Goal: Task Accomplishment & Management: Complete application form

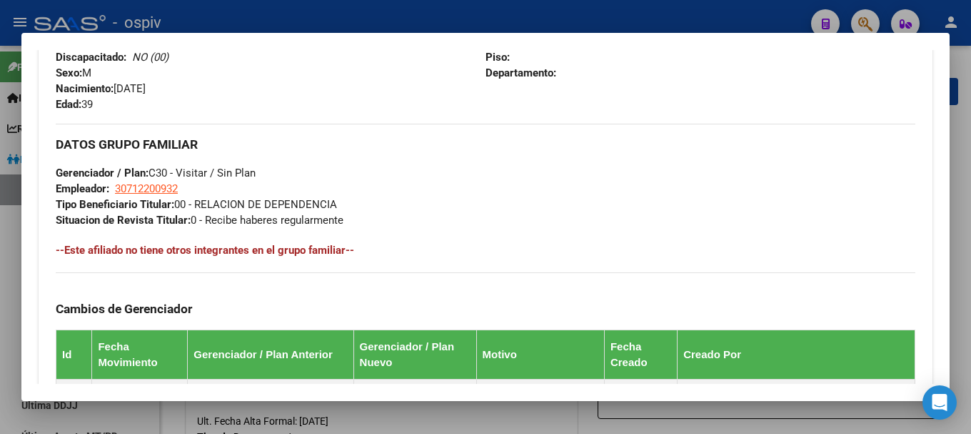
scroll to position [857, 0]
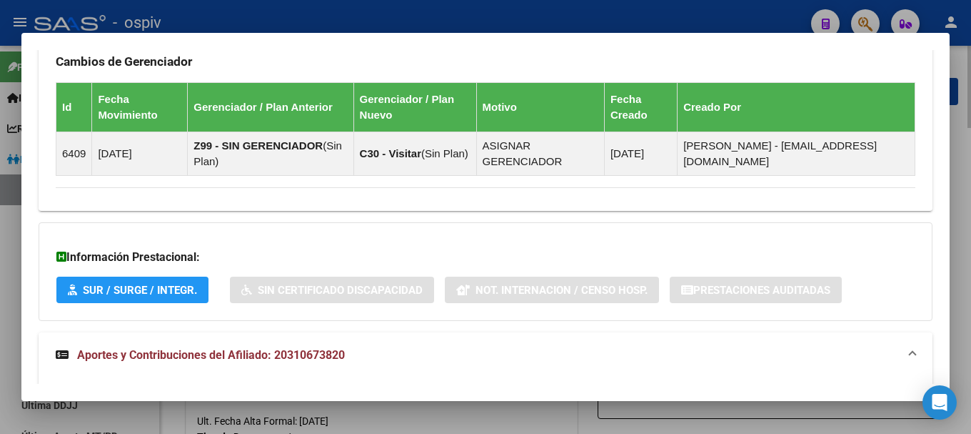
drag, startPoint x: 864, startPoint y: 17, endPoint x: 239, endPoint y: 76, distance: 627.0
click at [859, 17] on div at bounding box center [485, 217] width 971 height 434
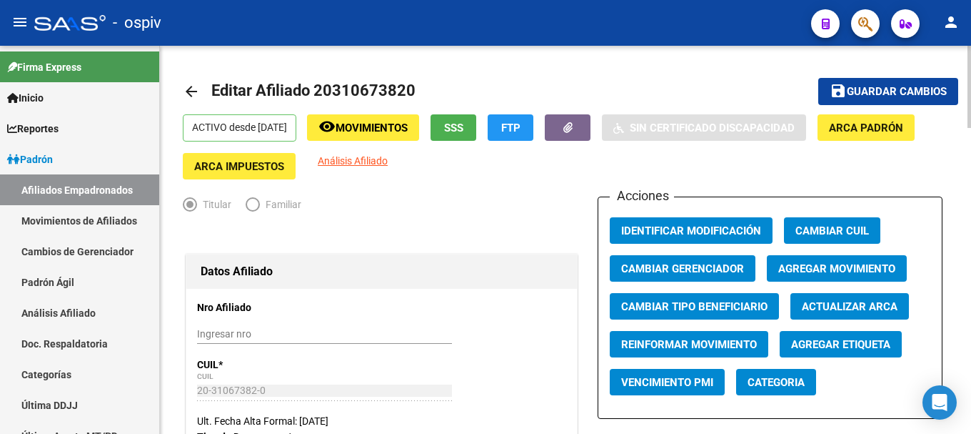
click at [190, 96] on mat-icon "arrow_back" at bounding box center [191, 91] width 17 height 17
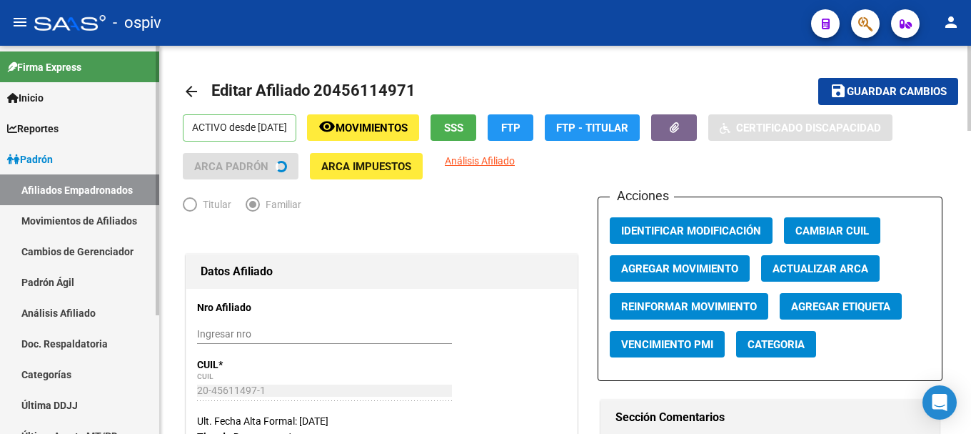
click at [61, 187] on link "Afiliados Empadronados" at bounding box center [79, 189] width 159 height 31
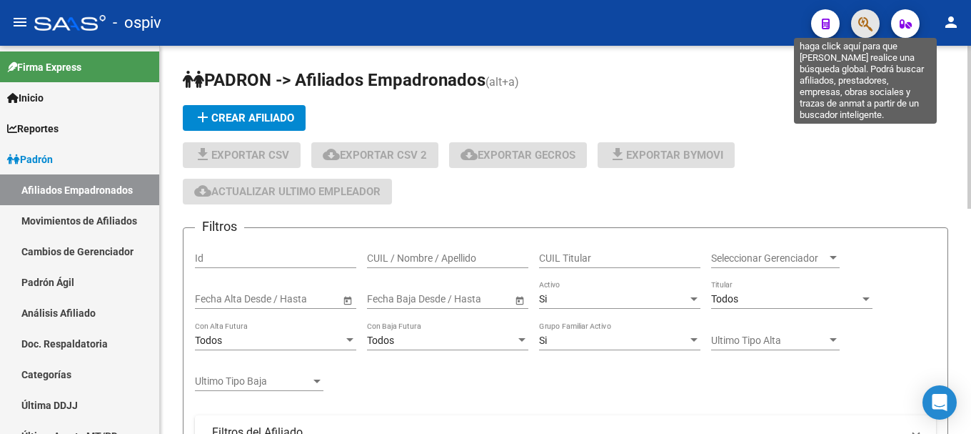
click at [866, 20] on icon "button" at bounding box center [866, 24] width 14 height 16
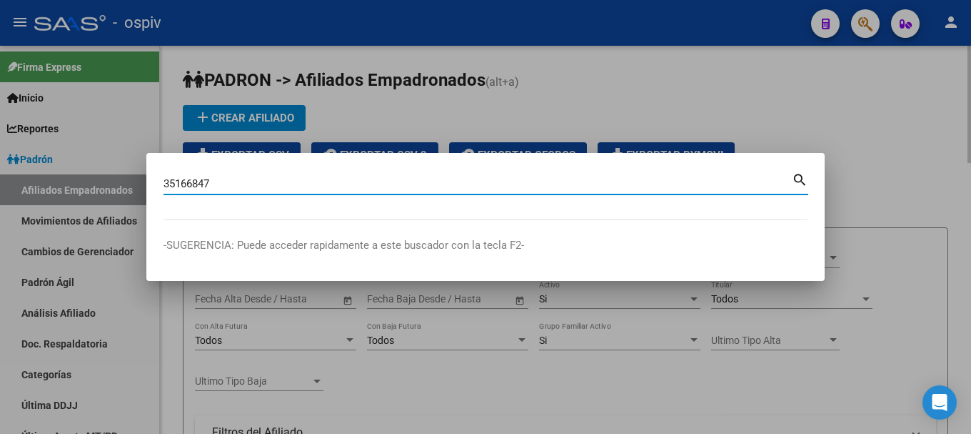
type input "35166847"
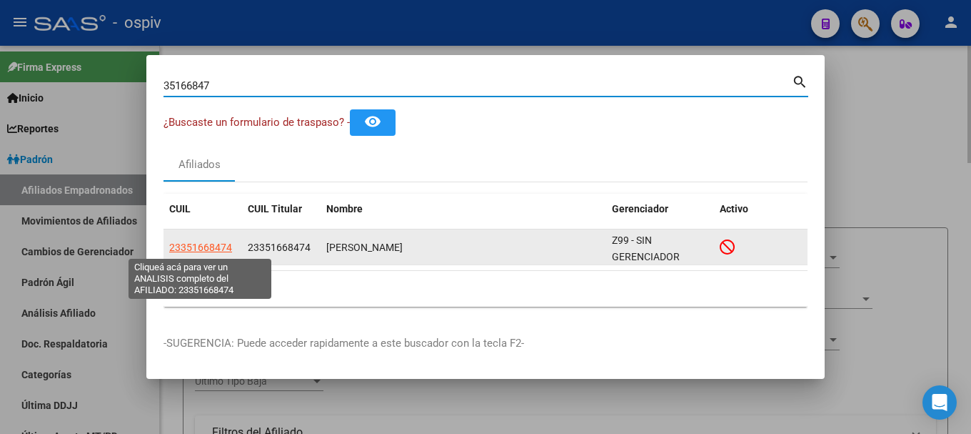
click at [186, 241] on span "23351668474" at bounding box center [200, 246] width 63 height 11
type textarea "23351668474"
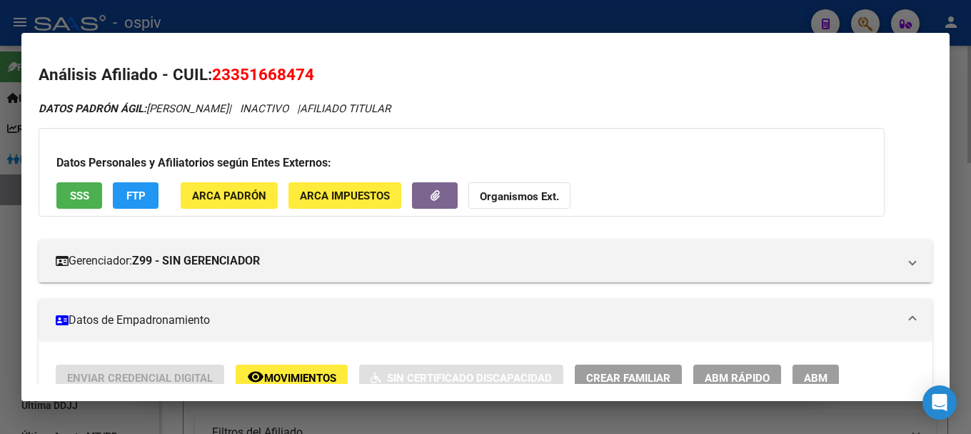
drag, startPoint x: 872, startPoint y: 17, endPoint x: 753, endPoint y: 35, distance: 120.6
click at [870, 16] on div at bounding box center [485, 217] width 971 height 434
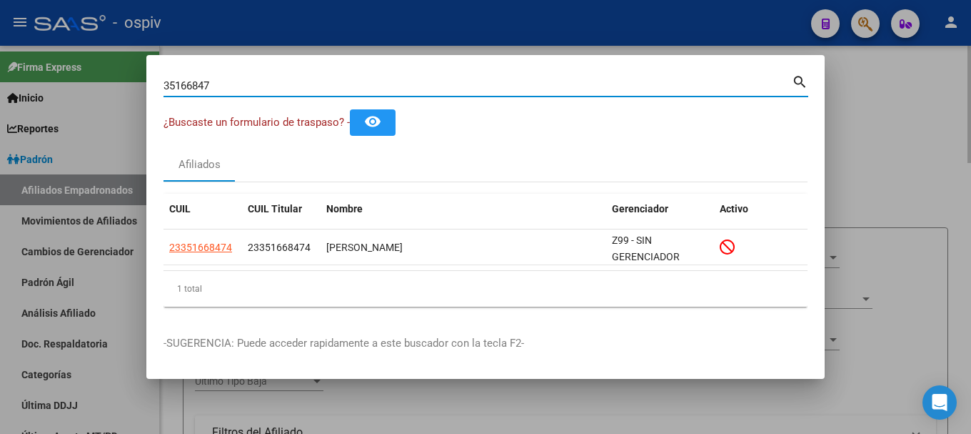
drag, startPoint x: 225, startPoint y: 90, endPoint x: 134, endPoint y: 80, distance: 92.0
click at [134, 80] on div "35166847 Buscar (apellido, dni, cuil, [PERSON_NAME], cuit, obra social) search …" at bounding box center [485, 217] width 971 height 434
type input "37198542"
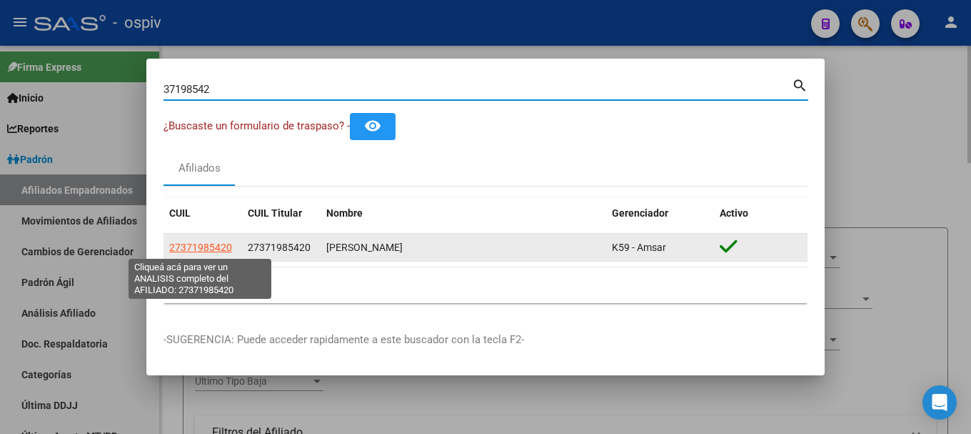
click at [223, 246] on span "27371985420" at bounding box center [200, 246] width 63 height 11
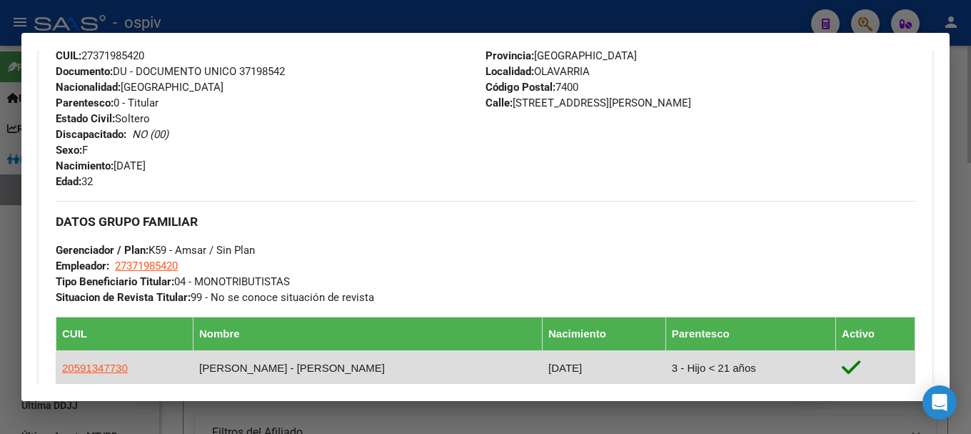
scroll to position [571, 0]
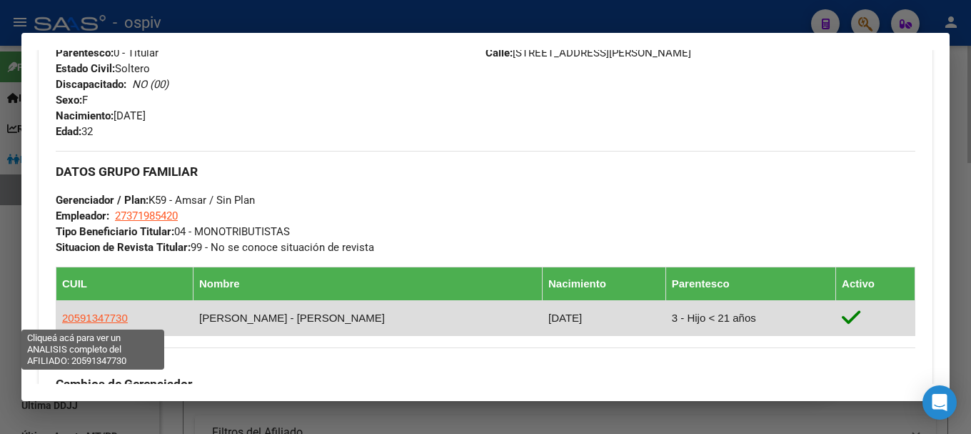
click at [101, 319] on span "20591347730" at bounding box center [95, 317] width 66 height 12
type textarea "20591347730"
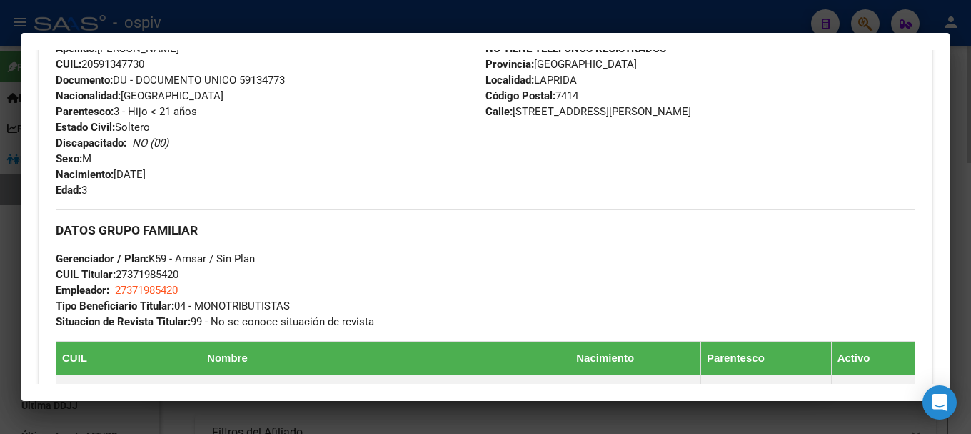
scroll to position [500, 0]
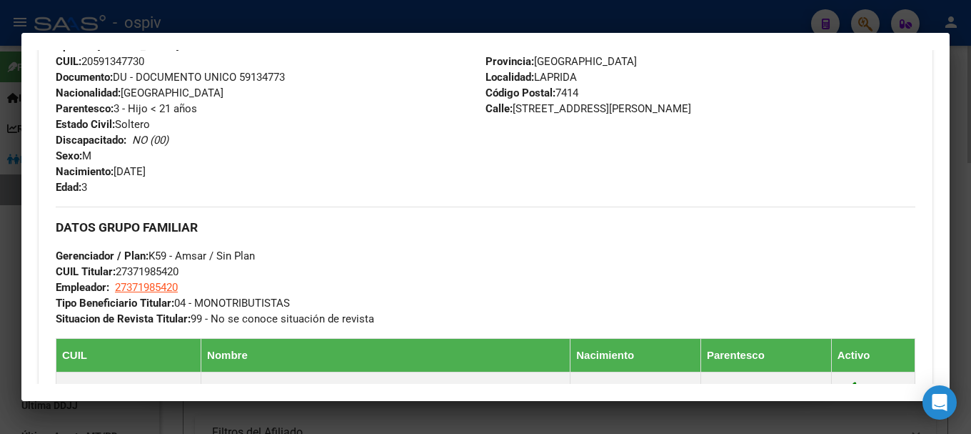
drag, startPoint x: 119, startPoint y: 271, endPoint x: 197, endPoint y: 267, distance: 77.9
click at [197, 267] on div "DATOS GRUPO FAMILIAR Gerenciador / Plan: K59 - Amsar / Sin Plan CUIL Titular: 2…" at bounding box center [486, 266] width 860 height 120
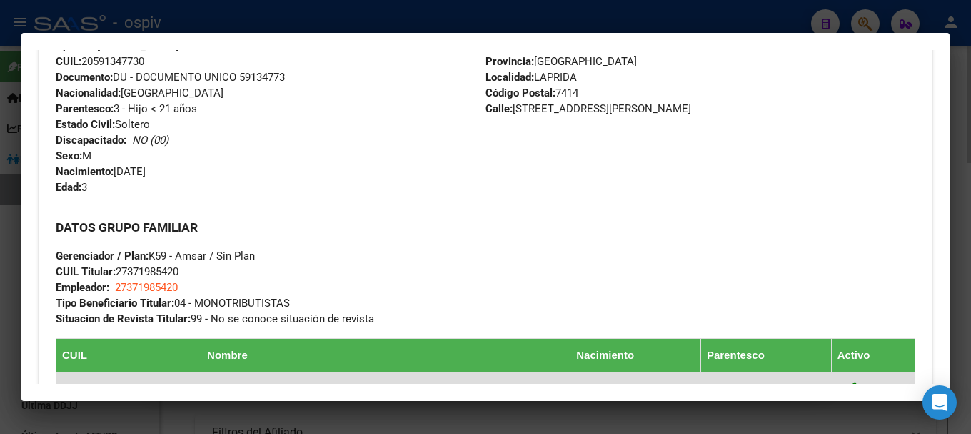
copy span "27371985420"
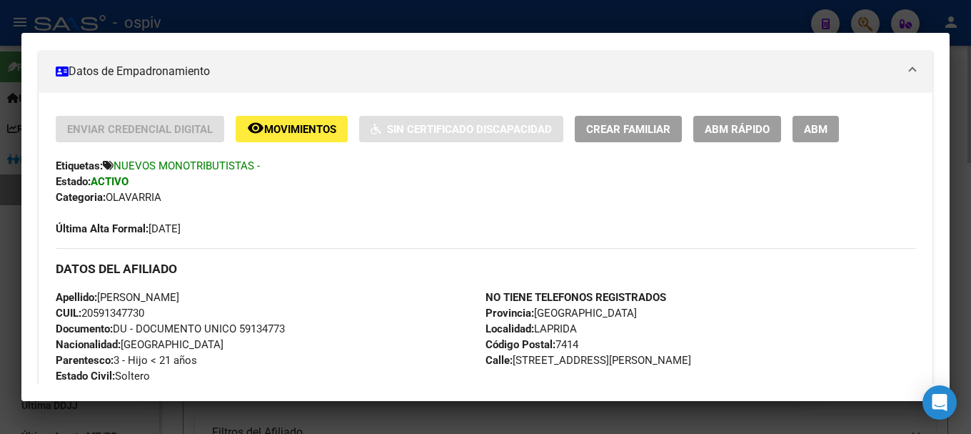
scroll to position [214, 0]
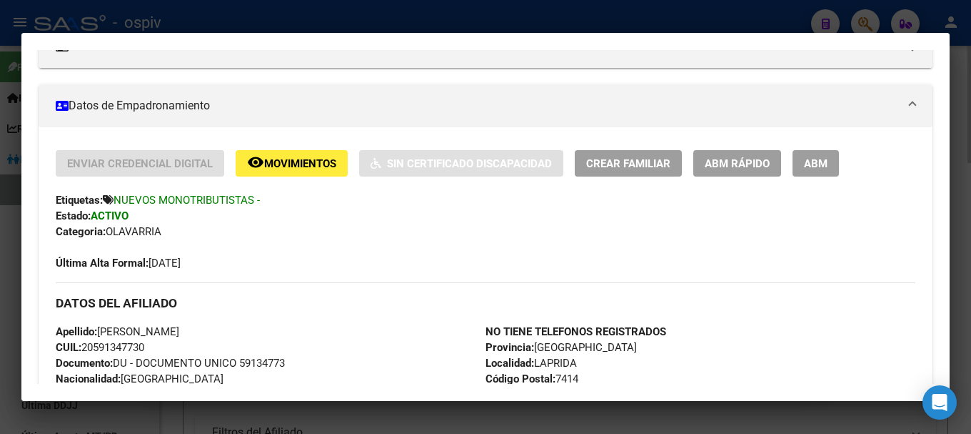
click at [293, 162] on span "Movimientos" at bounding box center [300, 163] width 72 height 13
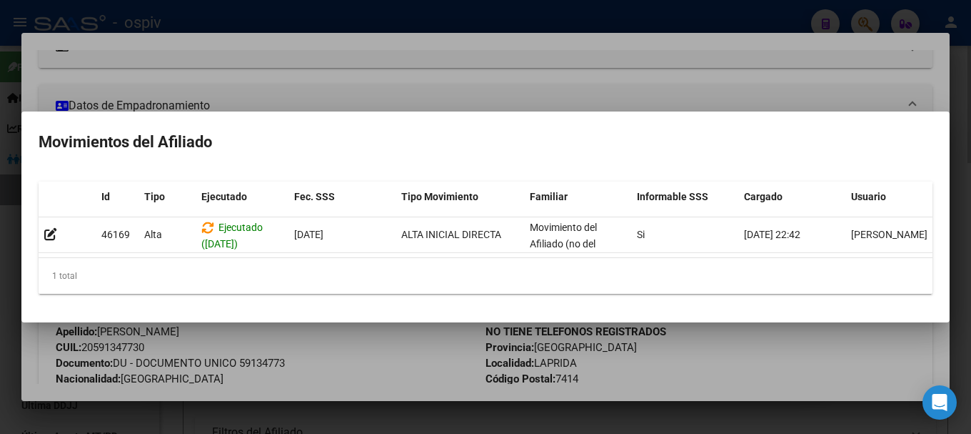
click at [345, 89] on div at bounding box center [485, 217] width 971 height 434
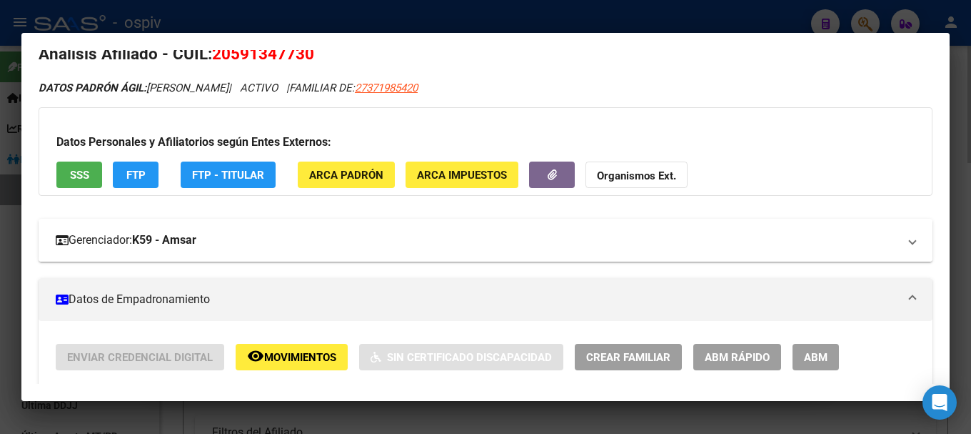
scroll to position [0, 0]
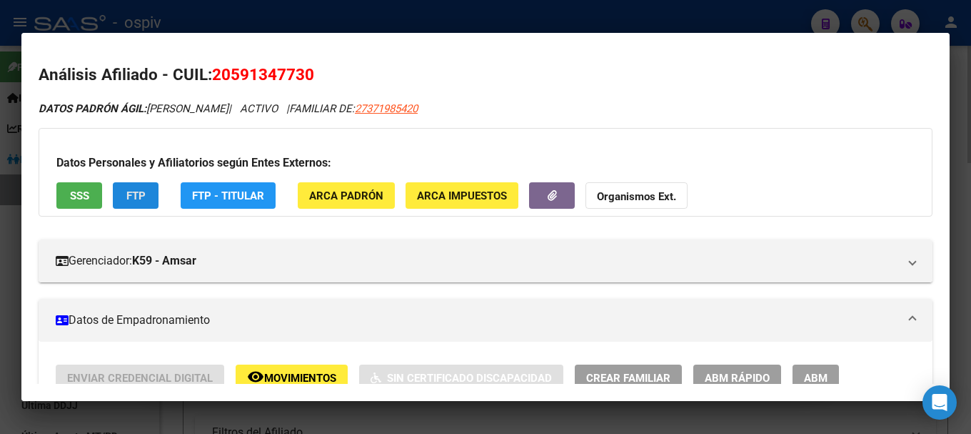
click at [133, 191] on span "FTP" at bounding box center [135, 195] width 19 height 13
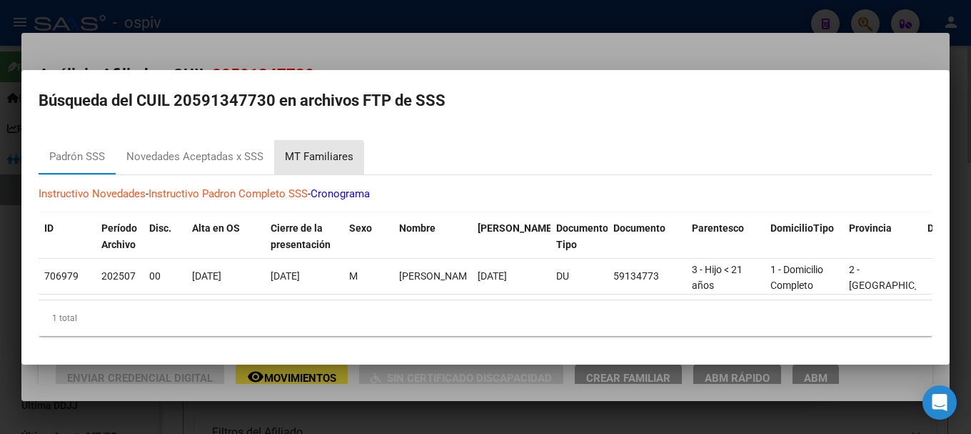
click at [304, 157] on div "MT Familiares" at bounding box center [319, 157] width 69 height 16
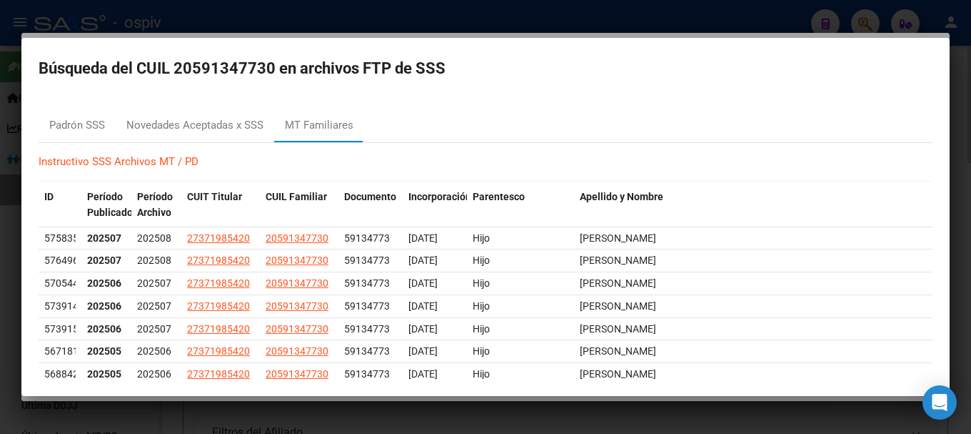
click at [643, 20] on div at bounding box center [485, 217] width 971 height 434
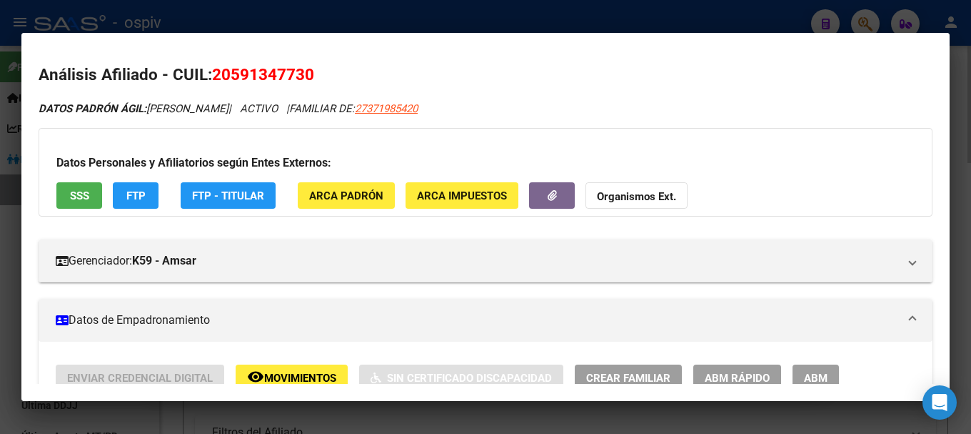
drag, startPoint x: 868, startPoint y: 22, endPoint x: 517, endPoint y: 51, distance: 351.9
click at [869, 22] on div at bounding box center [485, 217] width 971 height 434
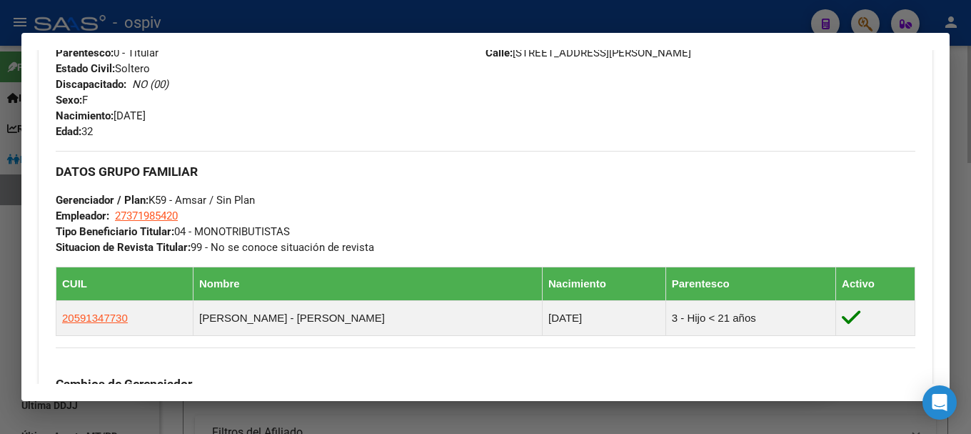
drag, startPoint x: 865, startPoint y: 19, endPoint x: 542, endPoint y: 48, distance: 324.1
click at [856, 20] on div at bounding box center [485, 217] width 971 height 434
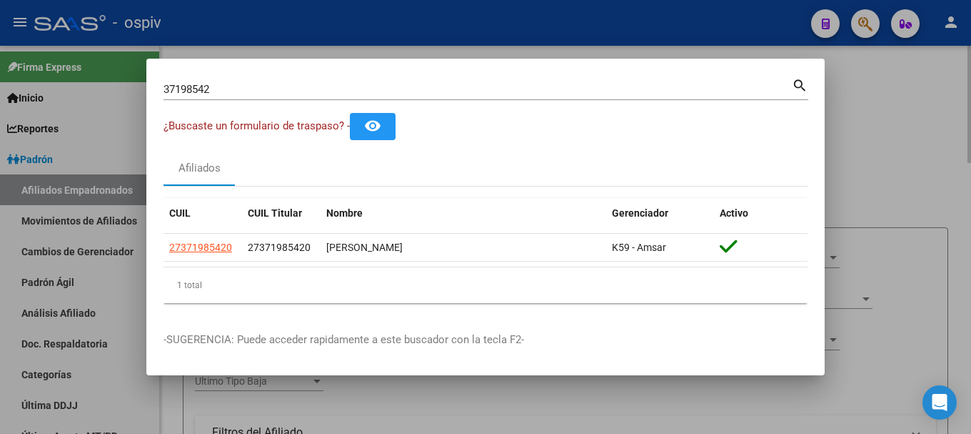
drag, startPoint x: 174, startPoint y: 101, endPoint x: 94, endPoint y: 91, distance: 80.7
click at [93, 91] on div "37198542 Buscar (apellido, dni, cuil, nro traspaso, cuit, obra social) search ¿…" at bounding box center [485, 217] width 971 height 434
drag, startPoint x: 219, startPoint y: 76, endPoint x: 225, endPoint y: 116, distance: 39.7
click at [219, 77] on div "37198542 Buscar (apellido, dni, [PERSON_NAME], nro traspaso, cuit, obra social)…" at bounding box center [486, 88] width 645 height 24
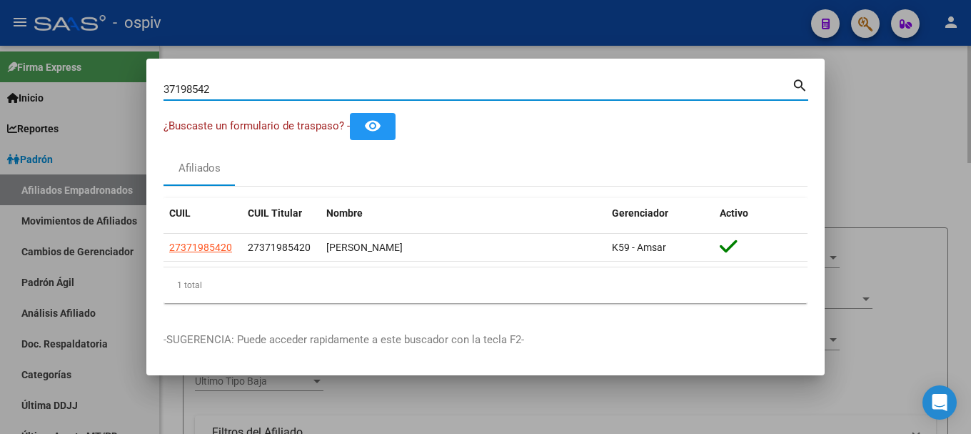
drag, startPoint x: 221, startPoint y: 86, endPoint x: 51, endPoint y: 51, distance: 174.1
click at [51, 51] on div "37198542 Buscar (apellido, dni, cuil, nro traspaso, cuit, obra social) search ¿…" at bounding box center [485, 217] width 971 height 434
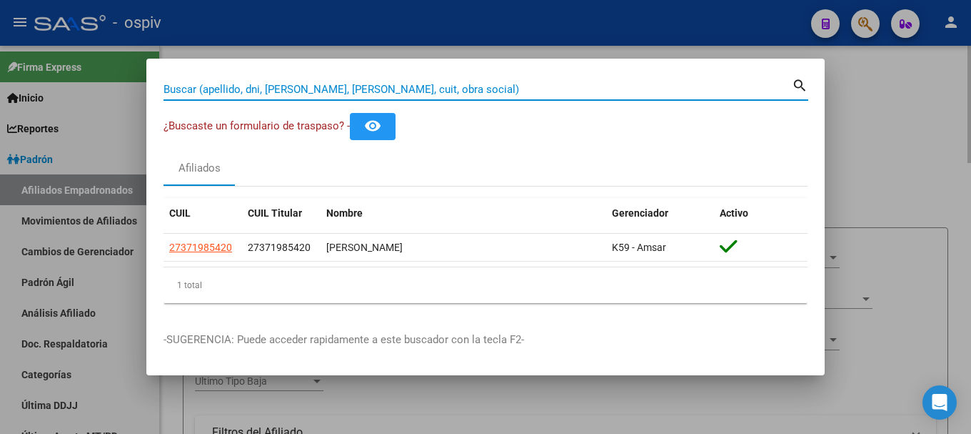
paste input "34557042"
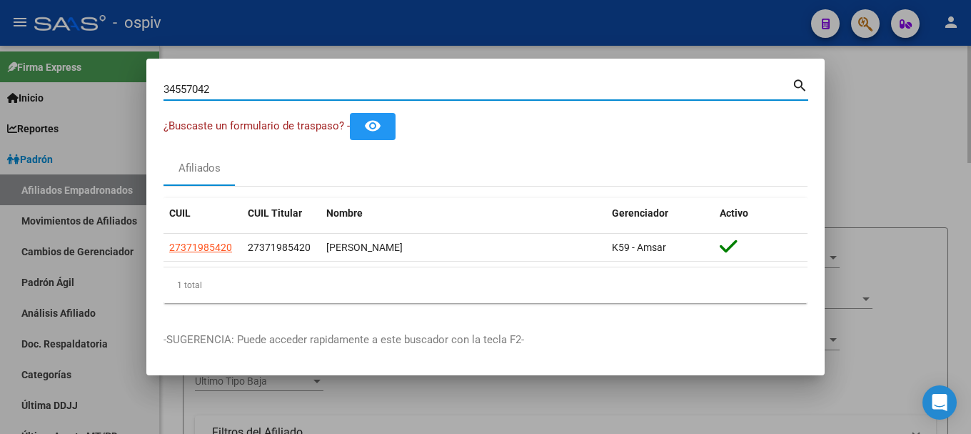
type input "34557042"
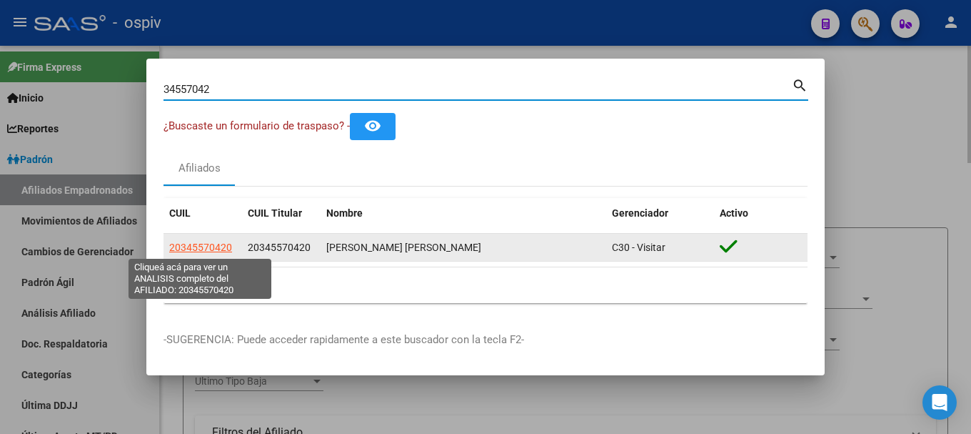
click at [206, 236] on datatable-body-cell "20345570420" at bounding box center [203, 248] width 79 height 28
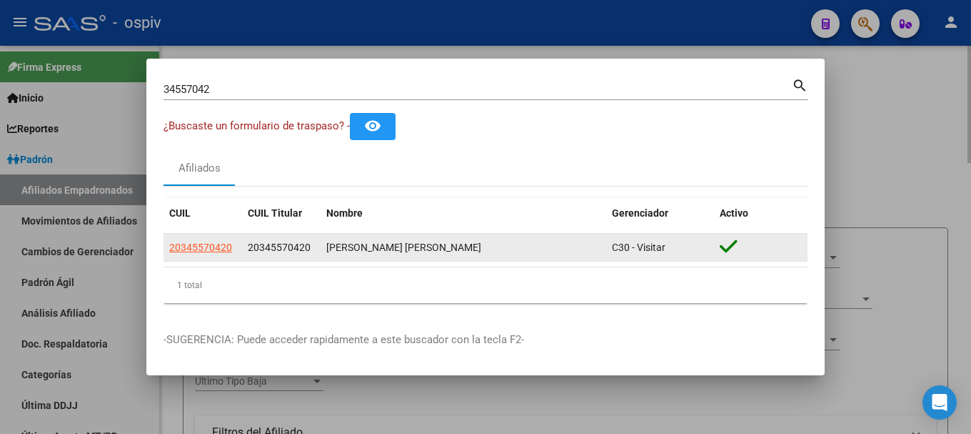
click at [206, 238] on datatable-body-cell "20345570420" at bounding box center [203, 248] width 79 height 28
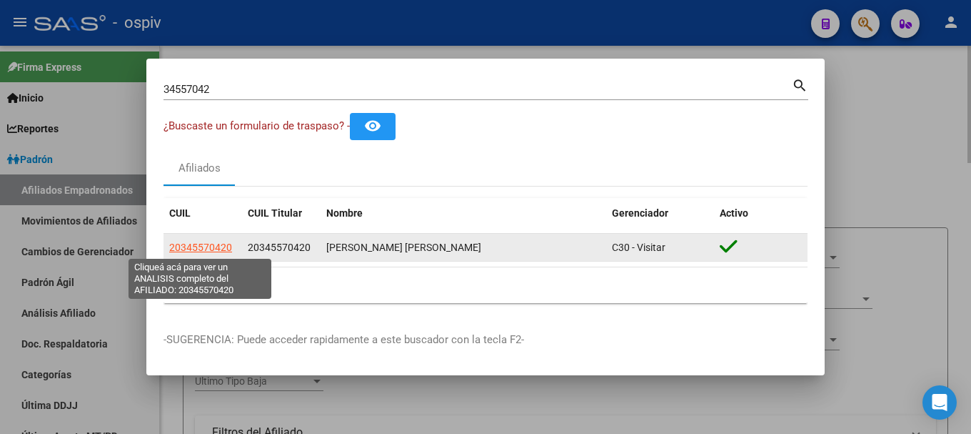
click at [220, 246] on span "20345570420" at bounding box center [200, 246] width 63 height 11
type textarea "20345570420"
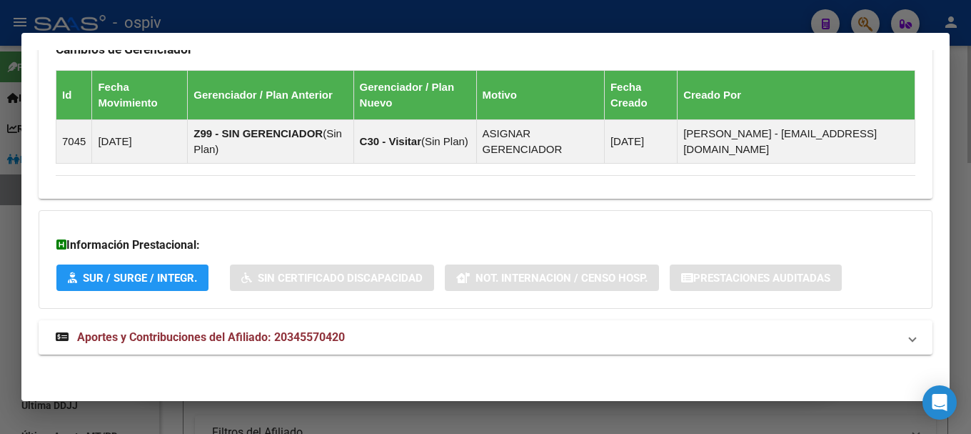
scroll to position [871, 0]
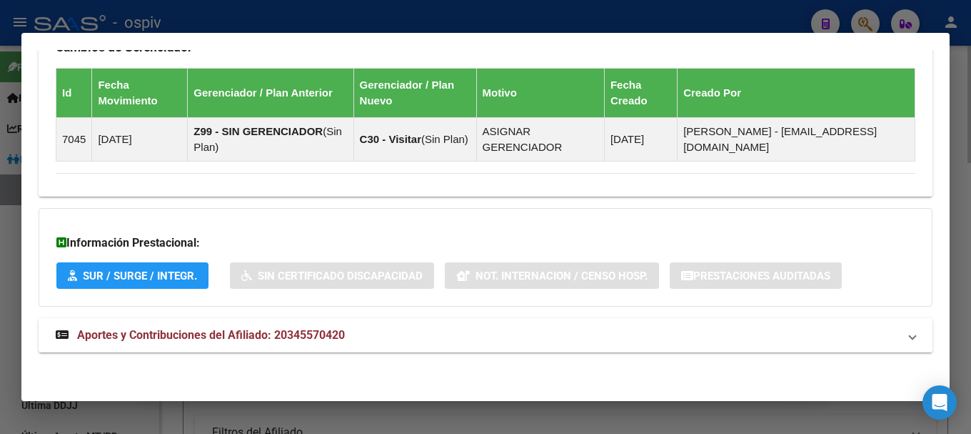
click at [869, 29] on div at bounding box center [485, 217] width 971 height 434
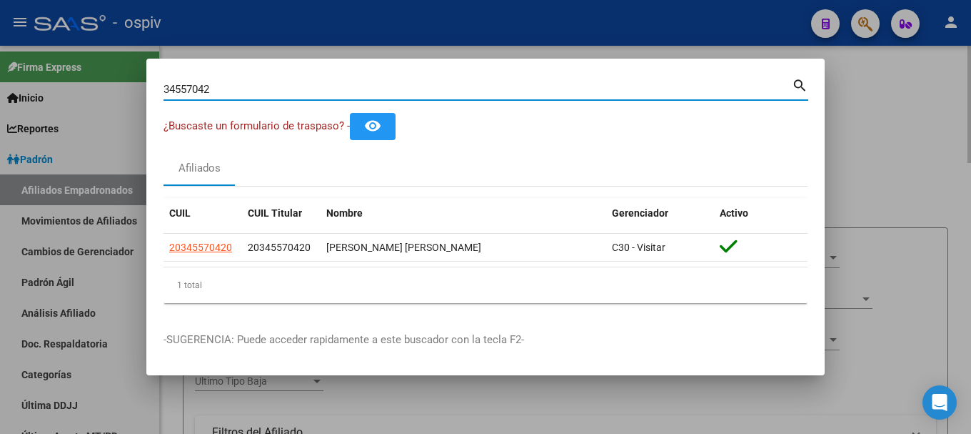
drag, startPoint x: 231, startPoint y: 94, endPoint x: 77, endPoint y: 91, distance: 153.6
click at [90, 91] on div "34557042 Buscar (apellido, dni, cuil, nro traspaso, cuit, obra social) search ¿…" at bounding box center [485, 217] width 971 height 434
type input "22209674"
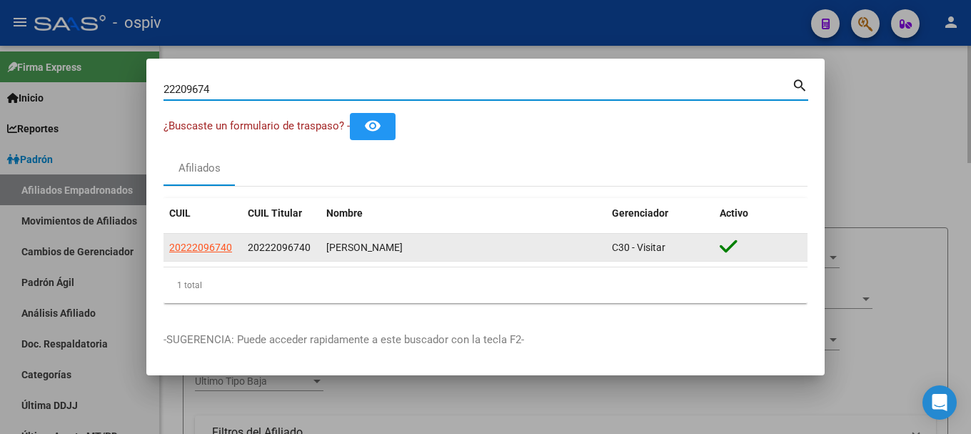
click at [189, 254] on app-link-go-to "20222096740" at bounding box center [200, 247] width 63 height 16
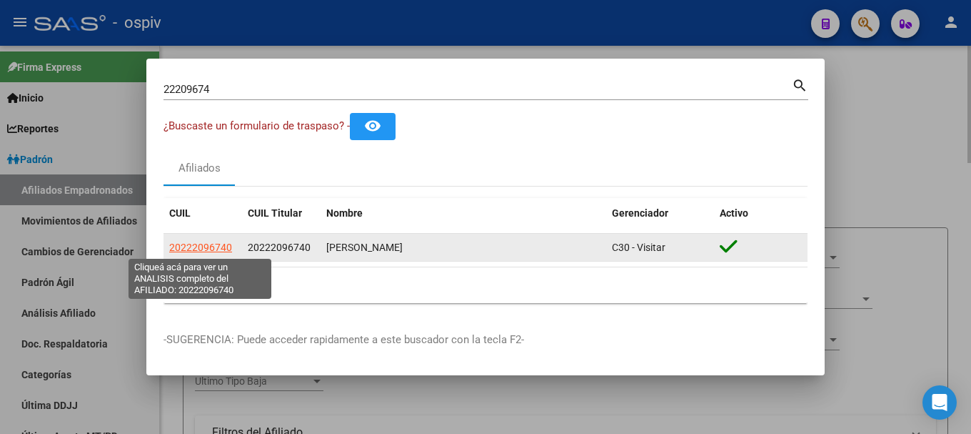
click at [187, 246] on span "20222096740" at bounding box center [200, 246] width 63 height 11
type textarea "20222096740"
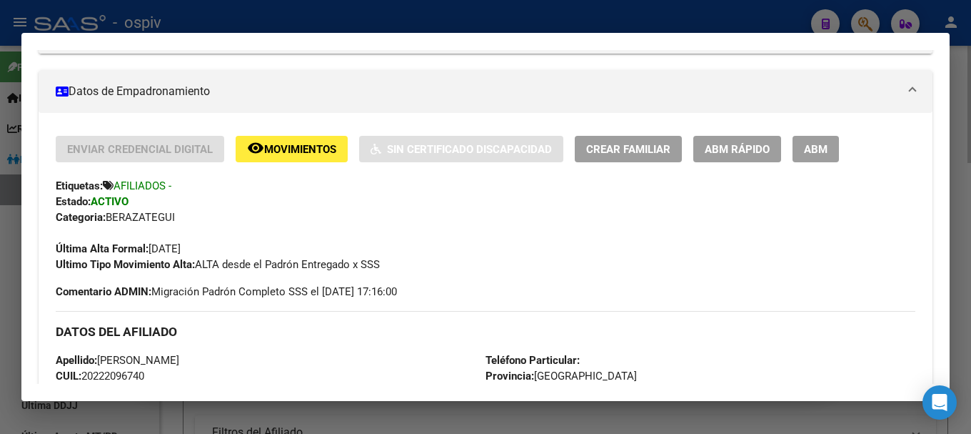
scroll to position [214, 0]
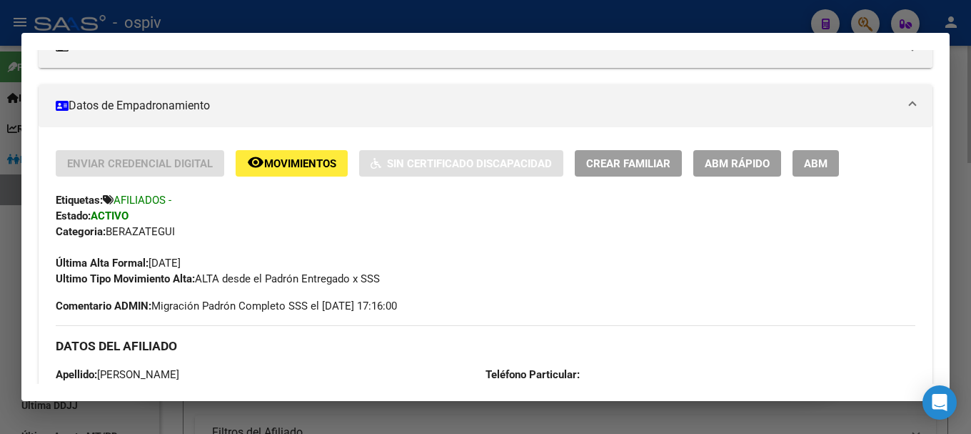
click at [316, 163] on span "Movimientos" at bounding box center [300, 163] width 72 height 13
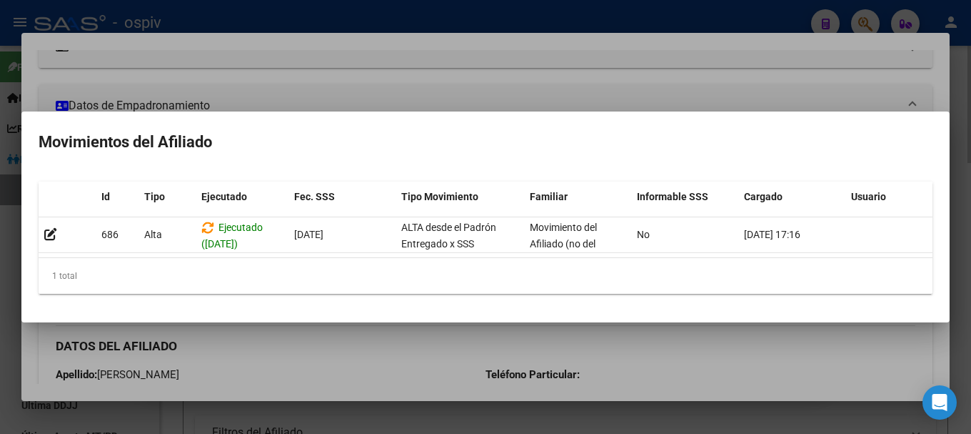
click at [294, 360] on div at bounding box center [485, 217] width 971 height 434
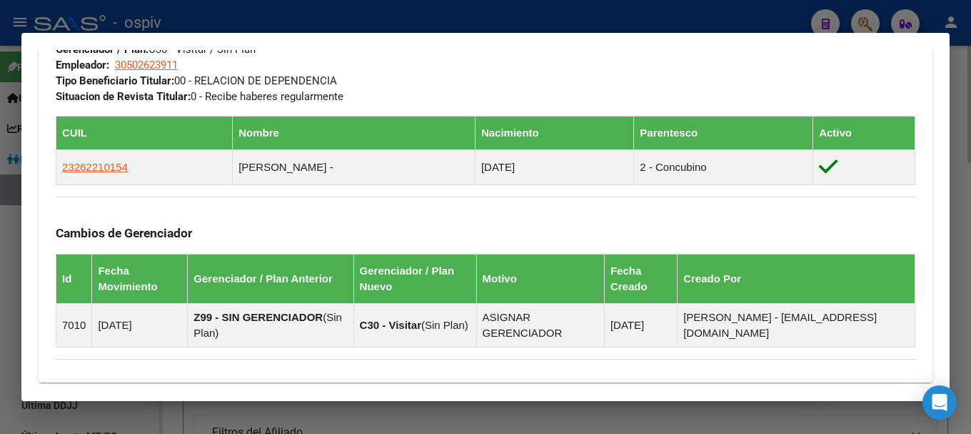
scroll to position [935, 0]
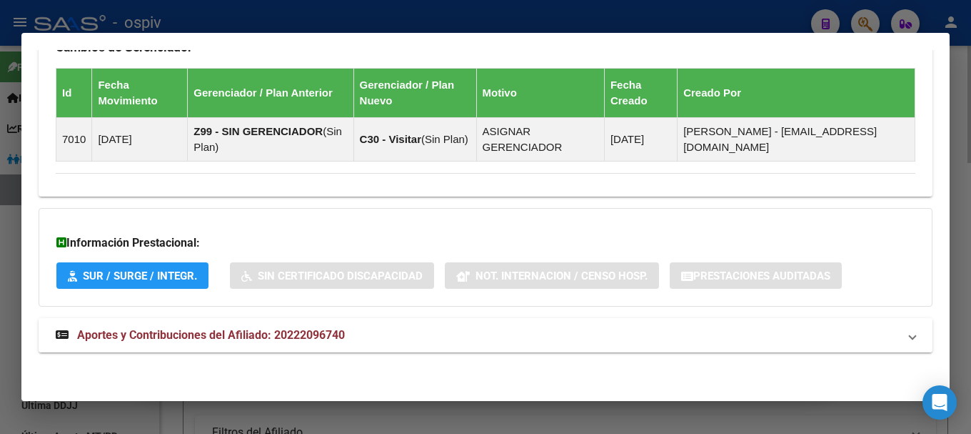
click at [267, 338] on span "Aportes y Contribuciones del Afiliado: 20222096740" at bounding box center [211, 335] width 268 height 14
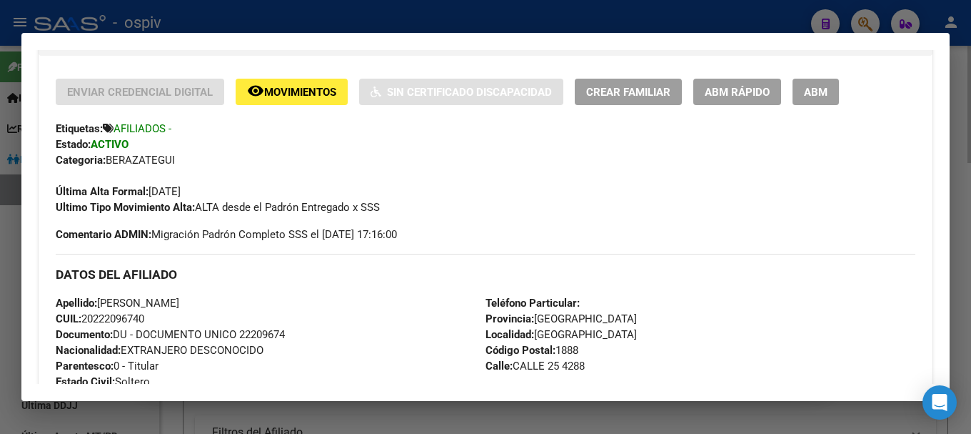
scroll to position [0, 0]
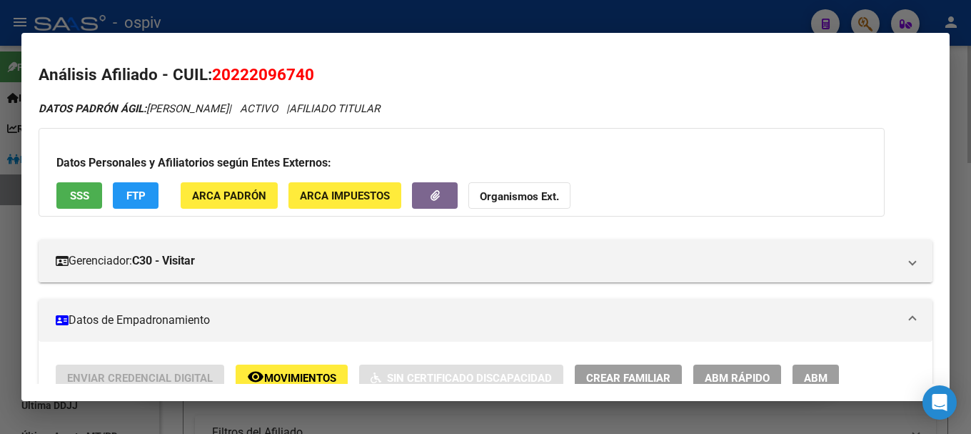
click at [874, 16] on div at bounding box center [485, 217] width 971 height 434
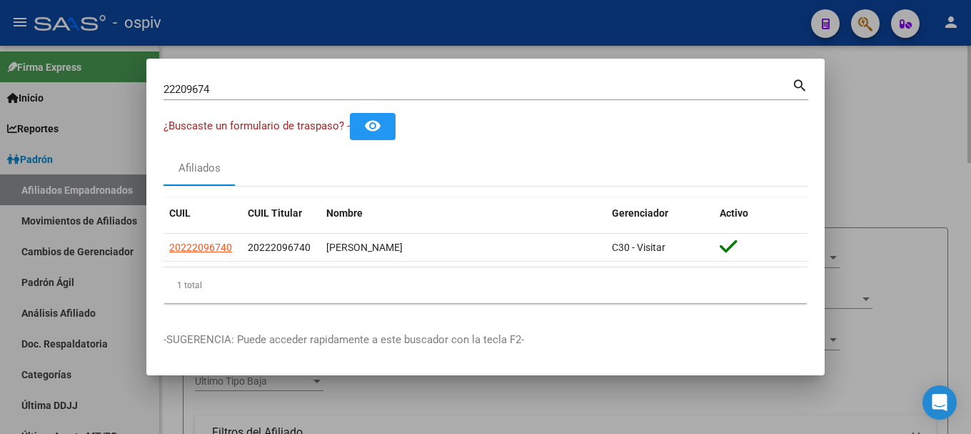
drag, startPoint x: 241, startPoint y: 95, endPoint x: 116, endPoint y: 71, distance: 127.3
click at [116, 71] on div "22209674 Buscar (apellido, dni, cuil, nro traspaso, cuit, obra social) search ¿…" at bounding box center [485, 217] width 971 height 434
click at [237, 94] on input "22209674" at bounding box center [478, 89] width 629 height 13
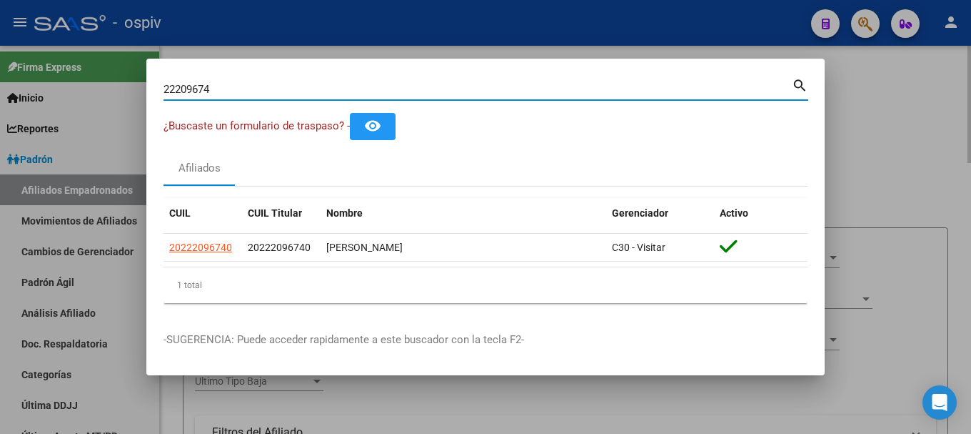
drag, startPoint x: 91, startPoint y: 89, endPoint x: 81, endPoint y: 86, distance: 10.2
click at [81, 86] on div "22209674 Buscar (apellido, dni, cuil, nro traspaso, cuit, obra social) search ¿…" at bounding box center [485, 217] width 971 height 434
type input "34557042"
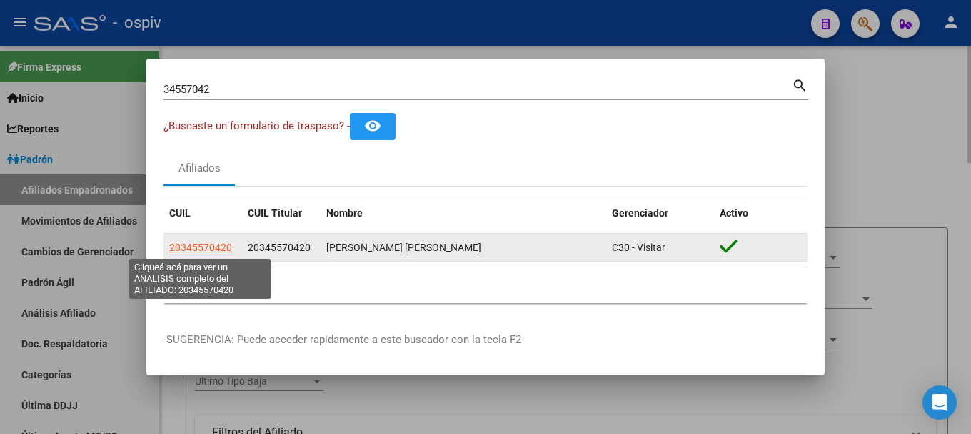
click at [220, 249] on span "20345570420" at bounding box center [200, 246] width 63 height 11
type textarea "20345570420"
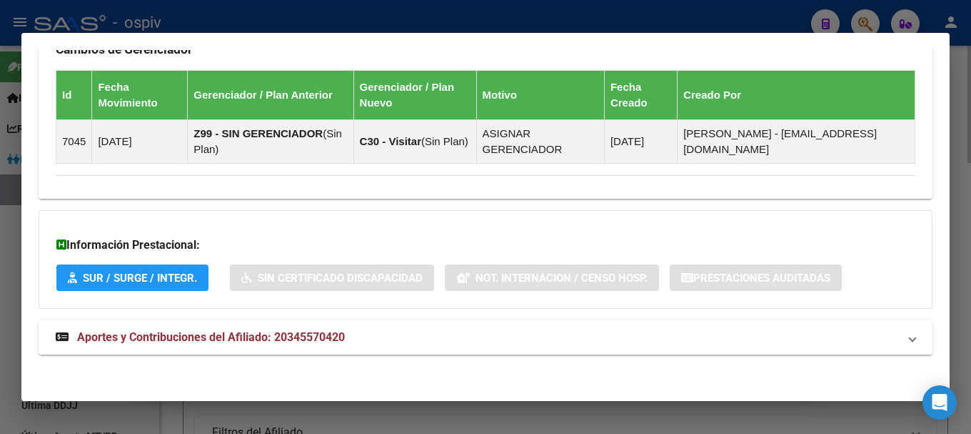
scroll to position [871, 0]
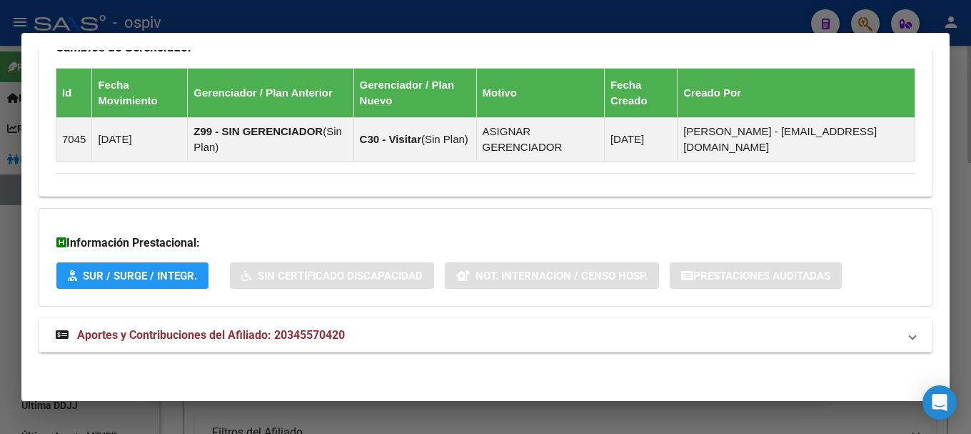
click at [356, 337] on mat-panel-title "Aportes y Contribuciones del Afiliado: 20345570420" at bounding box center [477, 334] width 843 height 17
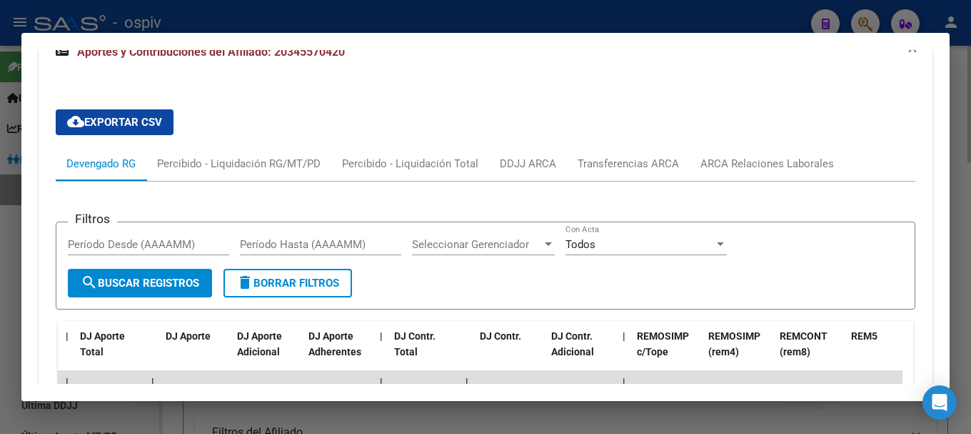
scroll to position [1149, 0]
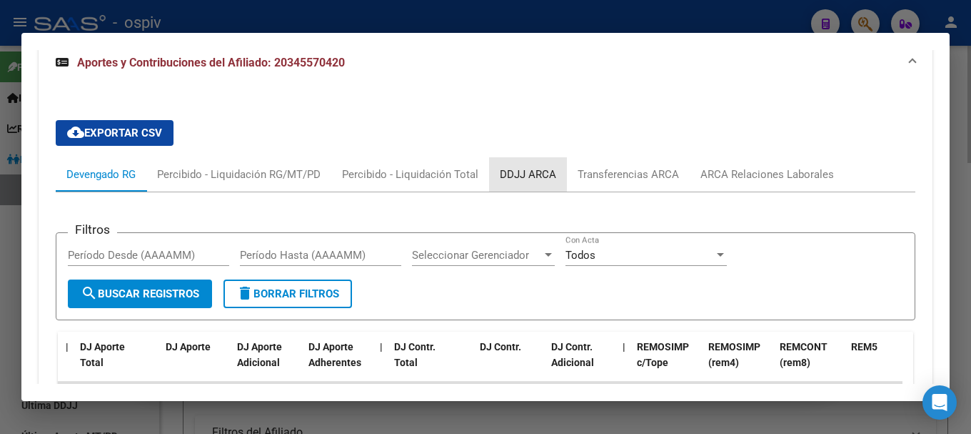
click at [528, 179] on div "DDJJ ARCA" at bounding box center [528, 174] width 56 height 16
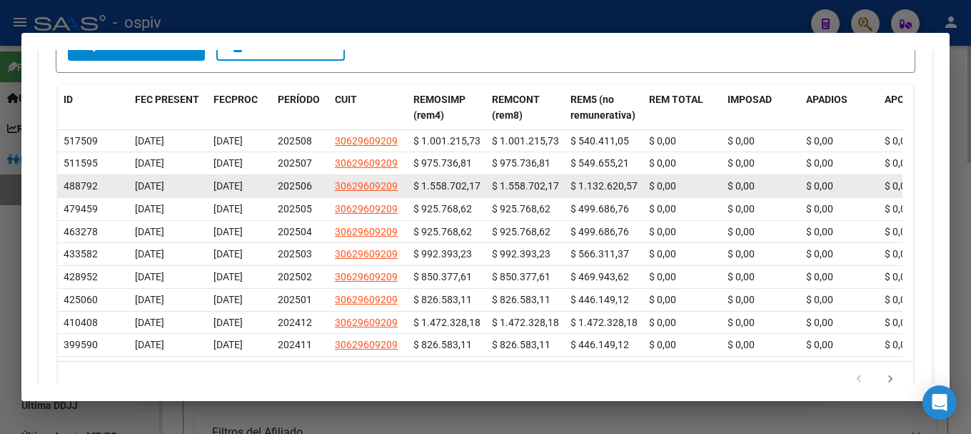
scroll to position [1435, 0]
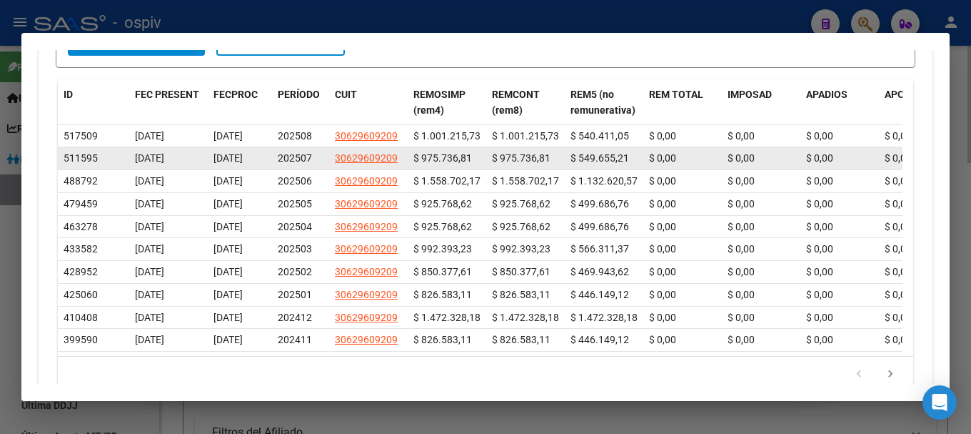
click at [164, 155] on span "[DATE]" at bounding box center [149, 157] width 29 height 11
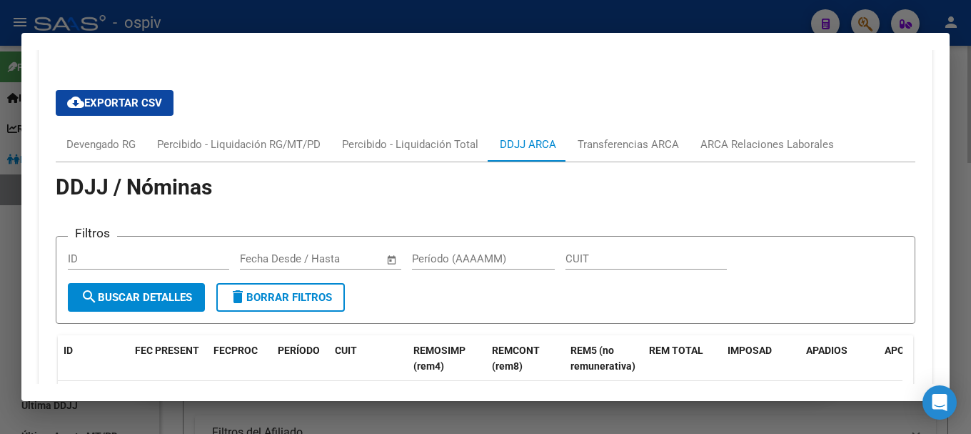
scroll to position [1149, 0]
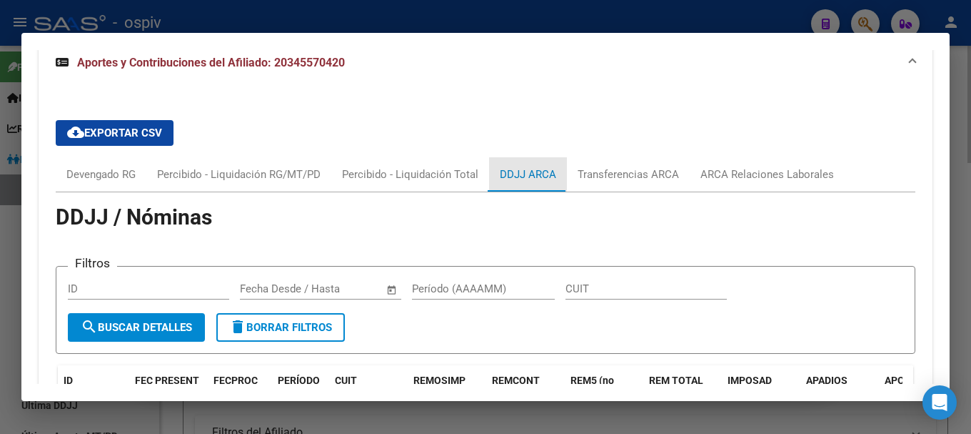
click at [524, 179] on div "DDJJ ARCA" at bounding box center [528, 174] width 56 height 16
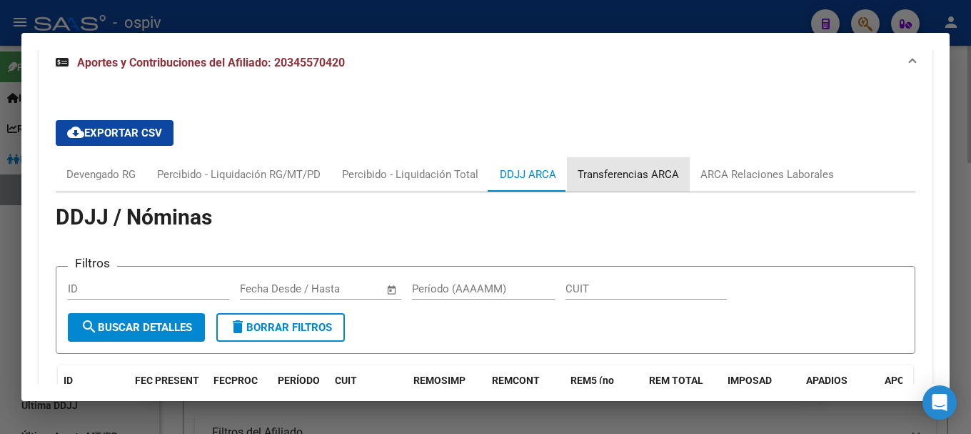
click at [644, 176] on div "Transferencias ARCA" at bounding box center [628, 174] width 101 height 16
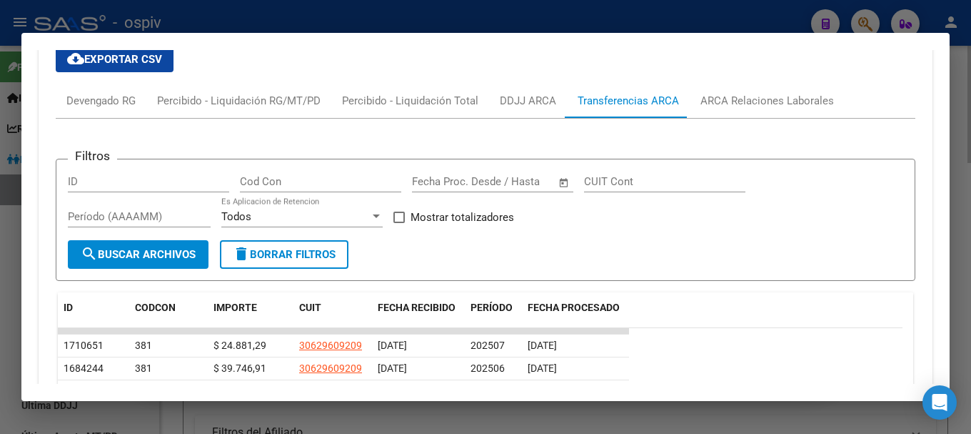
scroll to position [1221, 0]
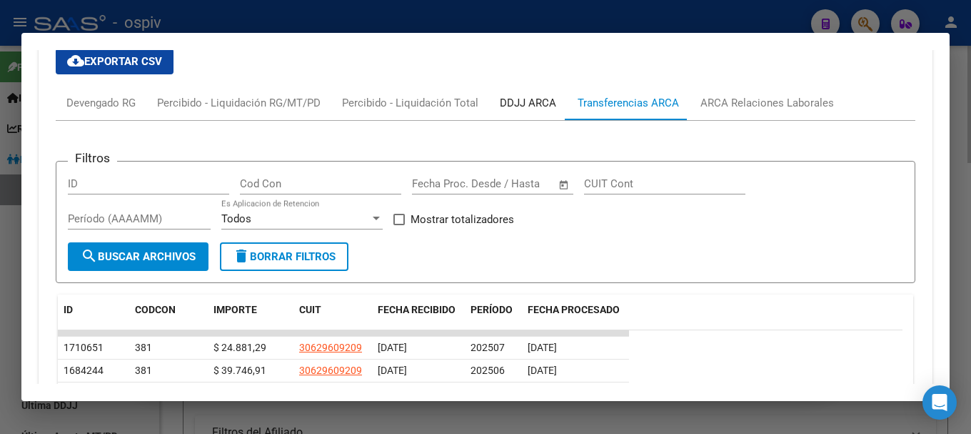
click at [516, 104] on div "DDJJ ARCA" at bounding box center [528, 103] width 56 height 16
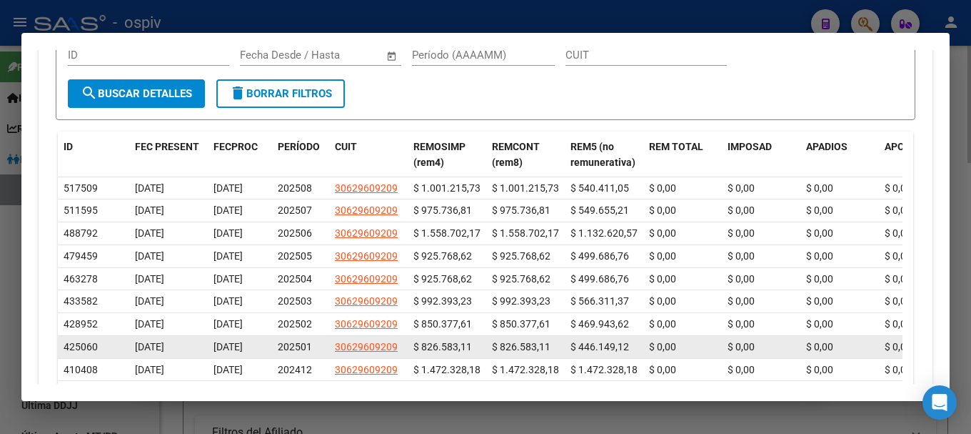
scroll to position [1378, 0]
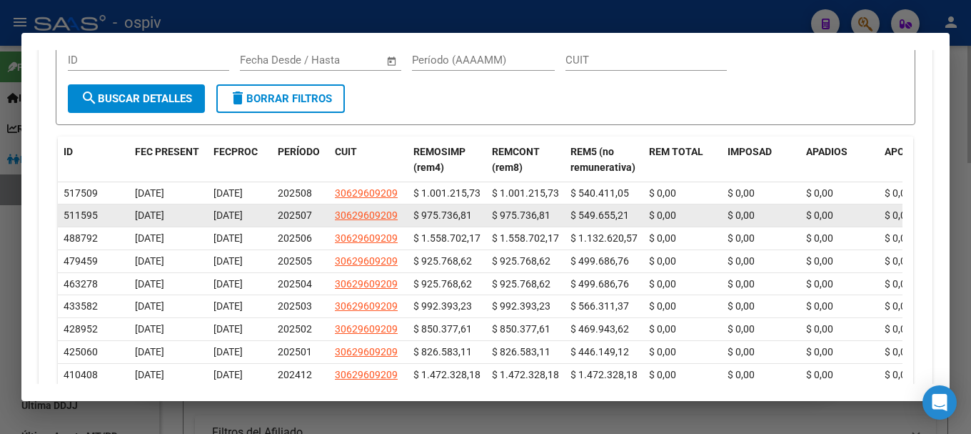
click at [306, 220] on span "202507" at bounding box center [295, 214] width 34 height 11
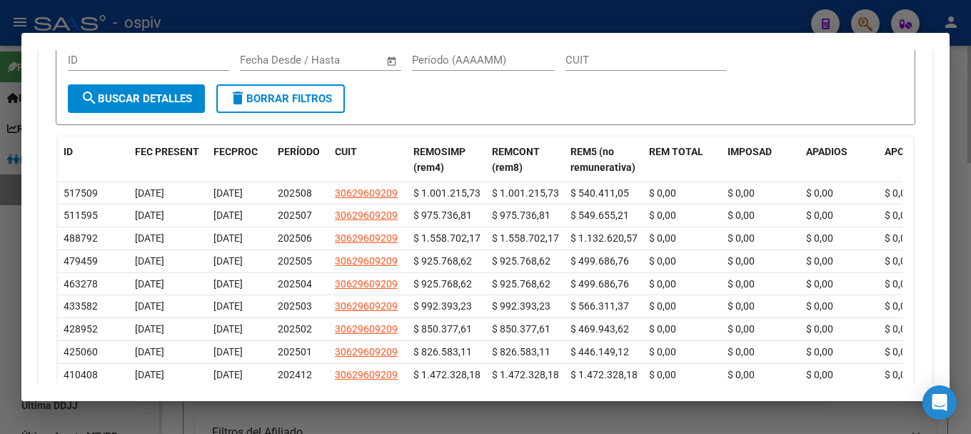
drag, startPoint x: 866, startPoint y: 18, endPoint x: 556, endPoint y: 69, distance: 314.8
click at [865, 18] on div at bounding box center [485, 217] width 971 height 434
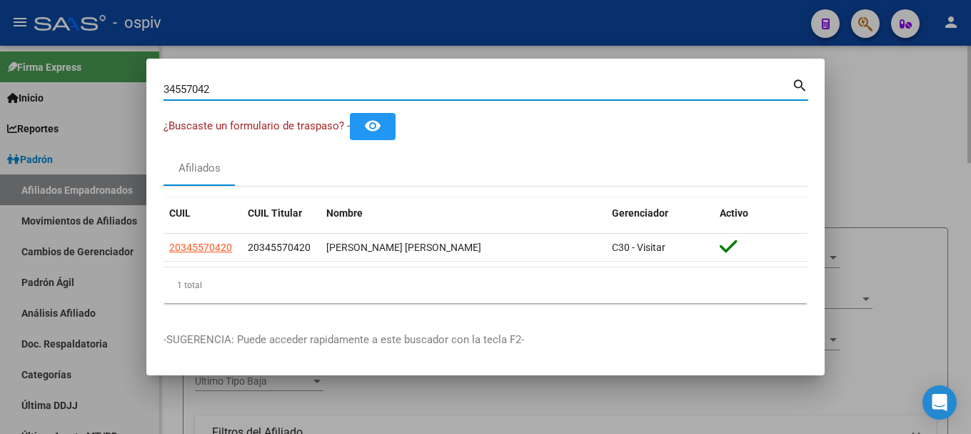
drag, startPoint x: 230, startPoint y: 84, endPoint x: 158, endPoint y: 86, distance: 72.2
click at [158, 86] on mat-dialog-content "34557042 Buscar (apellido, dni, cuil, nro traspaso, cuit, obra social) search ¿…" at bounding box center [485, 195] width 679 height 239
type input "34557042"
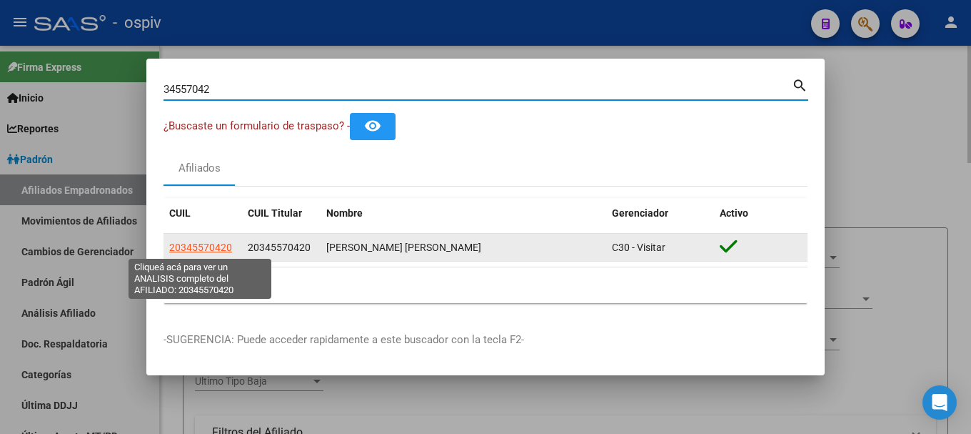
click at [196, 251] on span "20345570420" at bounding box center [200, 246] width 63 height 11
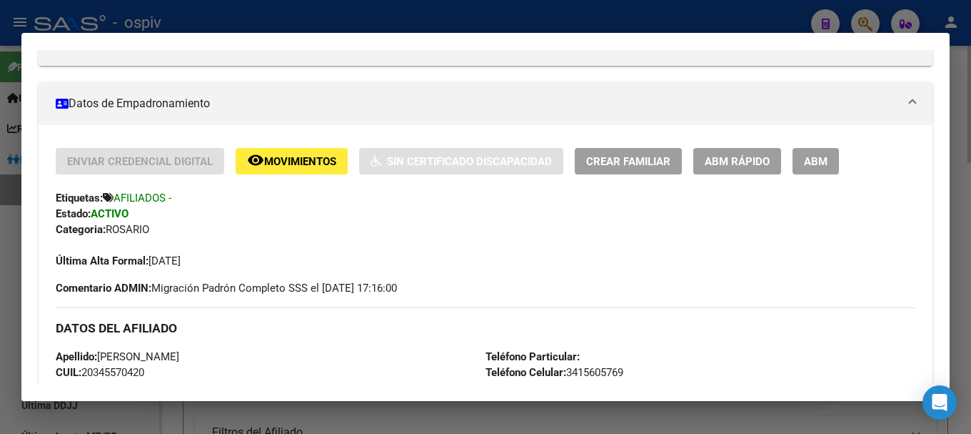
scroll to position [288, 0]
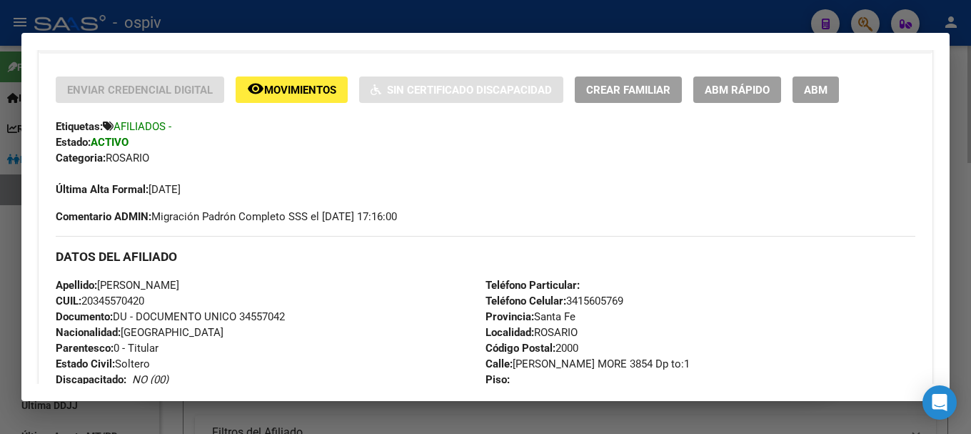
click at [621, 78] on button "Crear Familiar" at bounding box center [628, 89] width 107 height 26
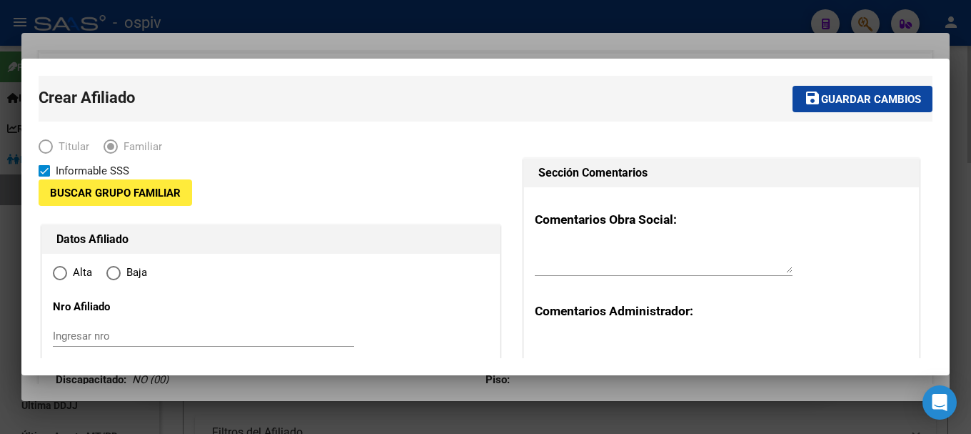
type input "30-62960920-9"
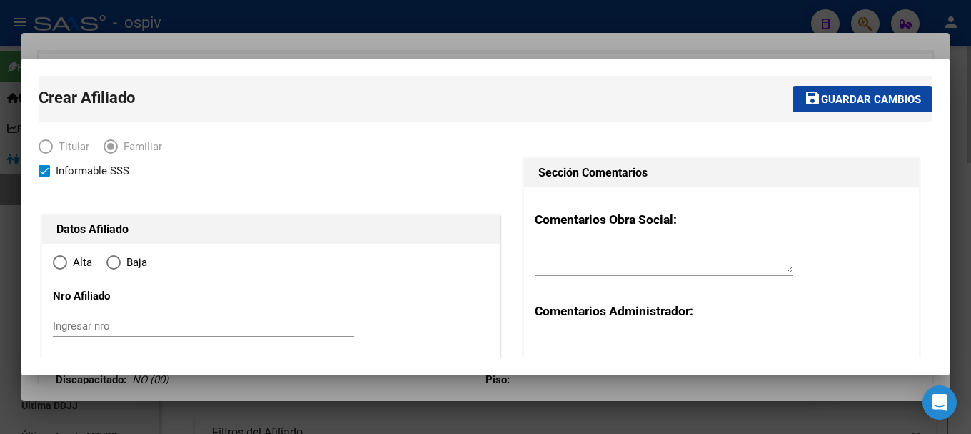
type input "ROSARIO"
type input "2000"
type input "[PERSON_NAME] MORE 3854 Dp"
type input "to:1"
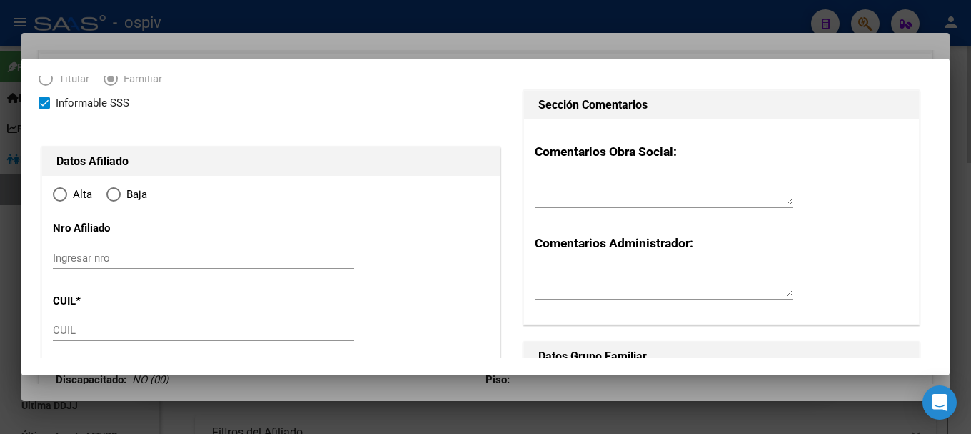
radio input "true"
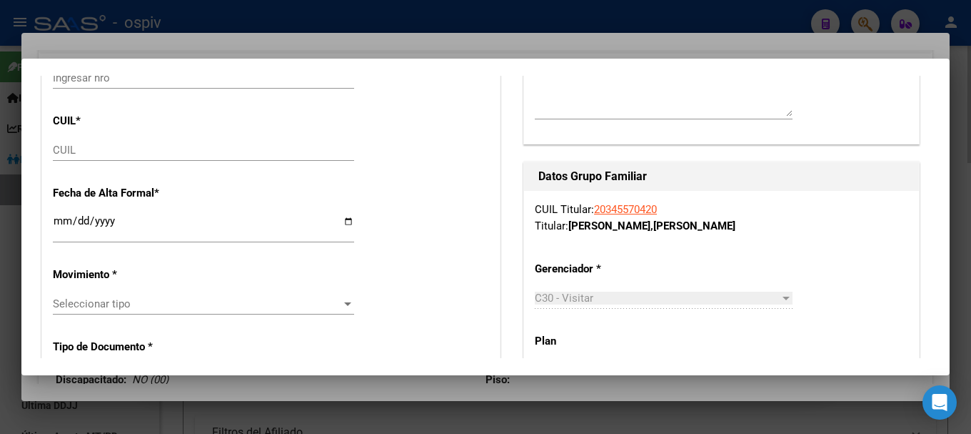
scroll to position [286, 0]
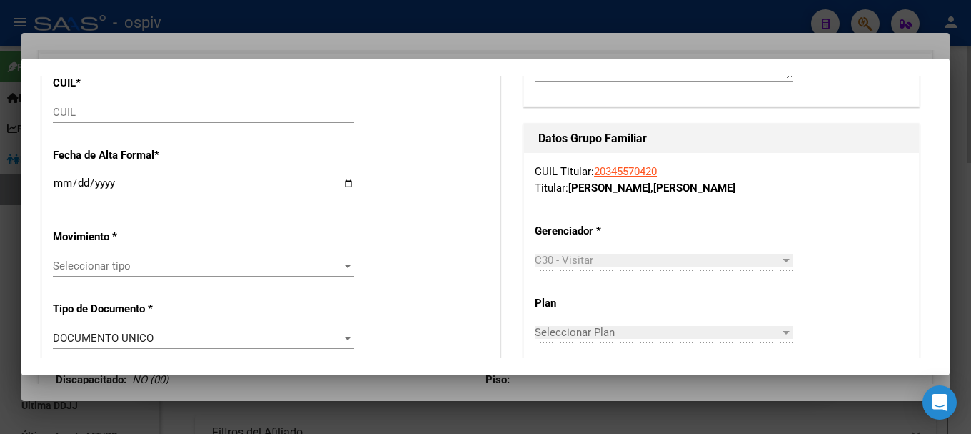
type input "30-62960920-9"
click at [70, 118] on input "CUIL" at bounding box center [203, 112] width 301 height 13
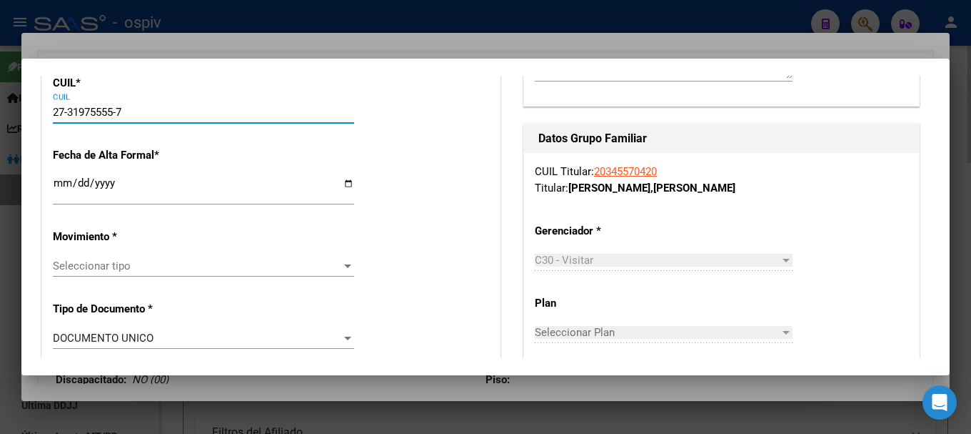
type input "27-31975555-7"
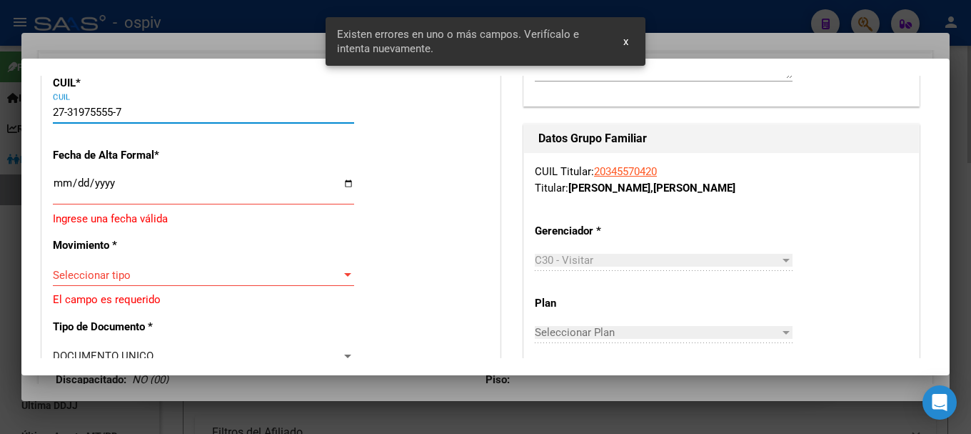
type input "31975555"
type input "VERA"
type input "[PERSON_NAME]"
type input "[DATE]"
type input "VILLA GOBERNADOR [PERSON_NAME]"
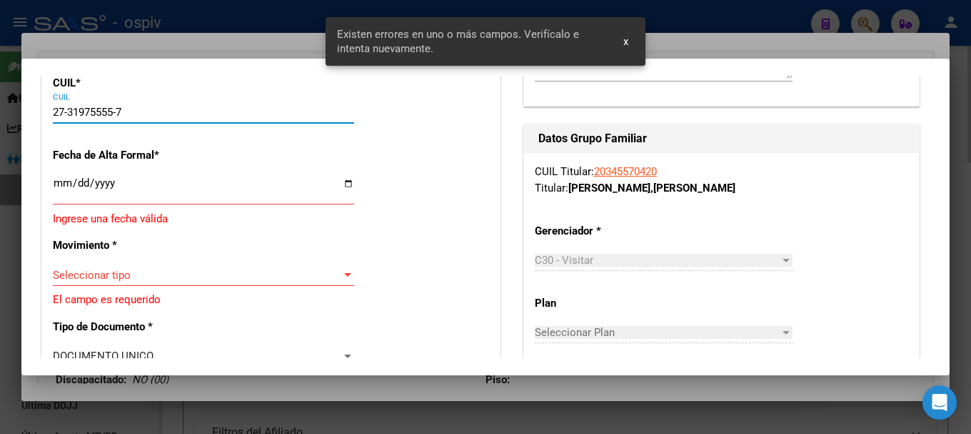
type input "2124"
type input "SAN LUIS"
type input "1992"
click at [160, 104] on div "27-31975555-7 CUIL" at bounding box center [203, 111] width 301 height 21
click at [63, 179] on input "Ingresar fecha" at bounding box center [203, 188] width 301 height 23
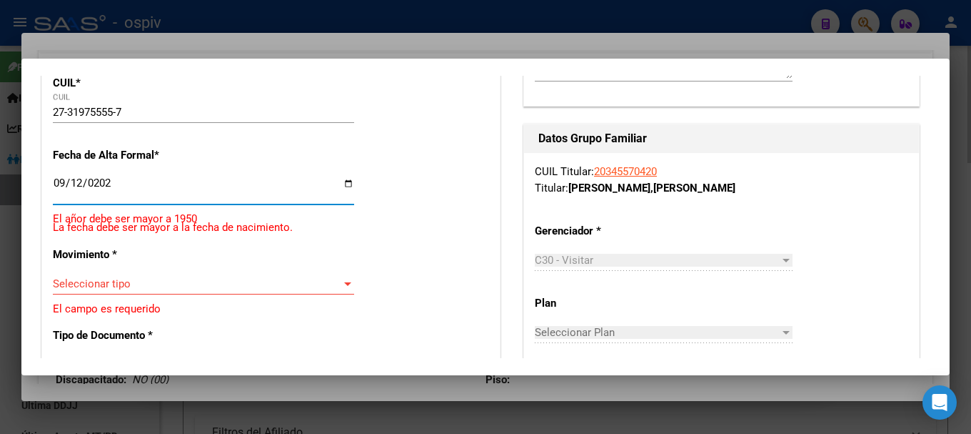
type input "[DATE]"
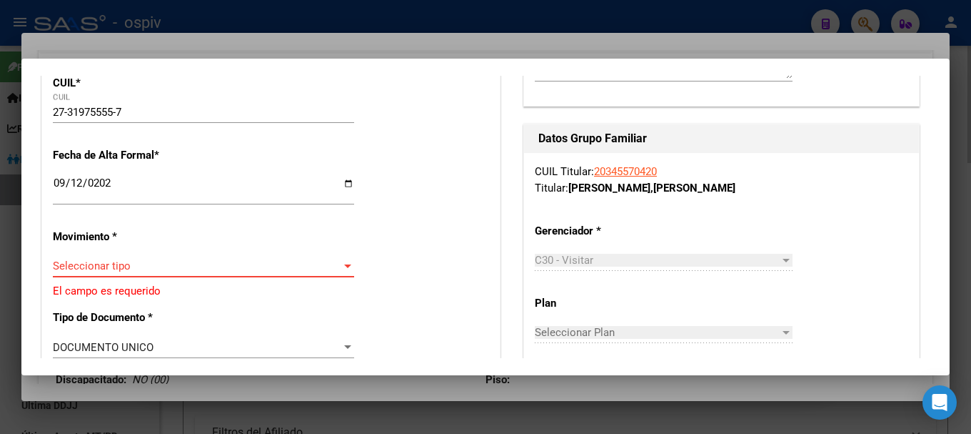
click at [131, 259] on span "Seleccionar tipo" at bounding box center [197, 265] width 289 height 13
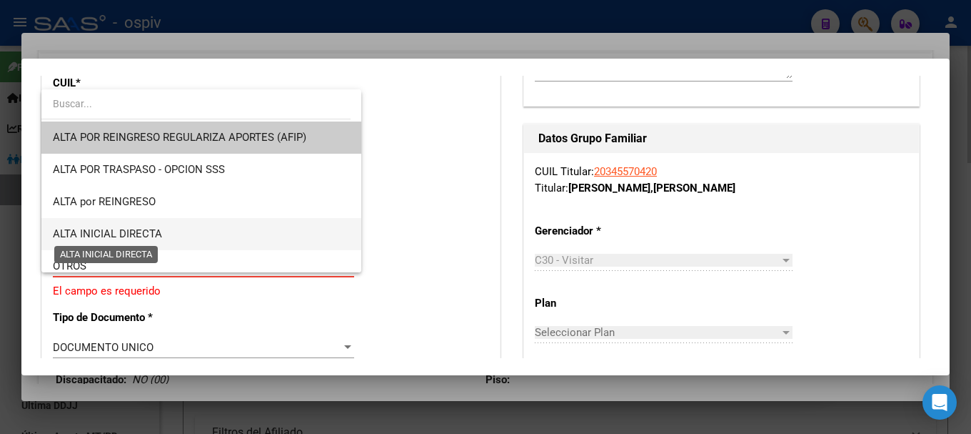
drag, startPoint x: 74, startPoint y: 229, endPoint x: 103, endPoint y: 229, distance: 29.3
click at [74, 229] on span "ALTA INICIAL DIRECTA" at bounding box center [107, 233] width 109 height 13
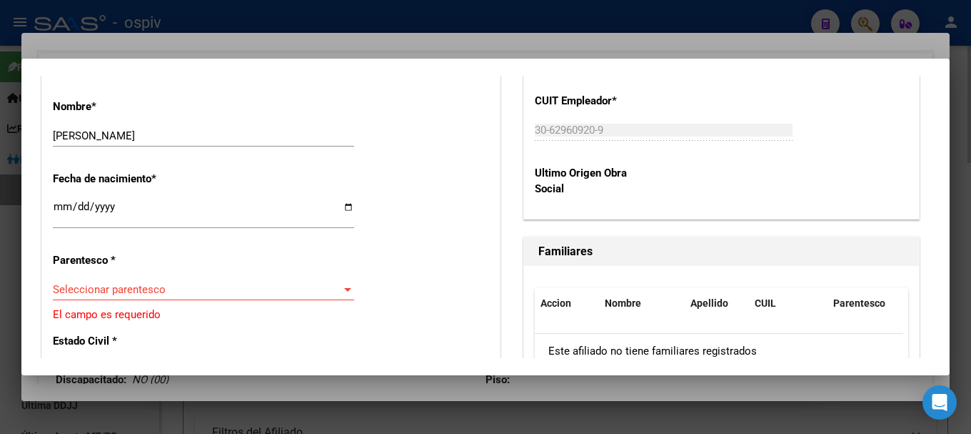
scroll to position [786, 0]
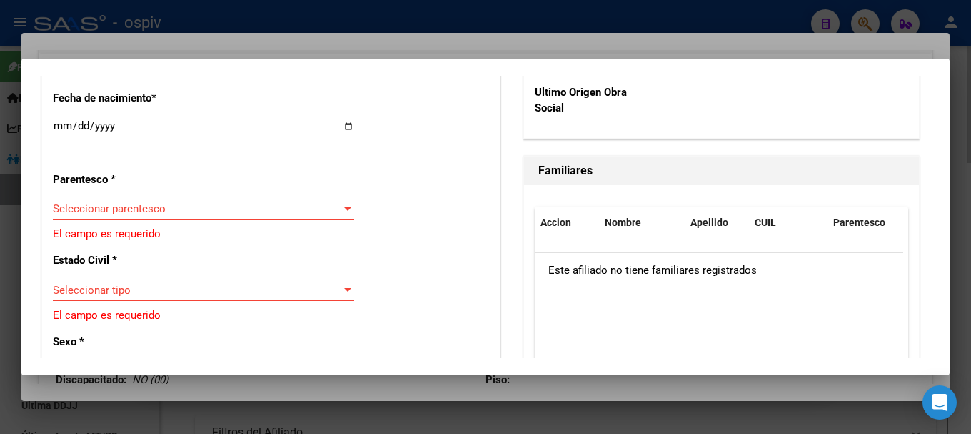
click at [95, 206] on span "Seleccionar parentesco" at bounding box center [197, 208] width 289 height 13
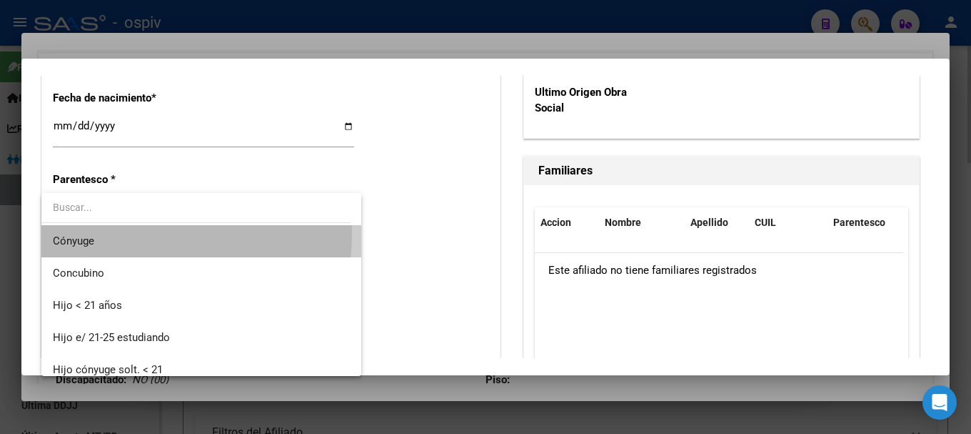
click at [92, 233] on span "Cónyuge" at bounding box center [201, 241] width 297 height 32
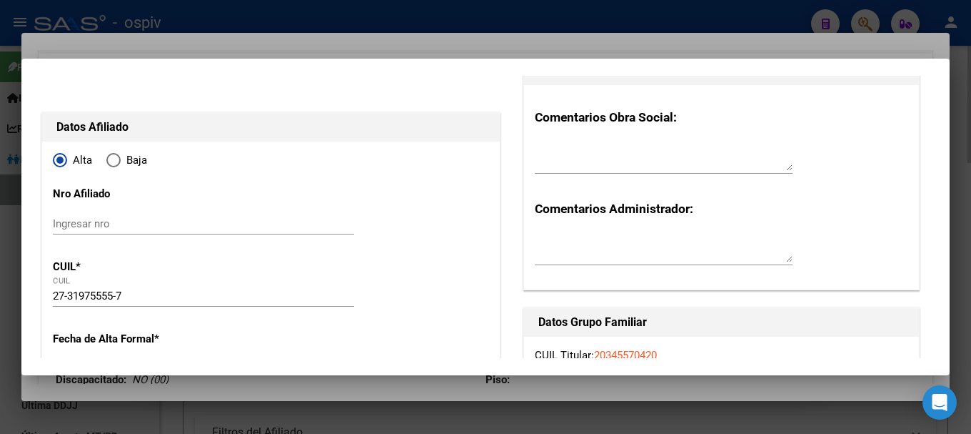
scroll to position [0, 0]
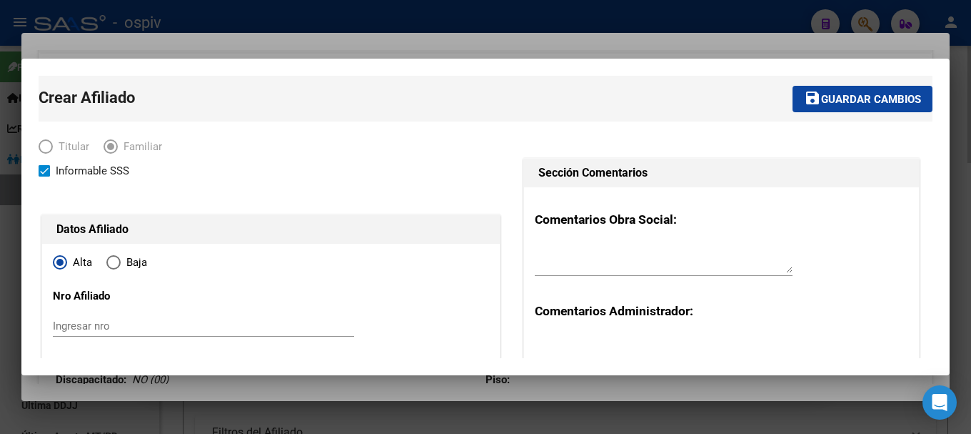
click at [851, 75] on mat-dialog-container "Crear Afiliado save Guardar cambios Titular Familiar Informable SSS Datos Afili…" at bounding box center [485, 217] width 929 height 316
click at [856, 94] on span "Guardar cambios" at bounding box center [871, 99] width 100 height 13
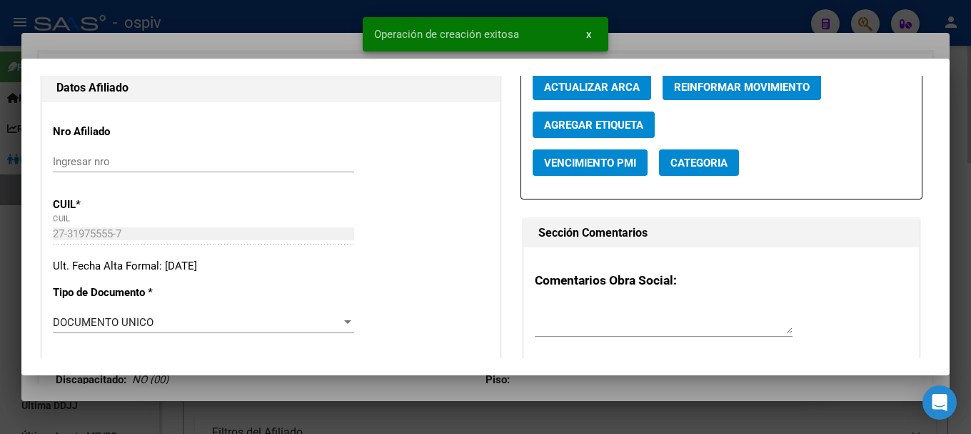
scroll to position [214, 0]
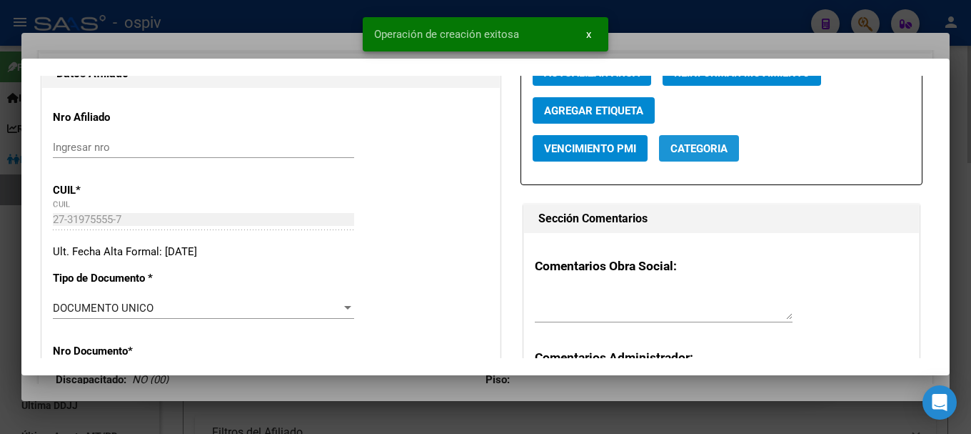
click at [694, 142] on span "Categoria" at bounding box center [699, 148] width 57 height 13
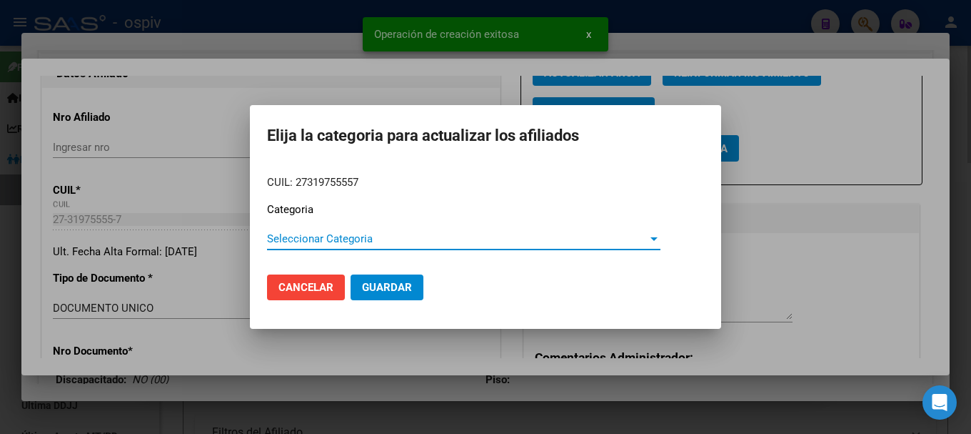
click at [334, 241] on span "Seleccionar Categoria" at bounding box center [457, 238] width 381 height 13
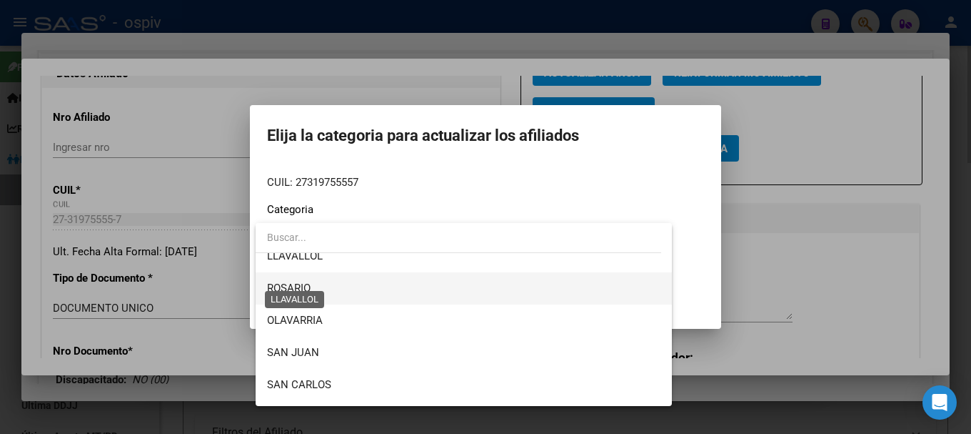
scroll to position [246, 0]
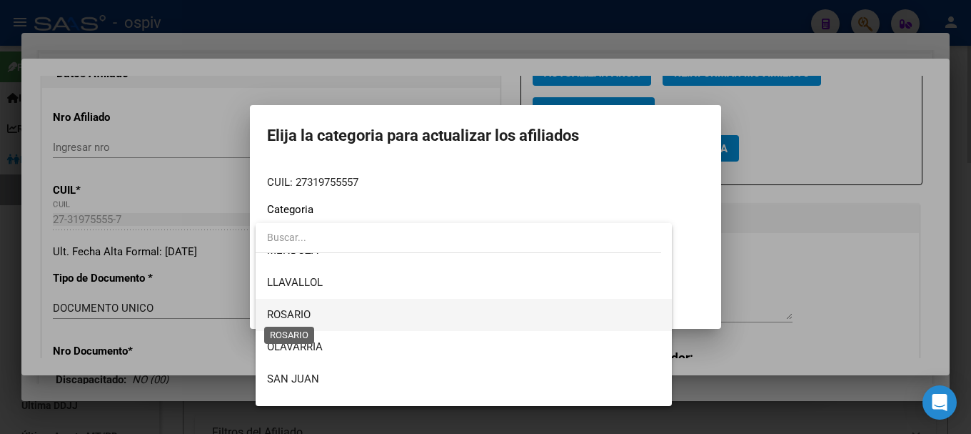
click at [298, 309] on span "ROSARIO" at bounding box center [289, 314] width 44 height 13
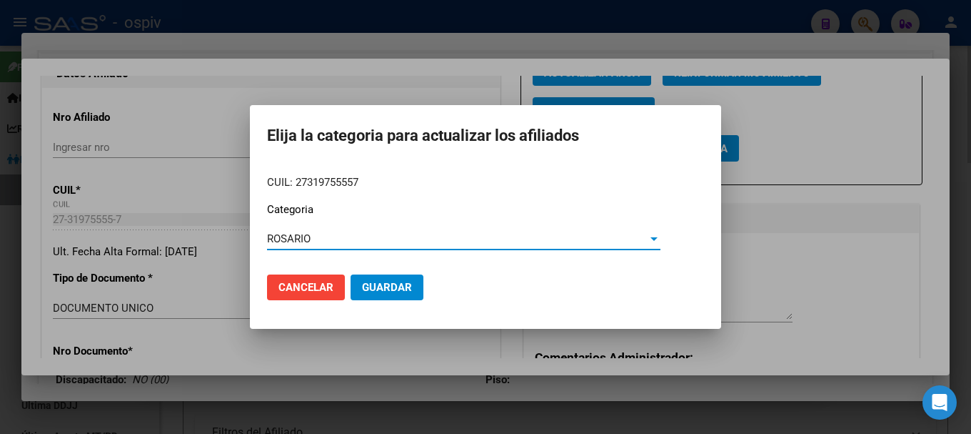
click at [389, 279] on button "Guardar" at bounding box center [387, 287] width 73 height 26
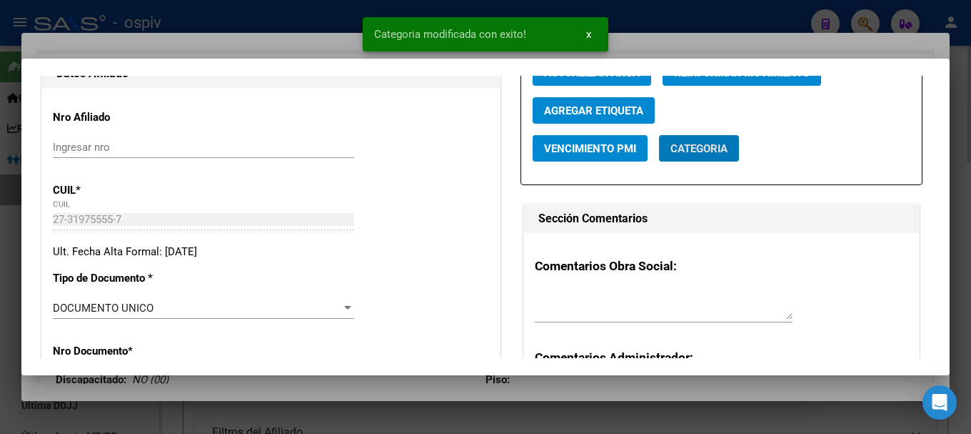
click at [591, 105] on span "Agregar Etiqueta" at bounding box center [593, 110] width 99 height 13
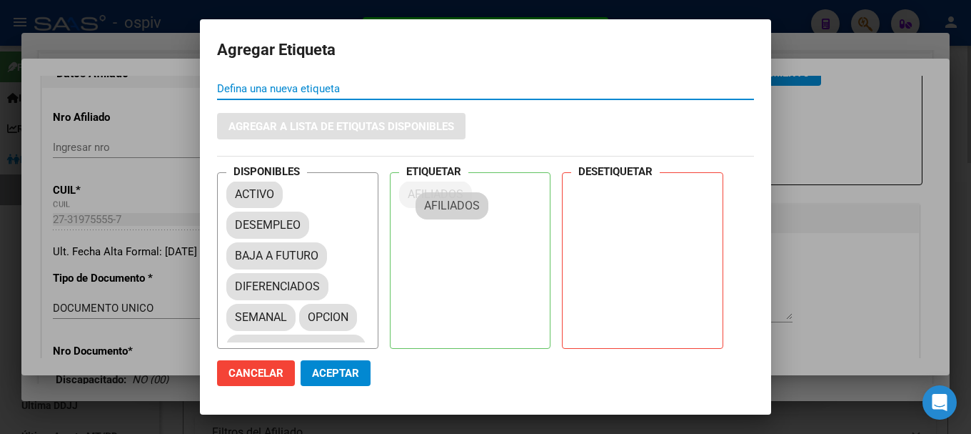
drag, startPoint x: 279, startPoint y: 253, endPoint x: 469, endPoint y: 203, distance: 196.5
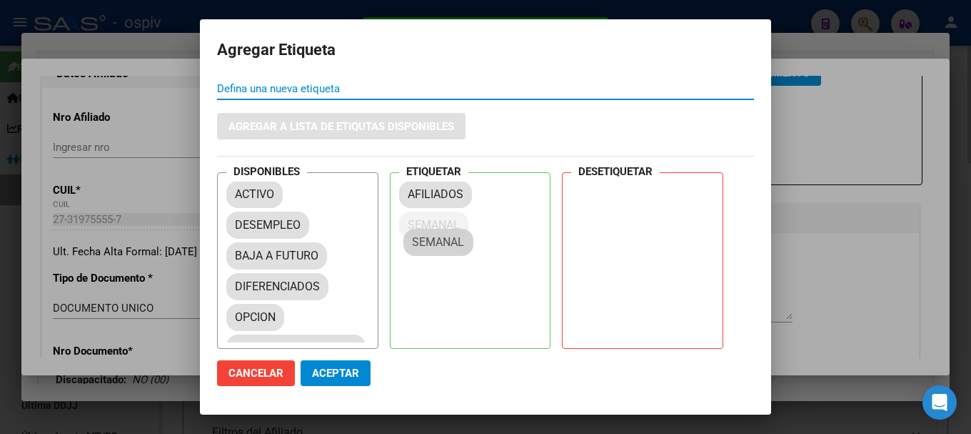
drag, startPoint x: 271, startPoint y: 317, endPoint x: 451, endPoint y: 231, distance: 199.4
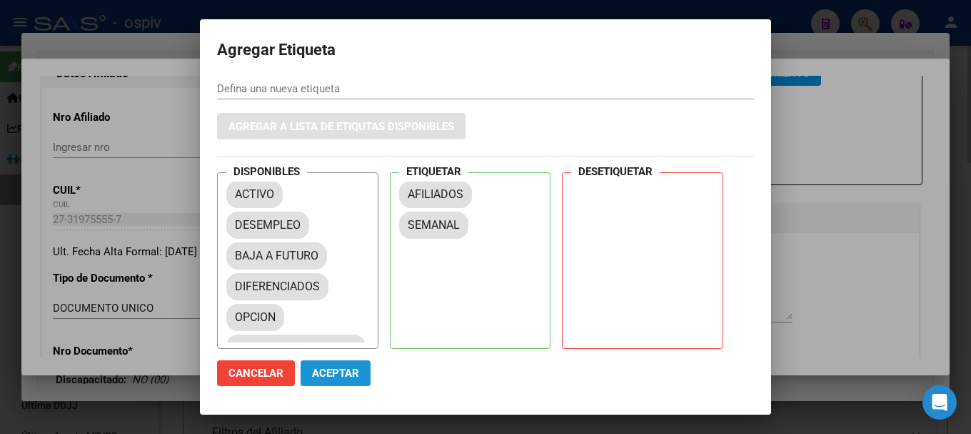
click at [346, 375] on span "Aceptar" at bounding box center [335, 372] width 47 height 13
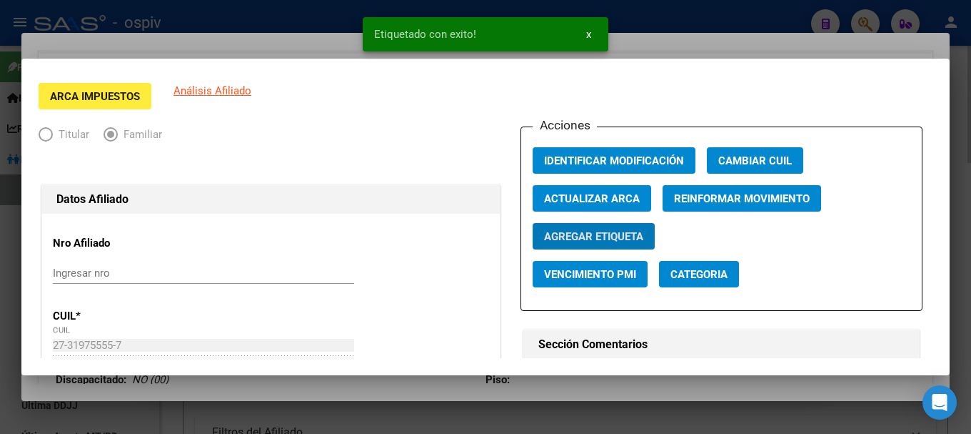
scroll to position [0, 0]
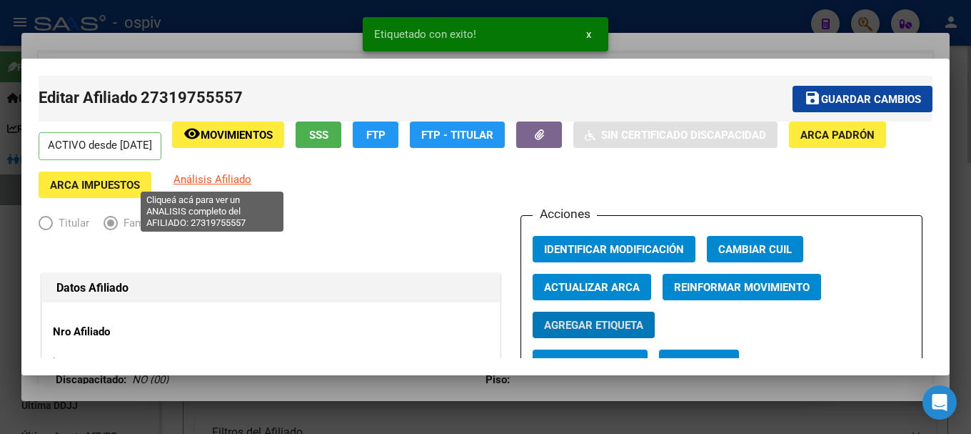
click at [249, 182] on span "Análisis Afiliado" at bounding box center [213, 179] width 78 height 13
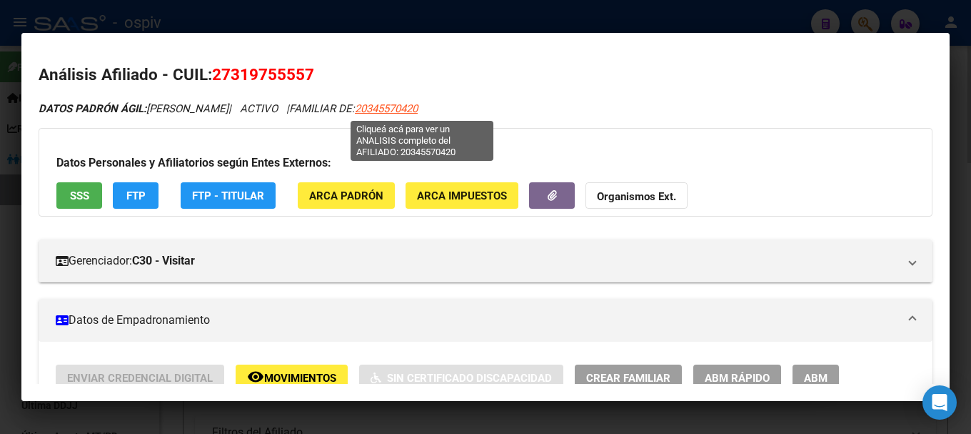
click at [418, 105] on span "20345570420" at bounding box center [386, 108] width 63 height 13
type textarea "20345570420"
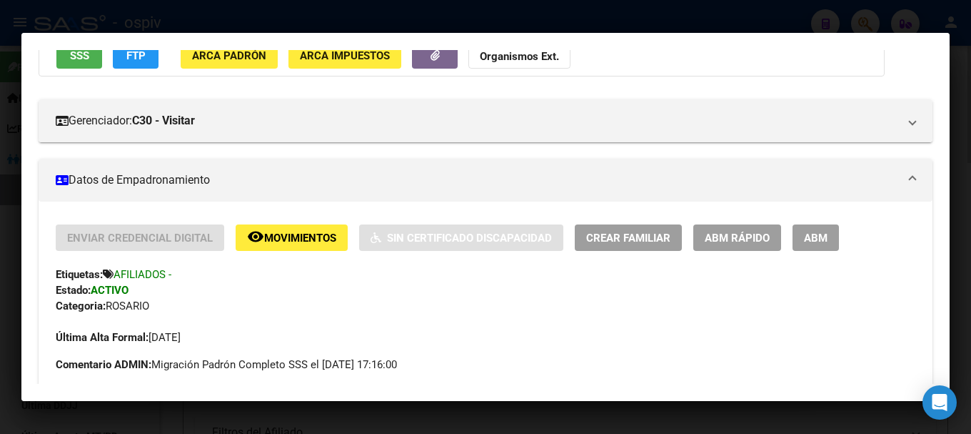
scroll to position [143, 0]
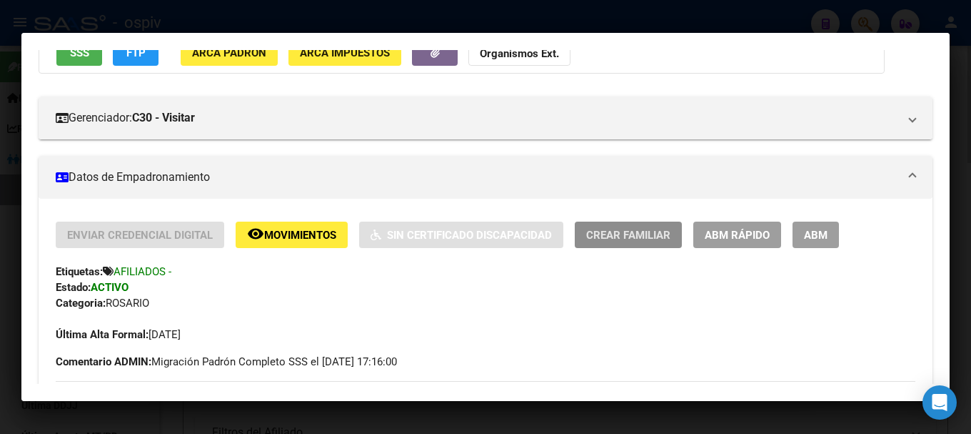
click at [634, 234] on span "Crear Familiar" at bounding box center [628, 235] width 84 height 13
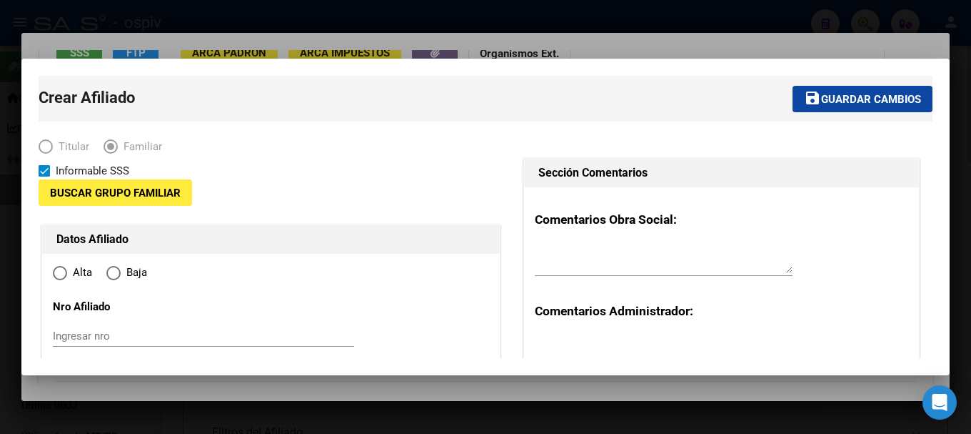
type input "30-62960920-9"
type input "ROSARIO"
type input "2000"
type input "[PERSON_NAME] MORE 3854 Dp"
type input "to:1"
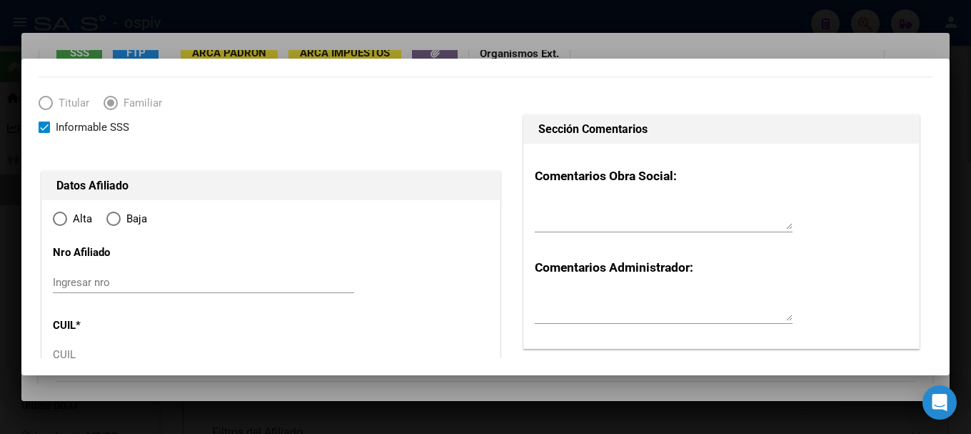
radio input "true"
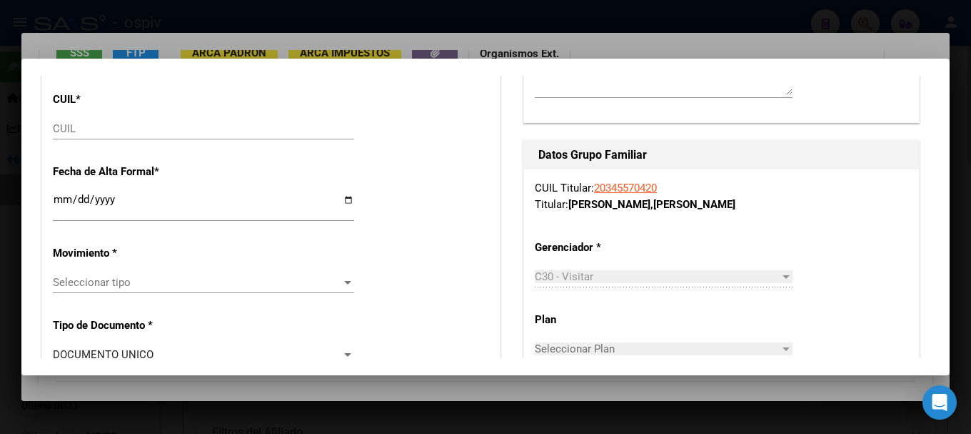
scroll to position [286, 0]
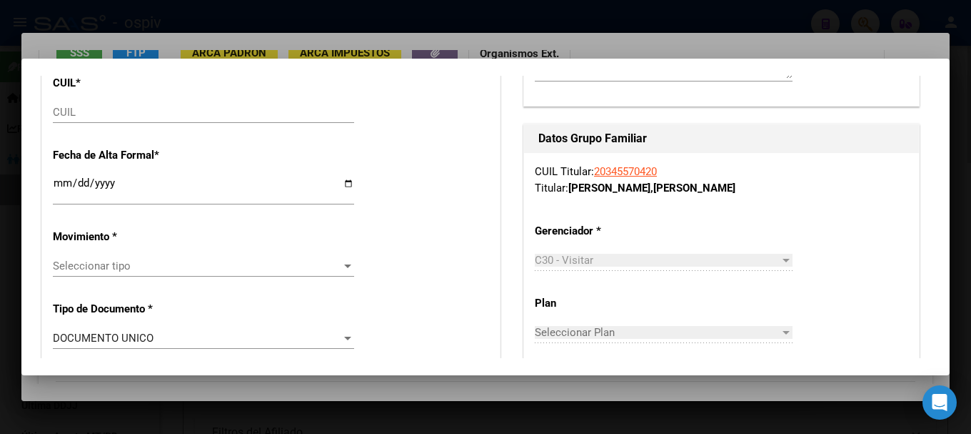
type input "30-62960920-9"
click at [86, 114] on input "CUIL" at bounding box center [203, 112] width 301 height 13
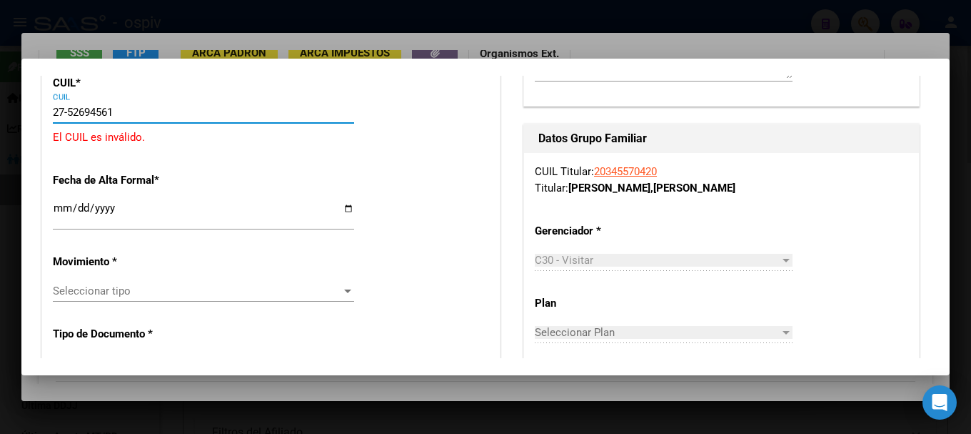
type input "27-52694561-7"
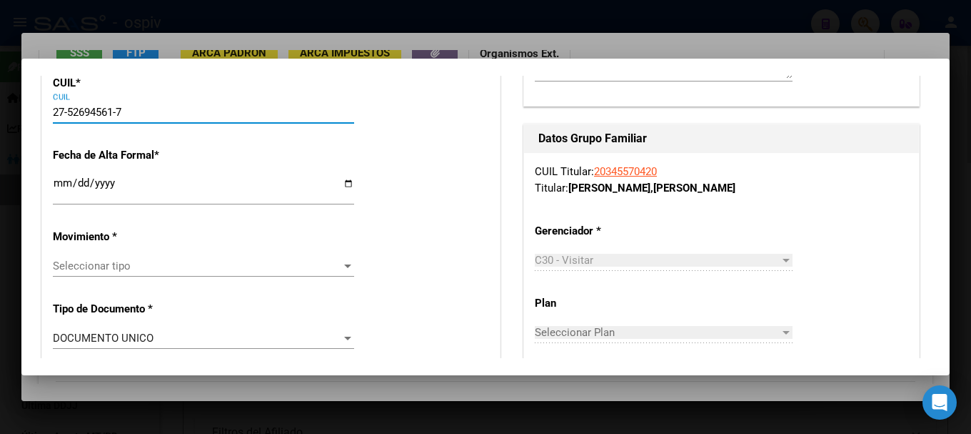
type input "52694561"
type input "[PERSON_NAME]"
type input "[DATE]"
type input "VILLA GOBERNADO"
type input "2124"
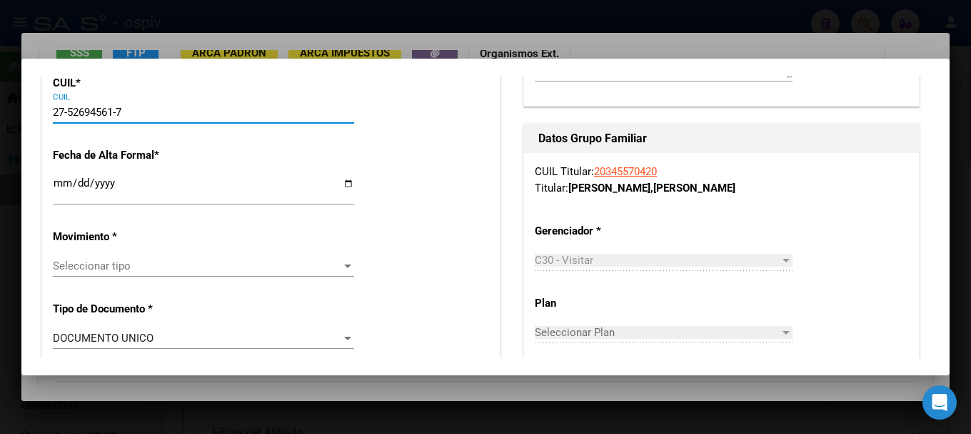
type input "SAN LUIS"
type input "1992"
type input "27-52694561-7"
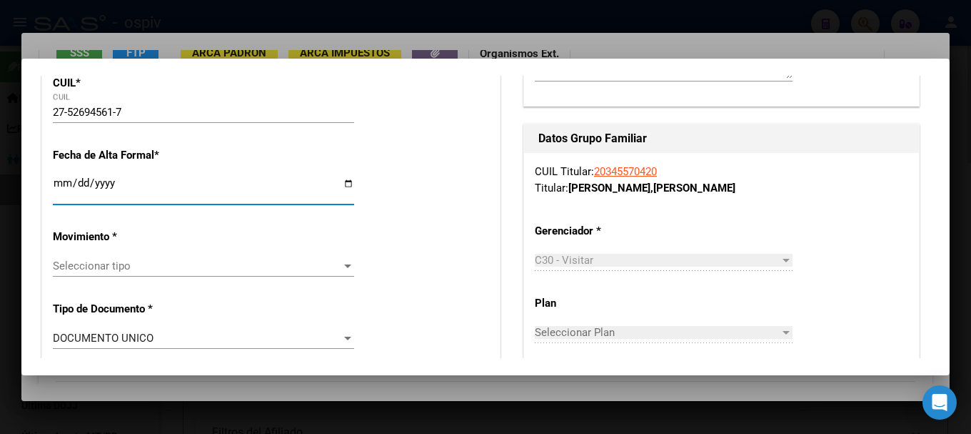
click at [59, 184] on input "Ingresar fecha" at bounding box center [203, 188] width 301 height 23
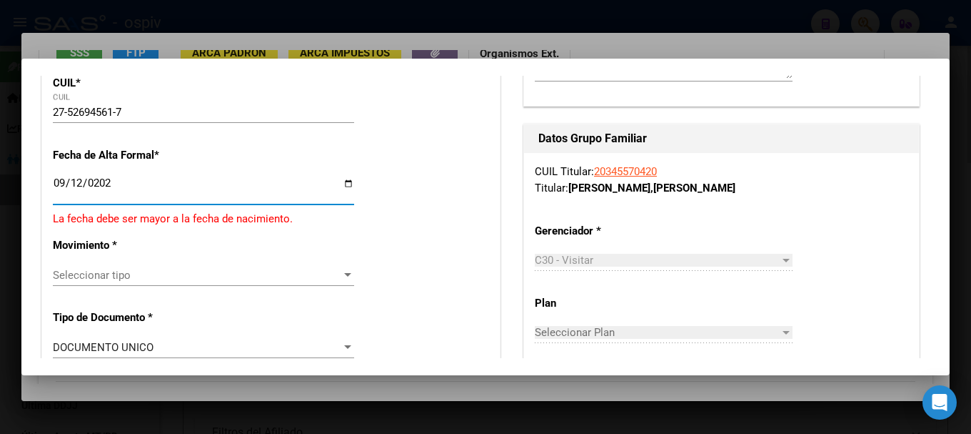
type input "[DATE]"
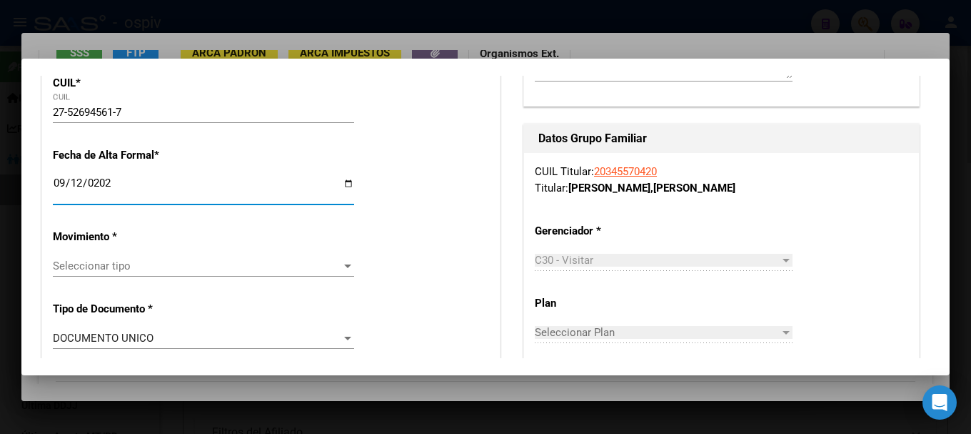
click at [131, 256] on div "Seleccionar tipo Seleccionar tipo" at bounding box center [203, 265] width 301 height 21
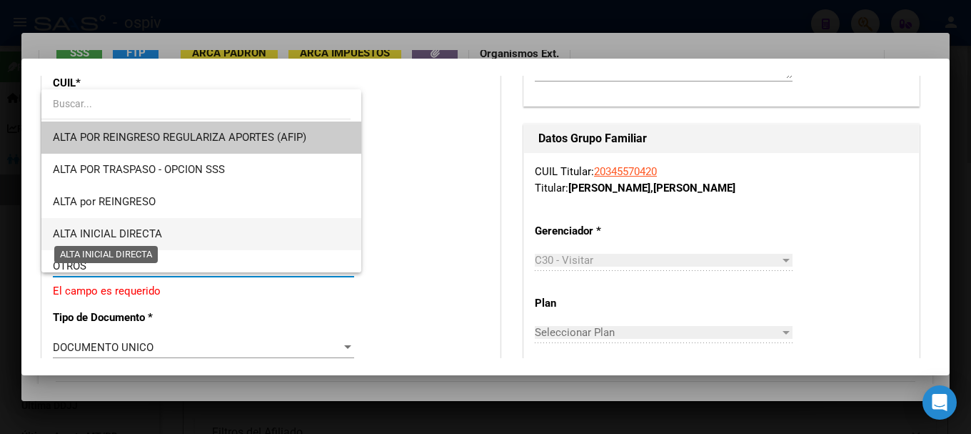
click at [126, 230] on span "ALTA INICIAL DIRECTA" at bounding box center [107, 233] width 109 height 13
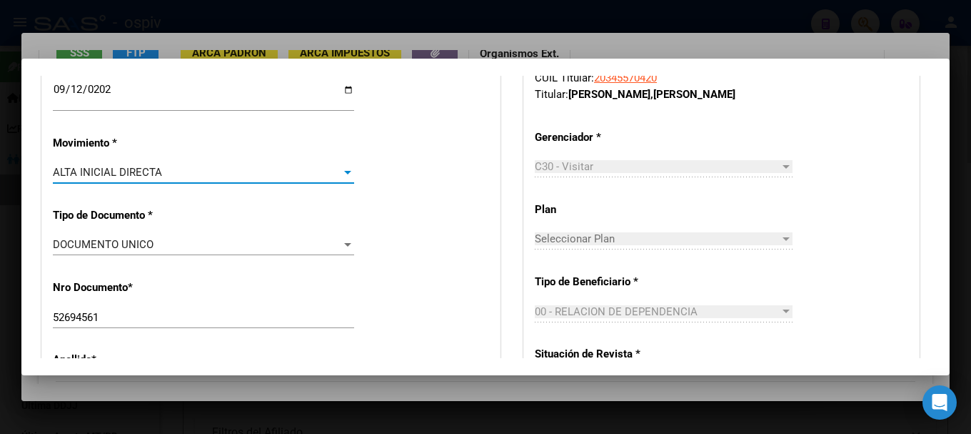
scroll to position [500, 0]
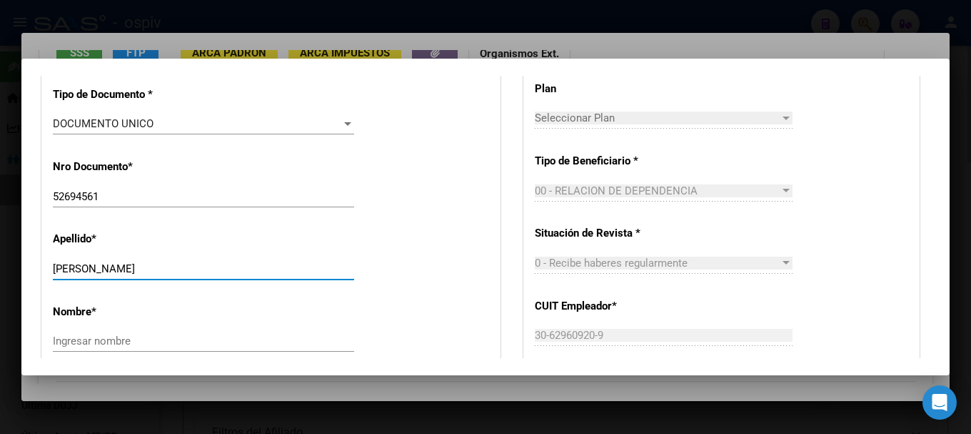
drag, startPoint x: 106, startPoint y: 271, endPoint x: 185, endPoint y: 264, distance: 79.6
click at [185, 264] on input "[PERSON_NAME]" at bounding box center [203, 268] width 301 height 13
type input "[PERSON_NAME]"
click at [80, 349] on div "Ingresar nombre" at bounding box center [203, 340] width 301 height 21
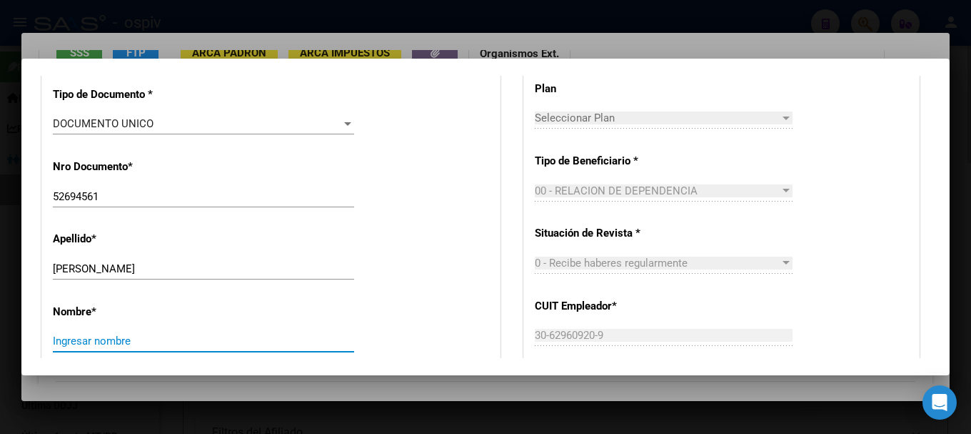
paste input "[PERSON_NAME]"
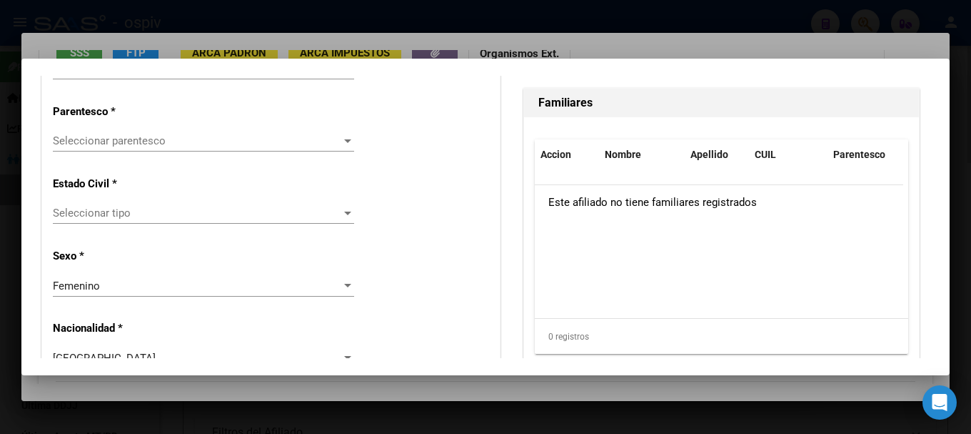
scroll to position [857, 0]
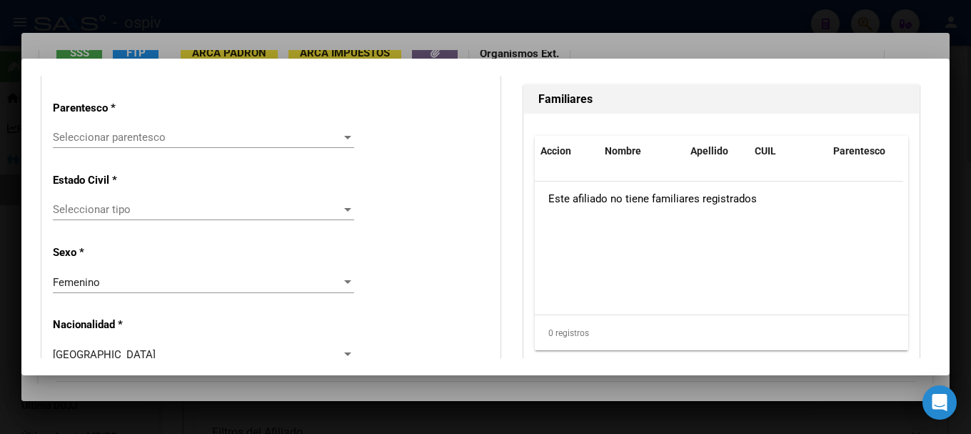
type input "[PERSON_NAME]"
click at [143, 148] on div "Seleccionar parentesco Seleccionar parentesco" at bounding box center [203, 143] width 301 height 35
click at [143, 141] on span "Seleccionar parentesco" at bounding box center [197, 137] width 289 height 13
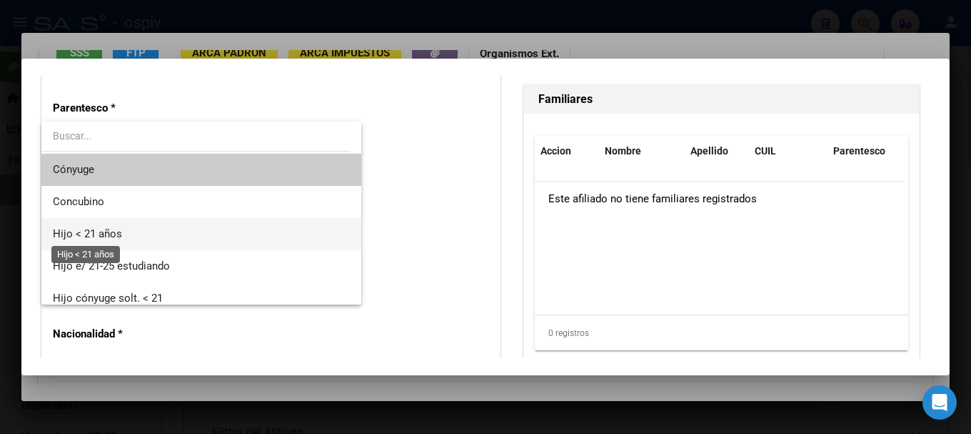
click at [111, 231] on span "Hijo < 21 años" at bounding box center [87, 233] width 69 height 13
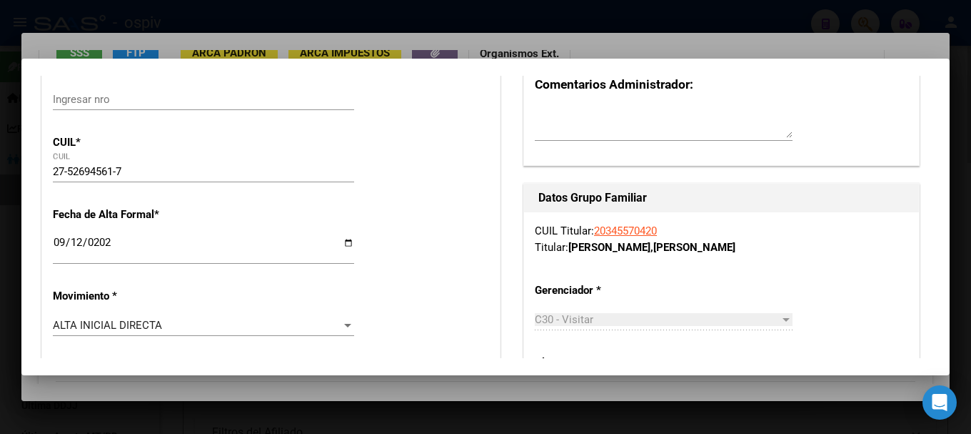
scroll to position [0, 0]
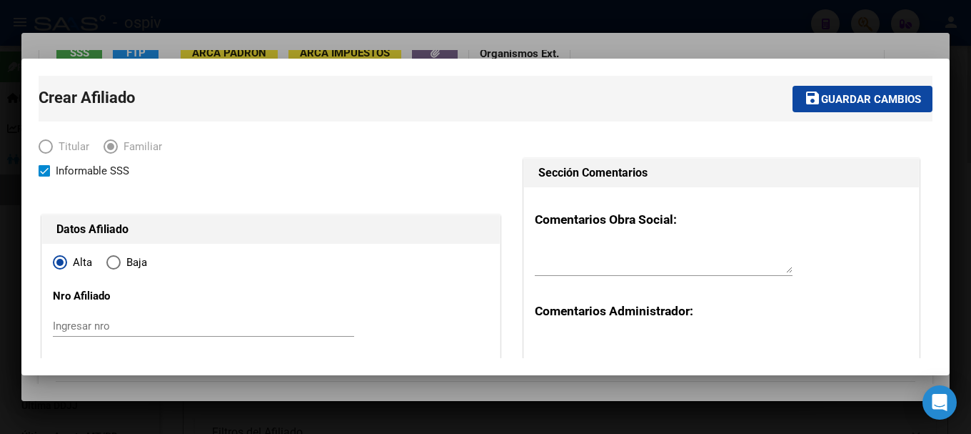
click at [889, 101] on span "Guardar cambios" at bounding box center [871, 99] width 100 height 13
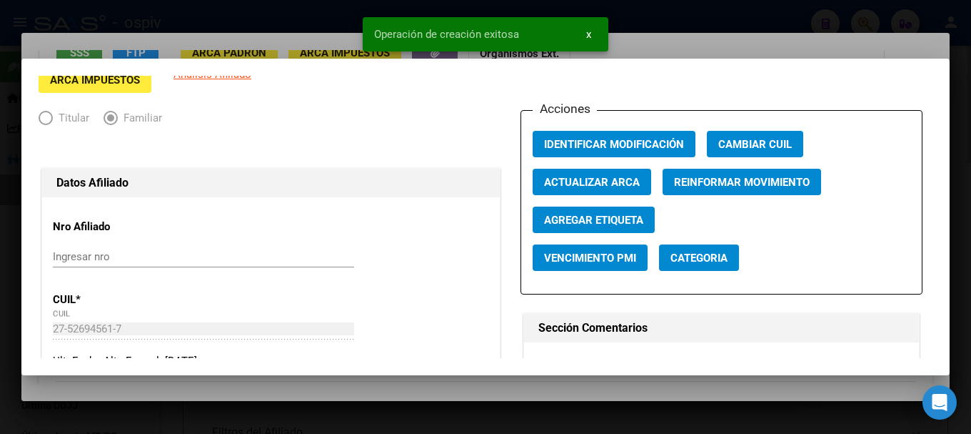
scroll to position [286, 0]
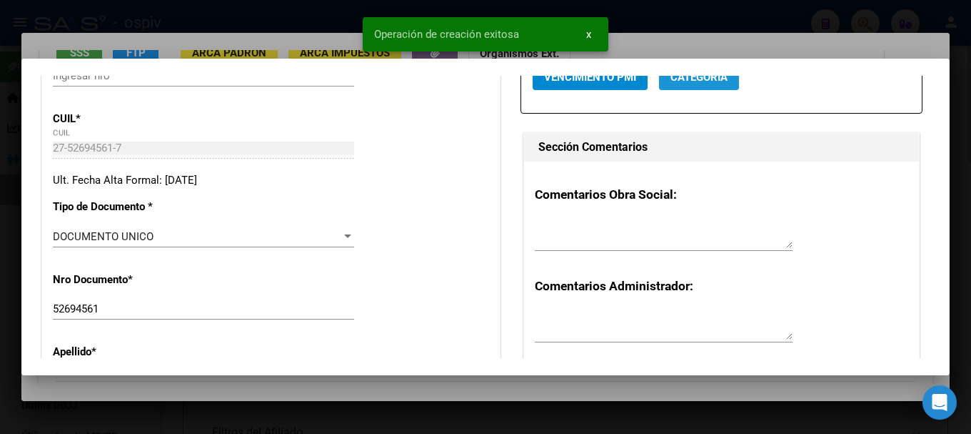
click at [700, 84] on button "Categoria" at bounding box center [699, 77] width 80 height 26
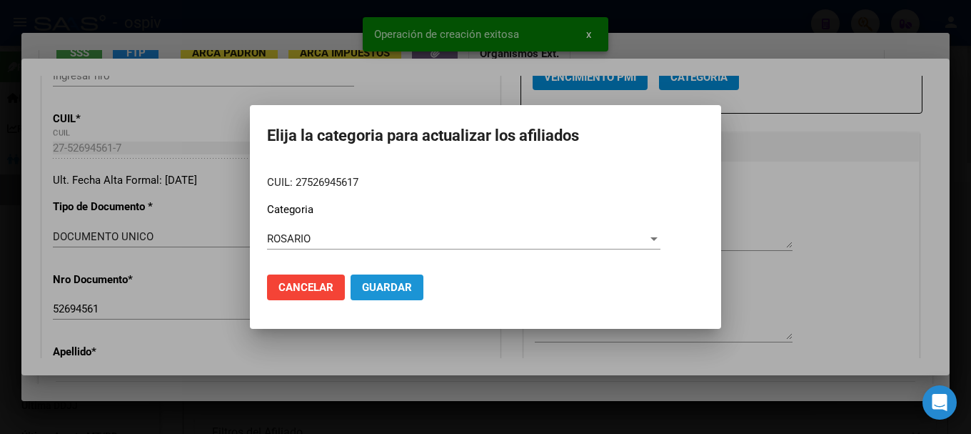
click at [405, 282] on span "Guardar" at bounding box center [387, 287] width 50 height 13
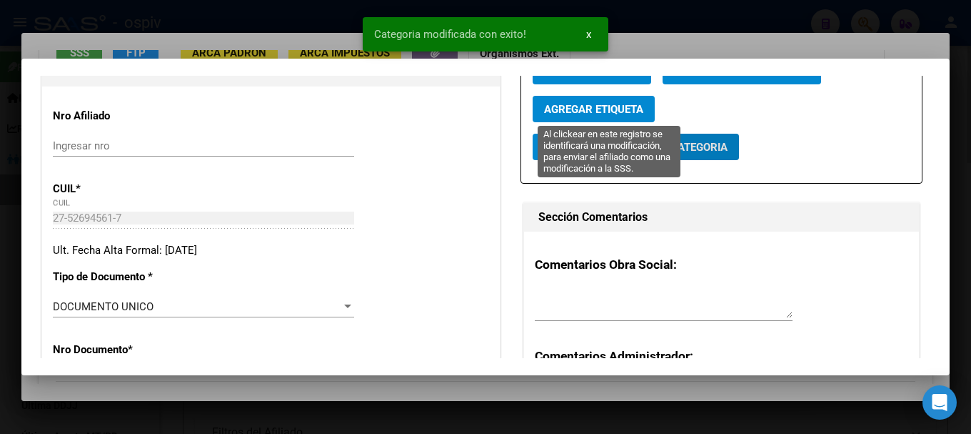
scroll to position [130, 0]
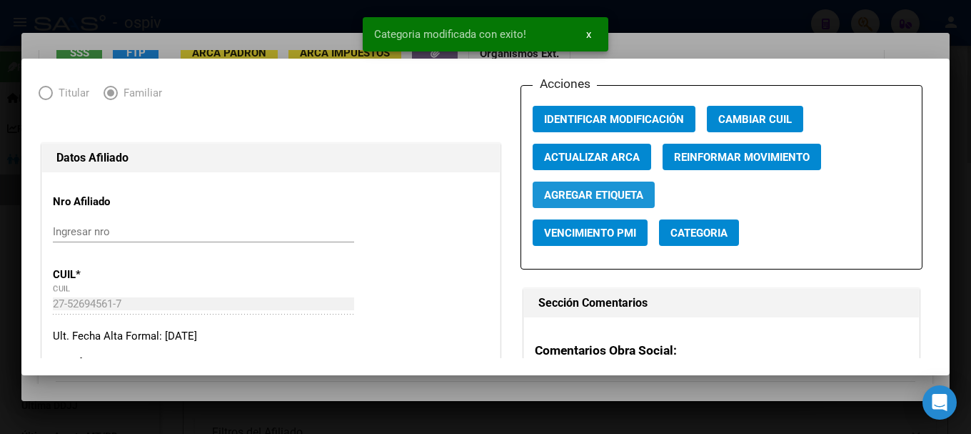
click at [575, 200] on span "Agregar Etiqueta" at bounding box center [593, 195] width 99 height 13
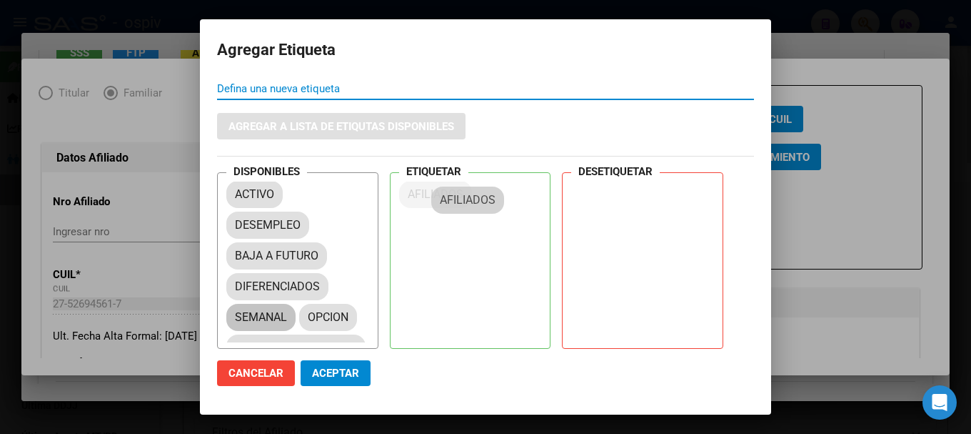
drag, startPoint x: 484, startPoint y: 205, endPoint x: 265, endPoint y: 327, distance: 250.4
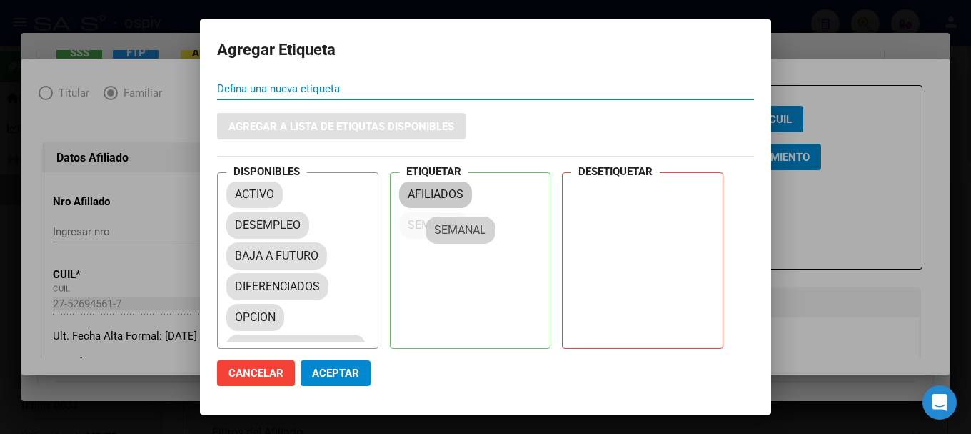
drag, startPoint x: 261, startPoint y: 307, endPoint x: 461, endPoint y: 220, distance: 218.8
click at [348, 366] on span "Aceptar" at bounding box center [335, 372] width 47 height 13
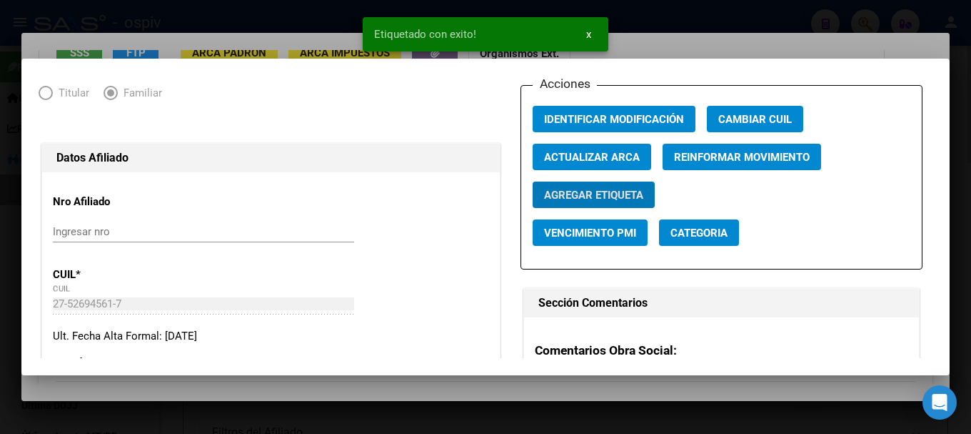
scroll to position [0, 0]
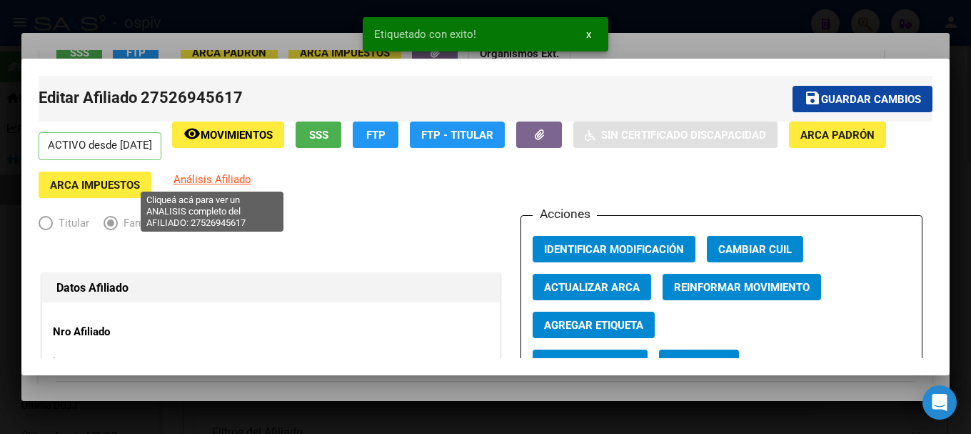
click at [196, 180] on span "Análisis Afiliado" at bounding box center [213, 179] width 78 height 13
type textarea "27526945617"
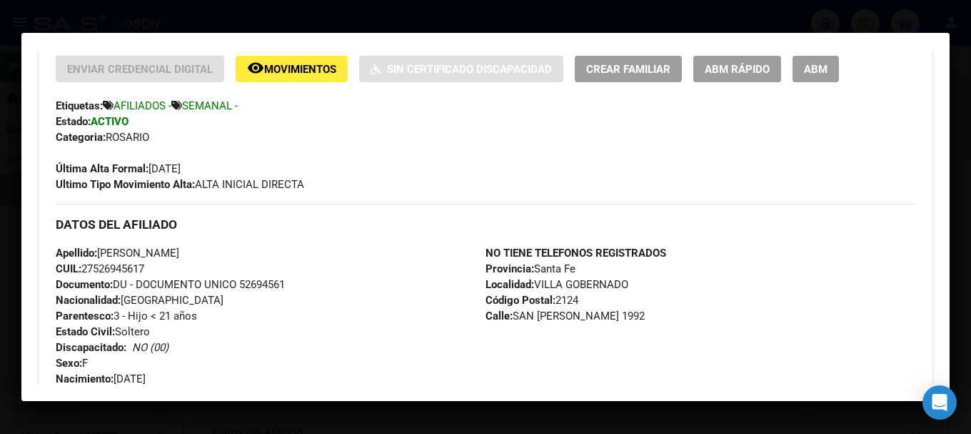
scroll to position [286, 0]
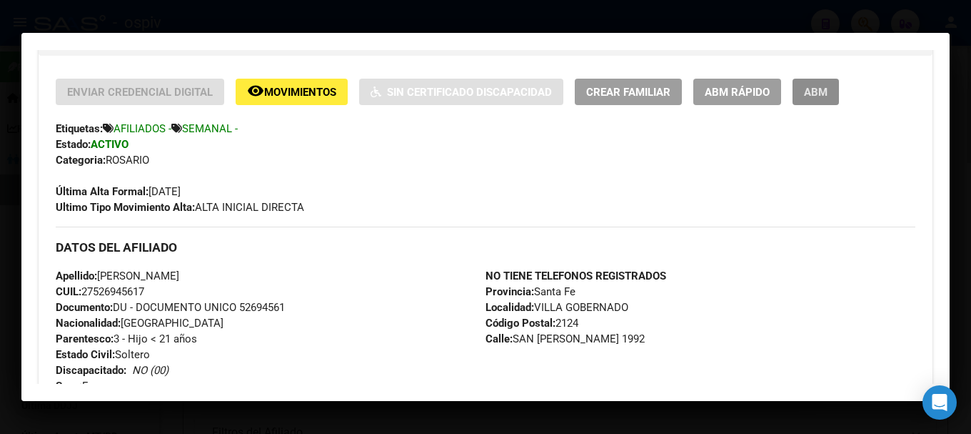
click at [824, 91] on span "ABM" at bounding box center [816, 92] width 24 height 13
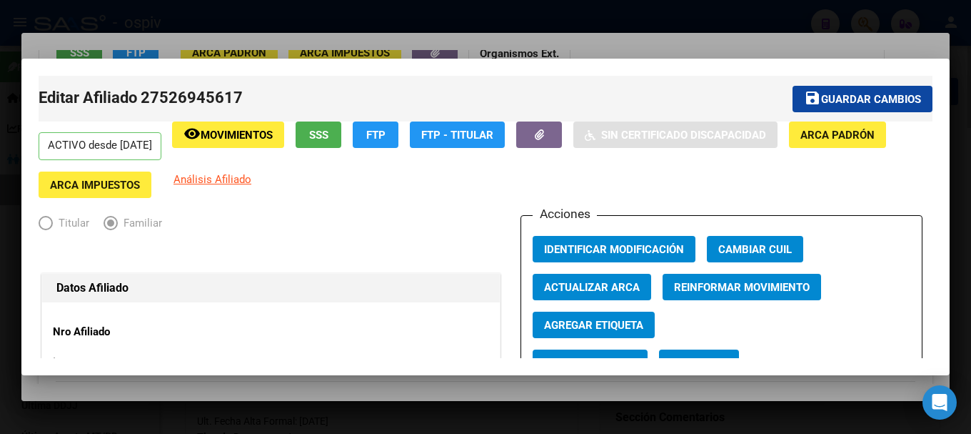
radio input "true"
type input "30-62960920-9"
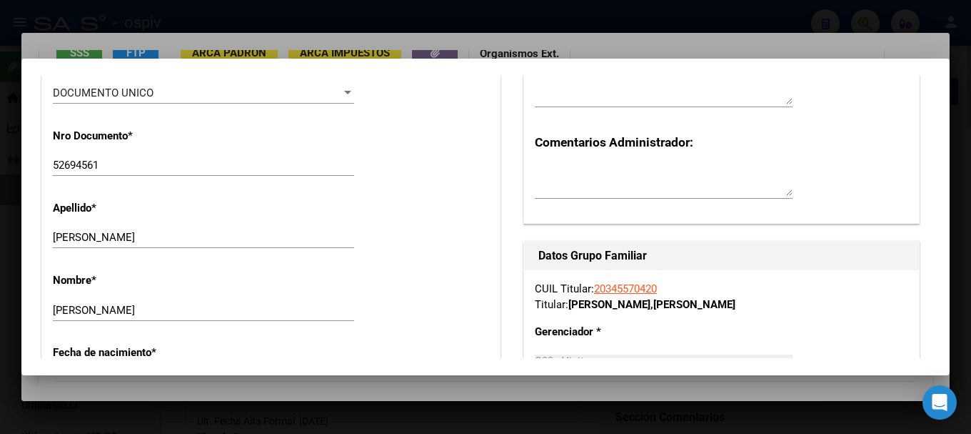
scroll to position [429, 0]
click at [108, 241] on input "[PERSON_NAME]" at bounding box center [203, 237] width 301 height 13
type input "[PERSON_NAME]"
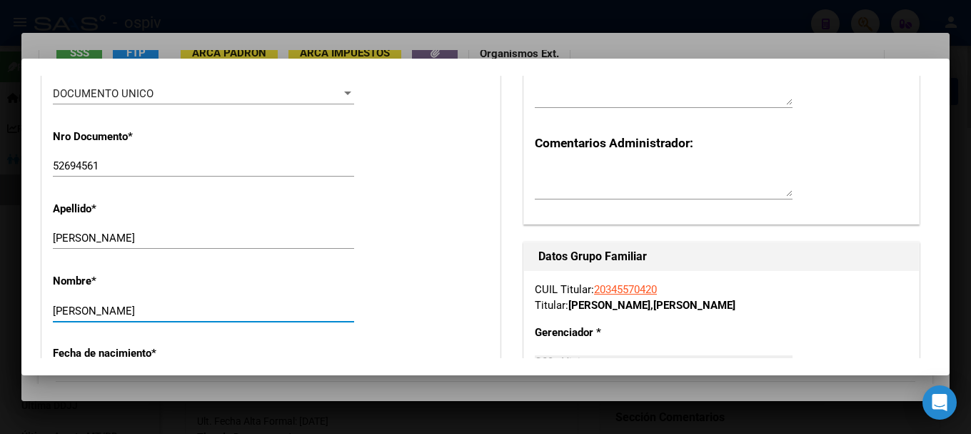
drag, startPoint x: 81, startPoint y: 311, endPoint x: 36, endPoint y: 301, distance: 45.3
click at [36, 301] on mat-dialog-content "Editar Afiliado 27526945617 save Guardar cambios ACTIVO desde [DATE] remove_red…" at bounding box center [485, 217] width 929 height 282
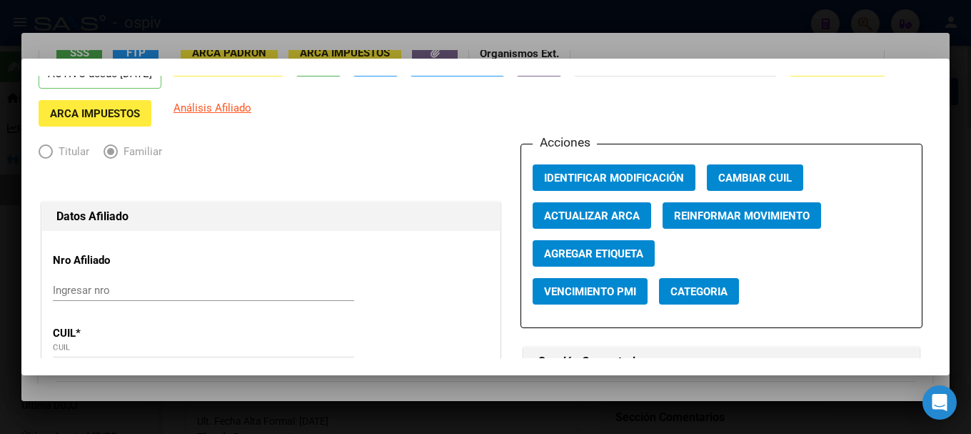
scroll to position [0, 0]
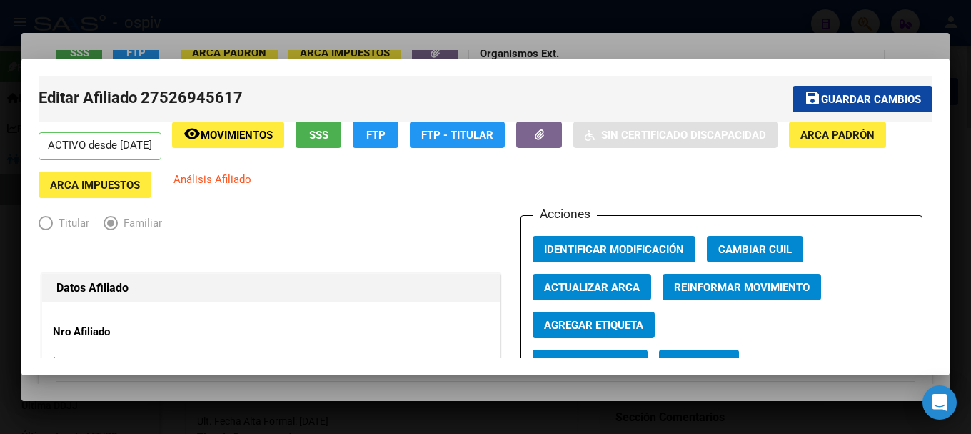
type input "REINA"
click at [862, 99] on span "Guardar cambios" at bounding box center [871, 99] width 100 height 13
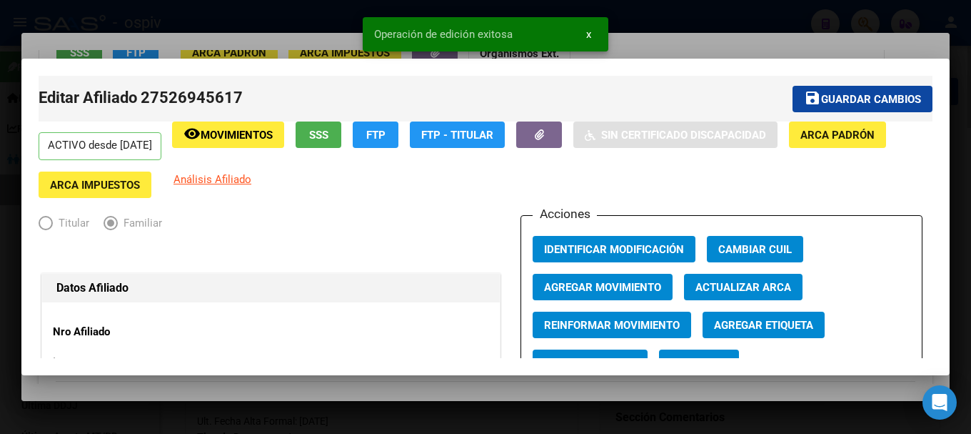
click at [228, 186] on app-link-go-to "Análisis Afiliado" at bounding box center [213, 184] width 78 height 26
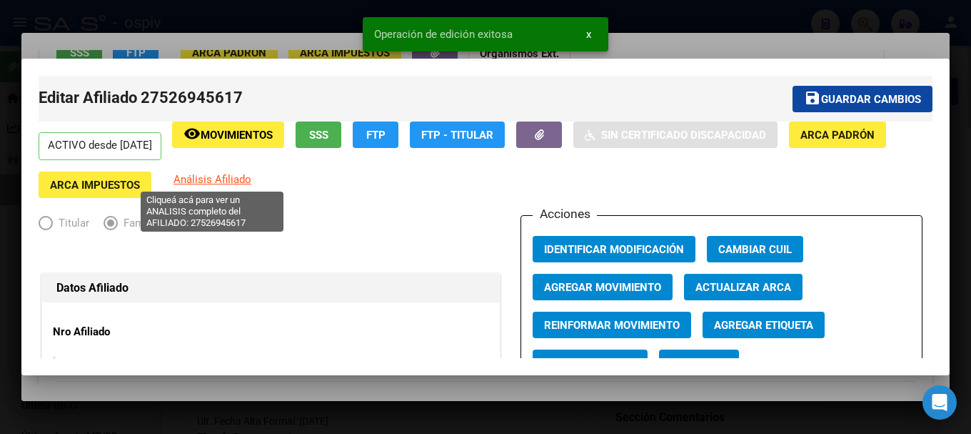
click at [226, 178] on span "Análisis Afiliado" at bounding box center [213, 179] width 78 height 13
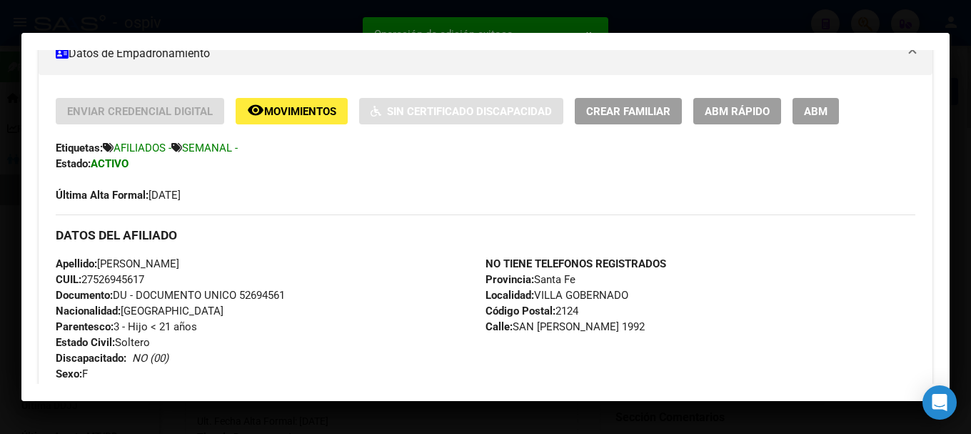
scroll to position [286, 0]
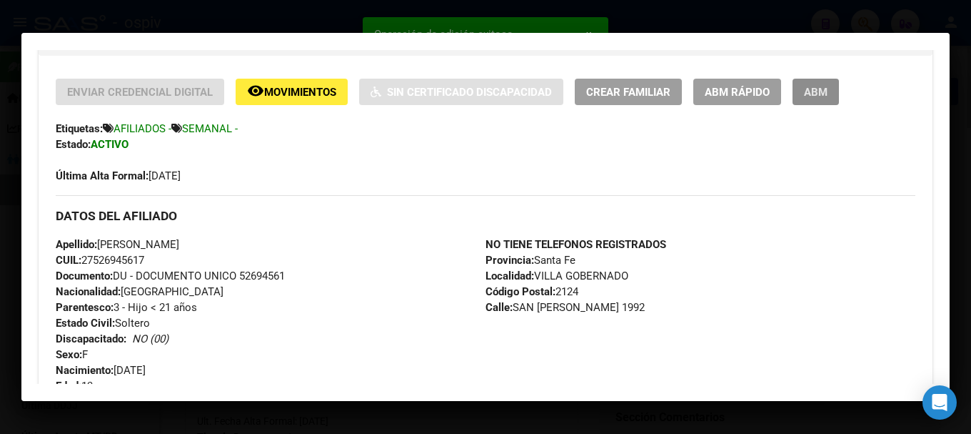
drag, startPoint x: 835, startPoint y: 86, endPoint x: 781, endPoint y: 223, distance: 146.8
click at [835, 89] on button "ABM" at bounding box center [816, 92] width 46 height 26
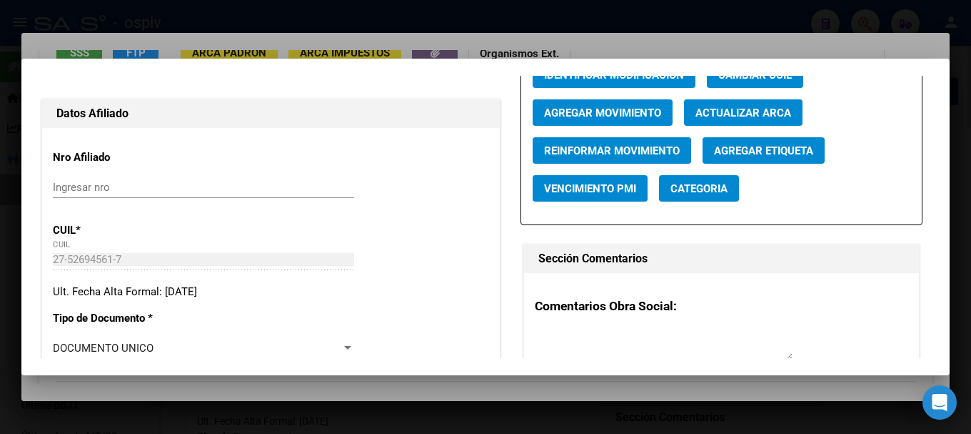
scroll to position [214, 0]
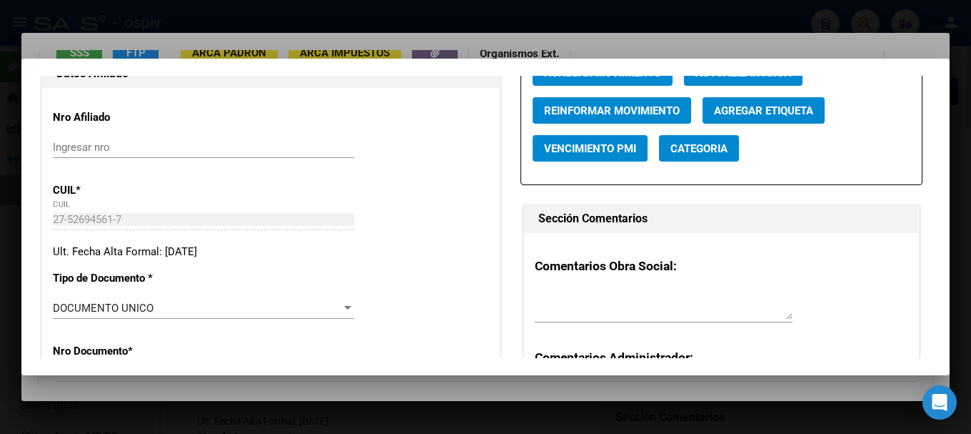
click at [687, 152] on span "Categoria" at bounding box center [699, 148] width 57 height 13
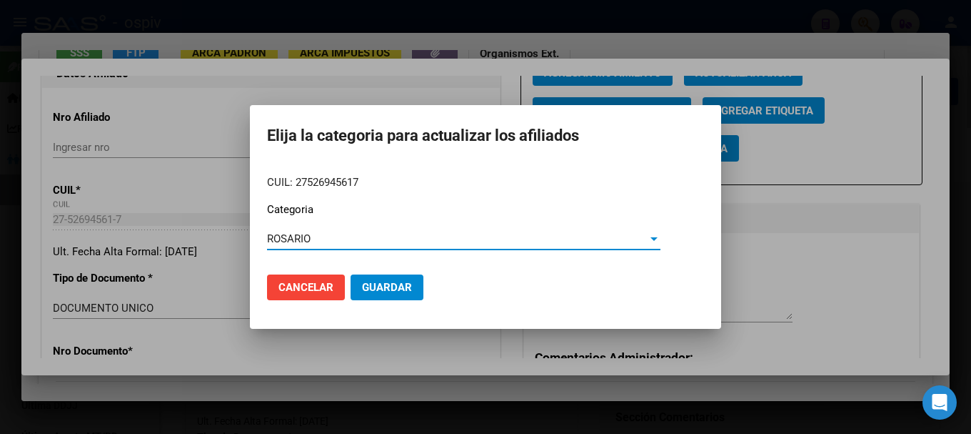
click at [377, 285] on span "Guardar" at bounding box center [387, 287] width 50 height 13
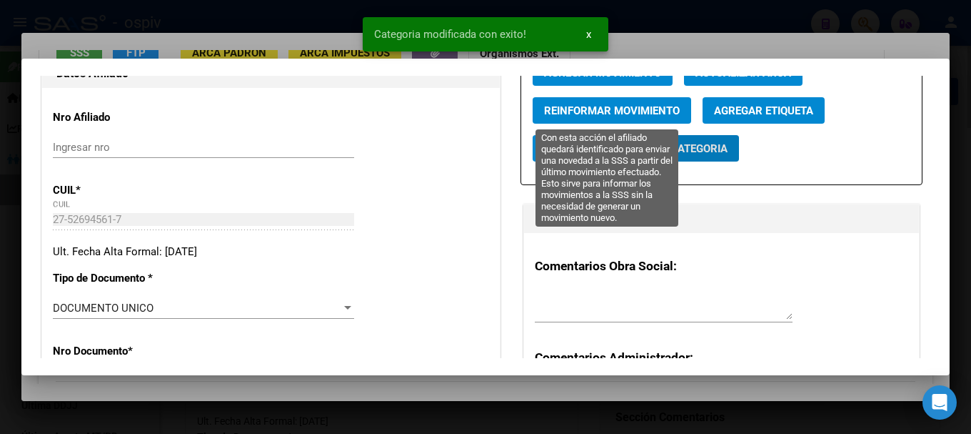
scroll to position [0, 0]
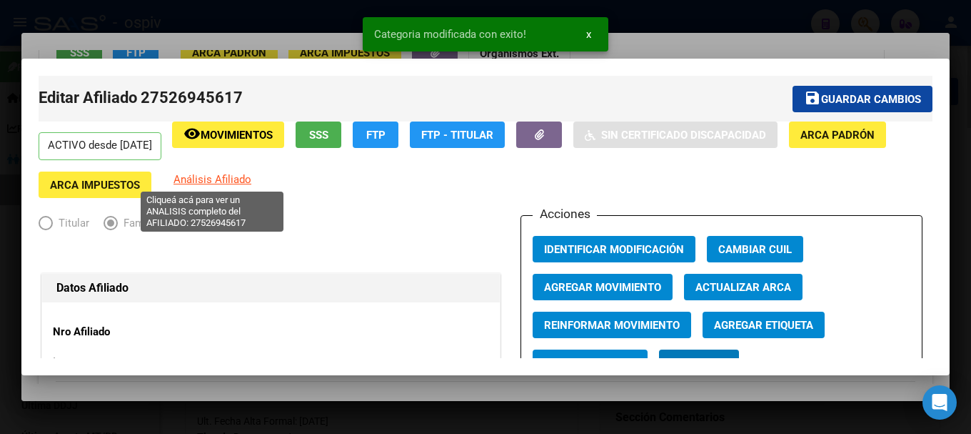
click at [196, 185] on span "Análisis Afiliado" at bounding box center [213, 179] width 78 height 13
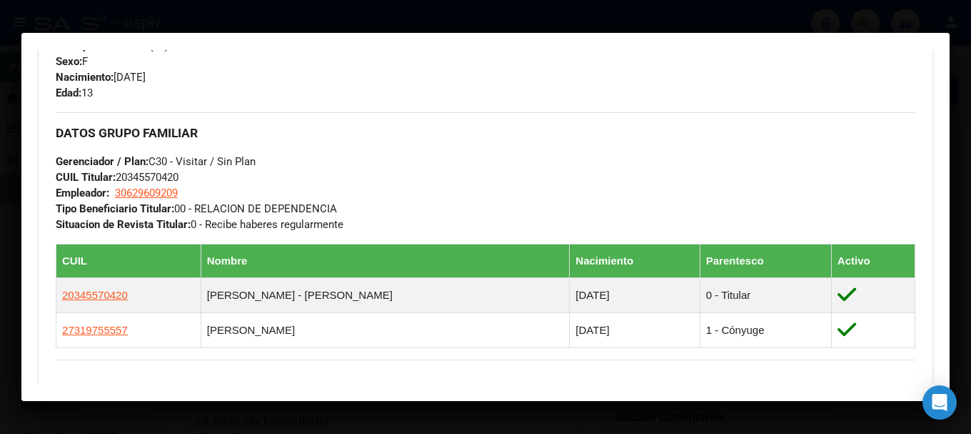
scroll to position [786, 0]
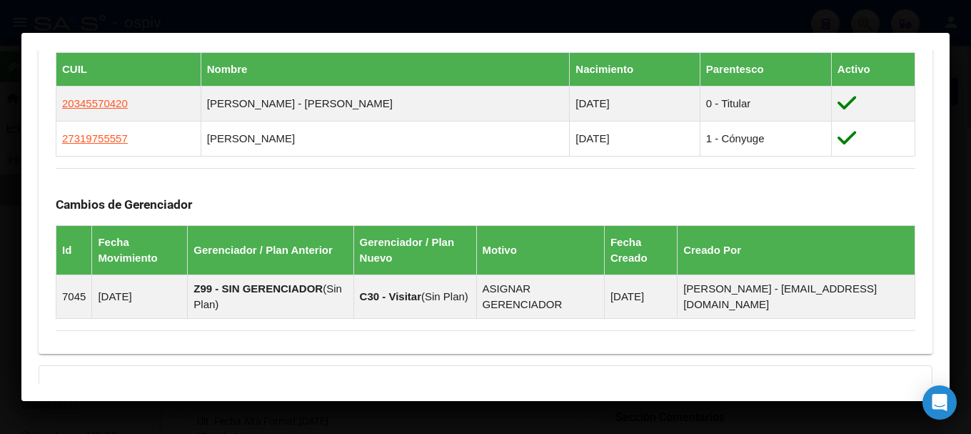
click at [808, 8] on div at bounding box center [485, 217] width 971 height 434
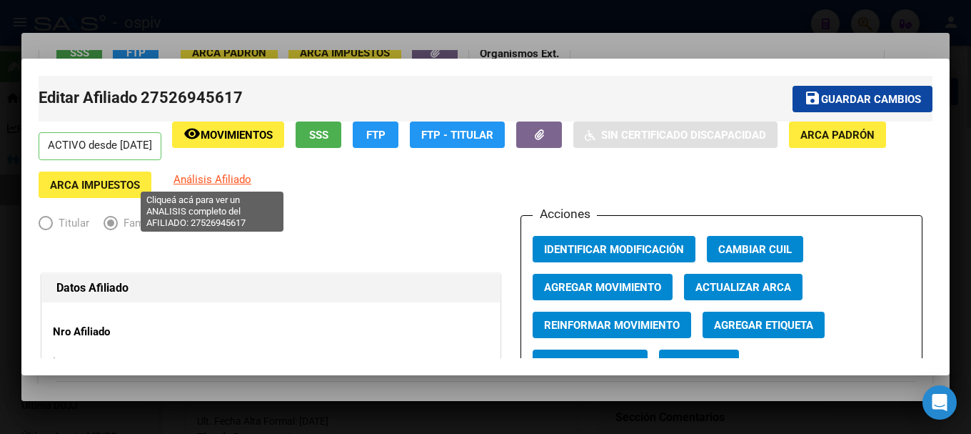
click at [210, 180] on span "Análisis Afiliado" at bounding box center [213, 179] width 78 height 13
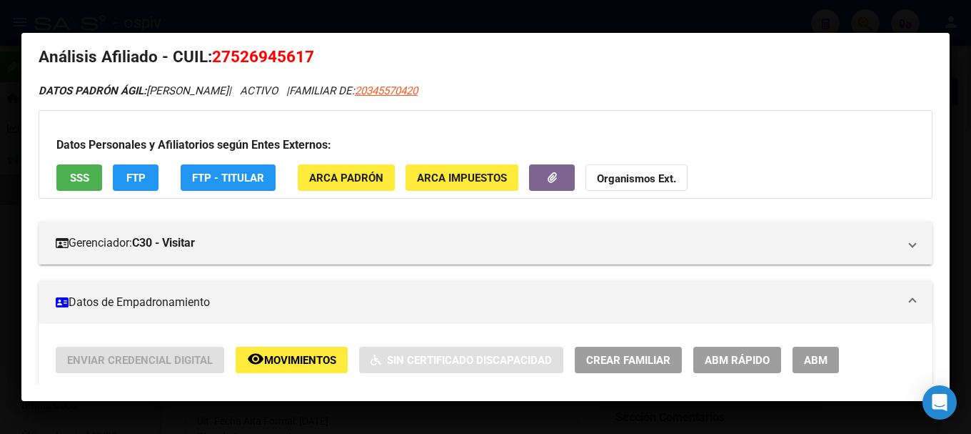
scroll to position [0, 0]
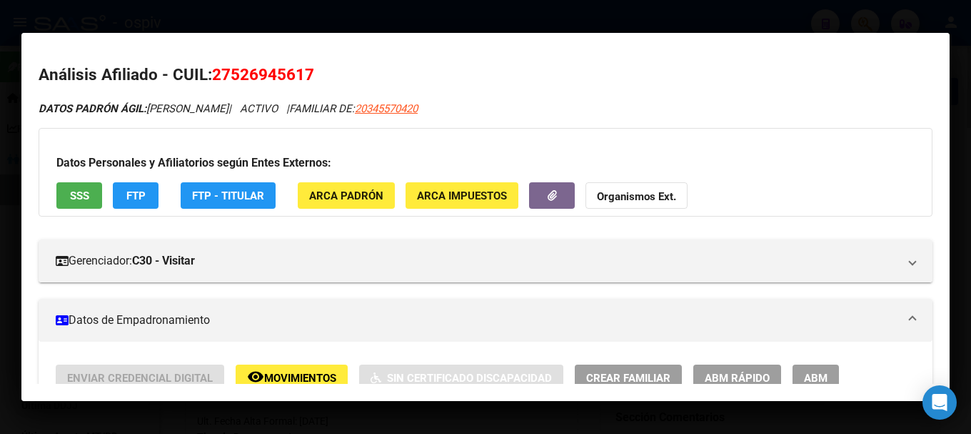
click at [744, 28] on div at bounding box center [485, 217] width 971 height 434
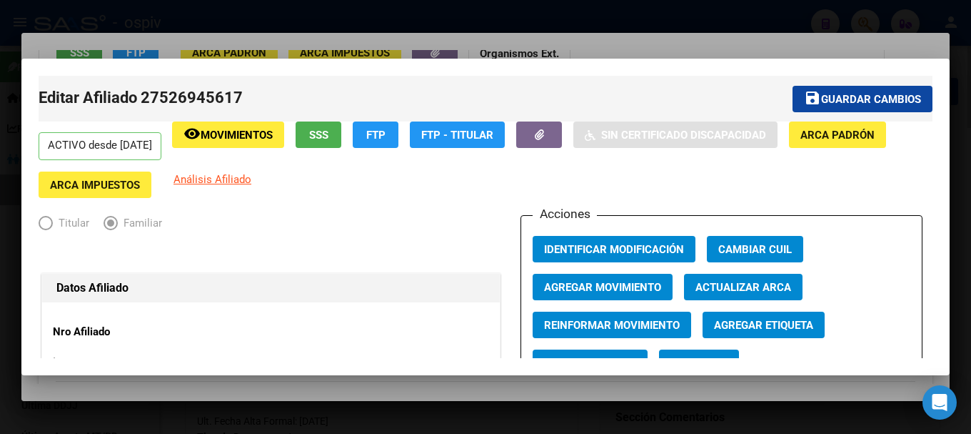
click at [831, 37] on div at bounding box center [485, 217] width 971 height 434
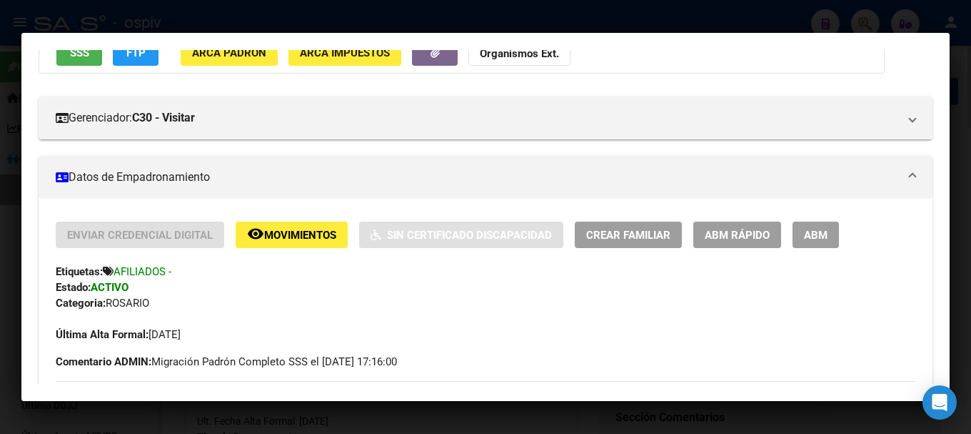
click at [863, 26] on div at bounding box center [485, 217] width 971 height 434
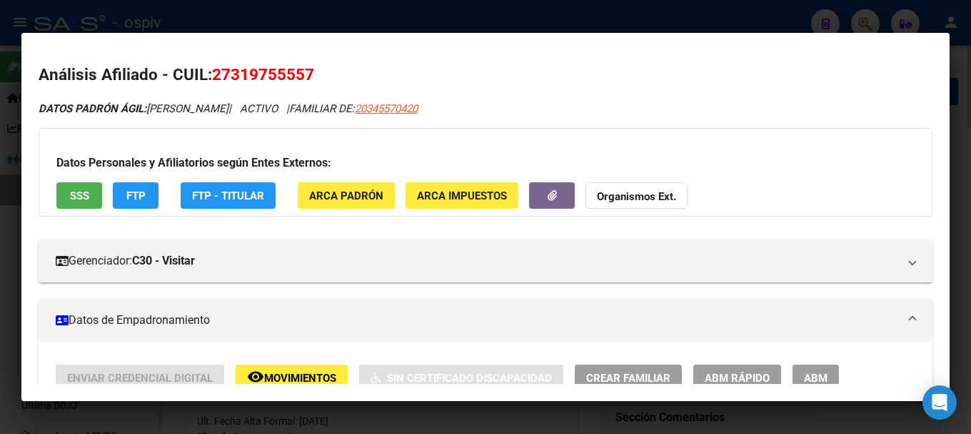
click at [892, 20] on div at bounding box center [485, 217] width 971 height 434
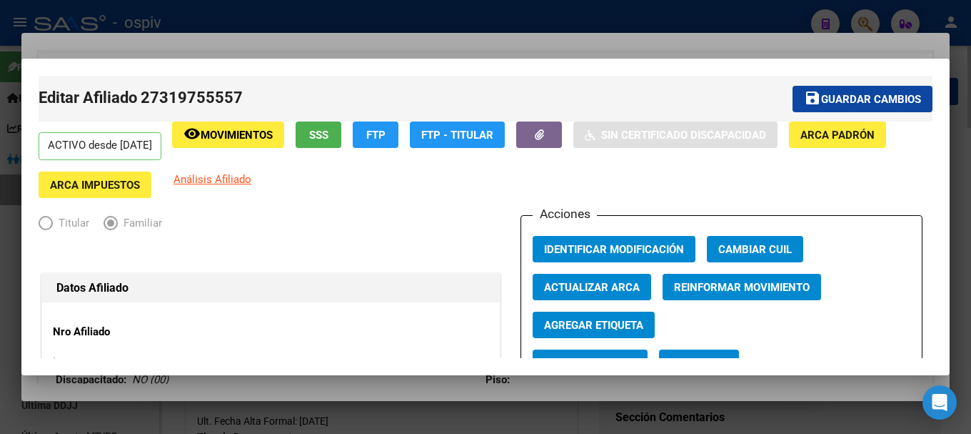
click at [856, 23] on div at bounding box center [485, 217] width 971 height 434
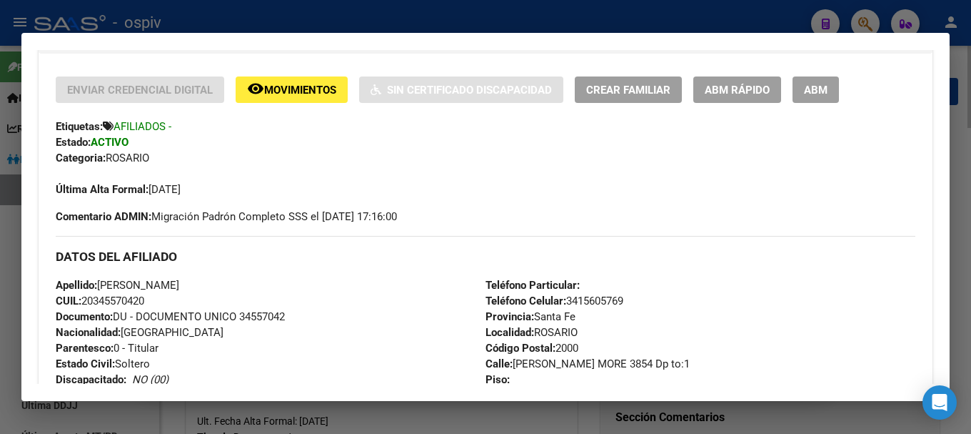
click at [876, 21] on div at bounding box center [485, 217] width 971 height 434
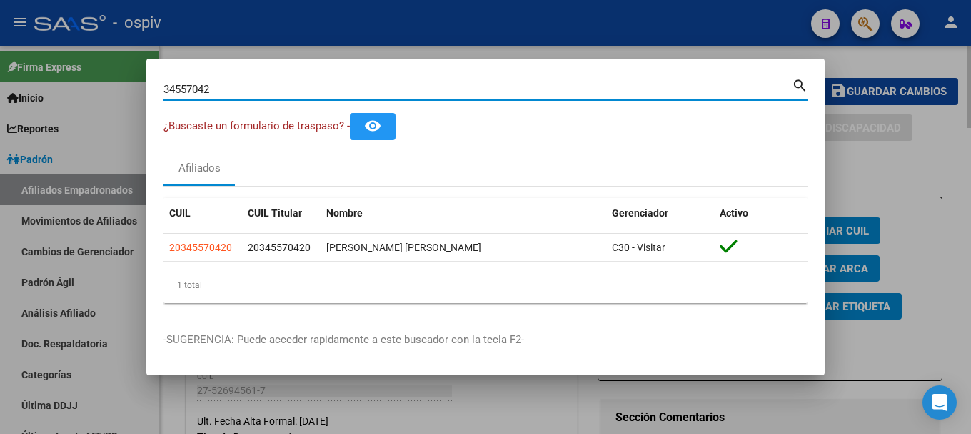
drag, startPoint x: 36, startPoint y: 79, endPoint x: 23, endPoint y: 79, distance: 13.6
click at [23, 79] on div "34557042 Buscar (apellido, dni, cuil, nro traspaso, cuit, obra social) search ¿…" at bounding box center [485, 217] width 971 height 434
type input "36690102"
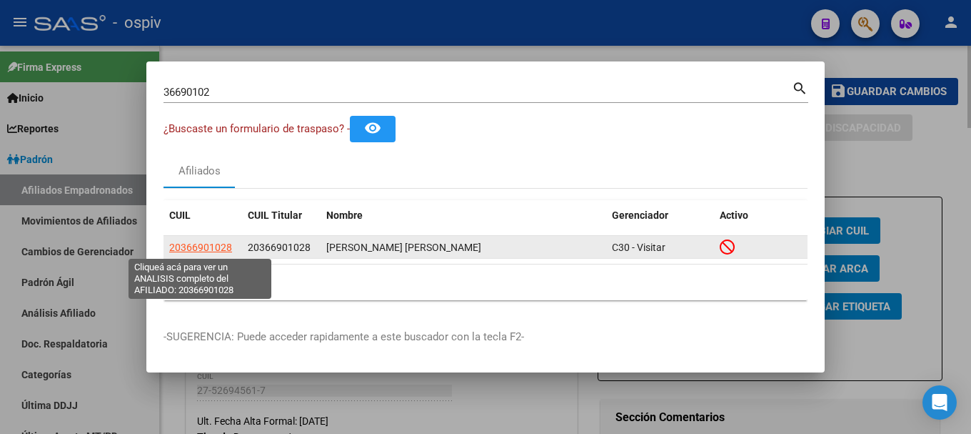
click at [208, 244] on span "20366901028" at bounding box center [200, 246] width 63 height 11
type textarea "20366901028"
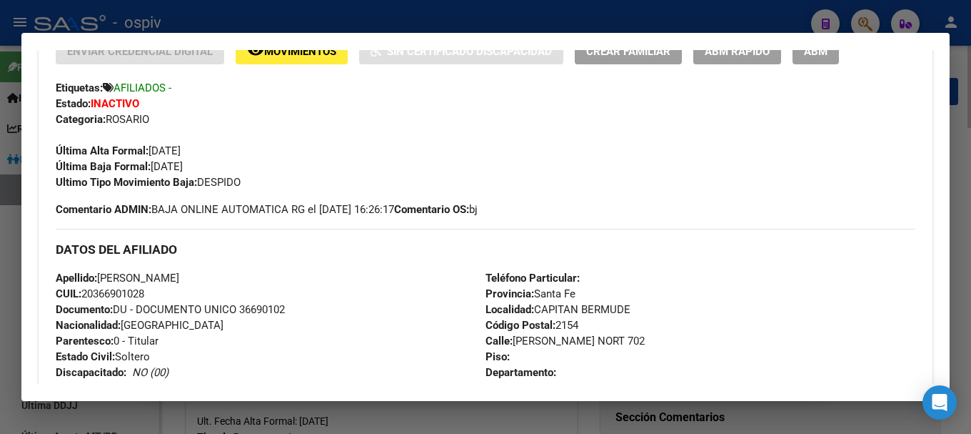
scroll to position [286, 0]
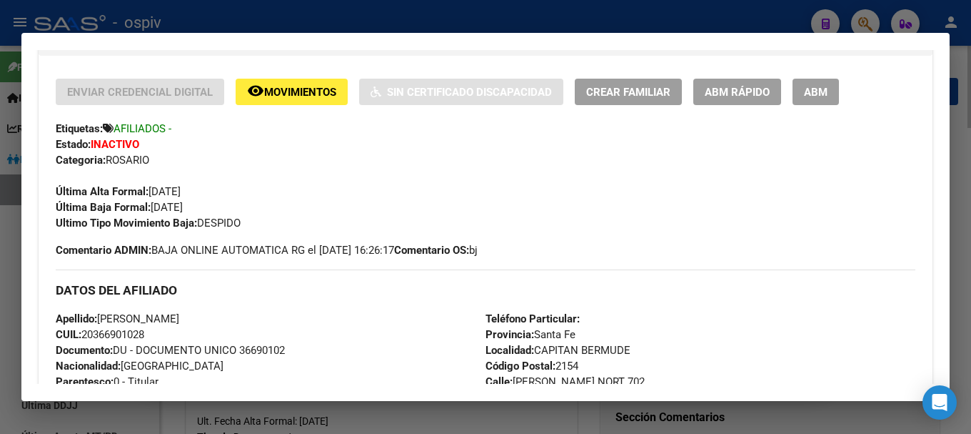
click at [289, 96] on span "Movimientos" at bounding box center [300, 92] width 72 height 13
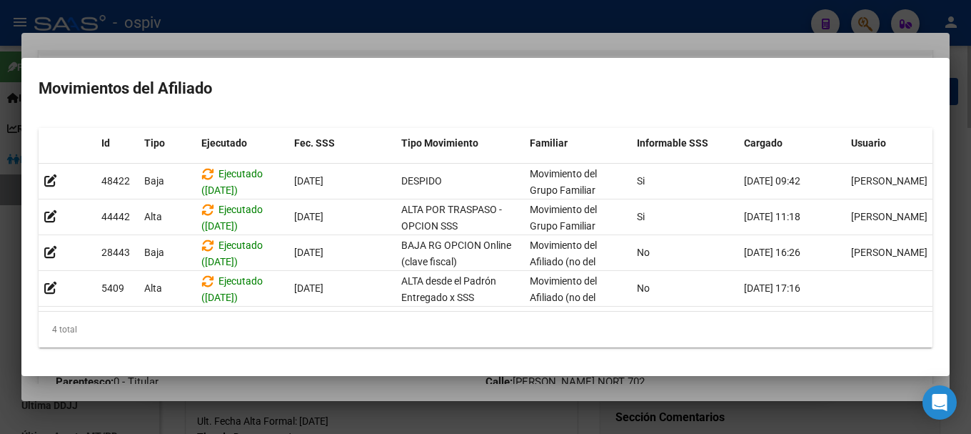
click at [0, 232] on div at bounding box center [485, 217] width 971 height 434
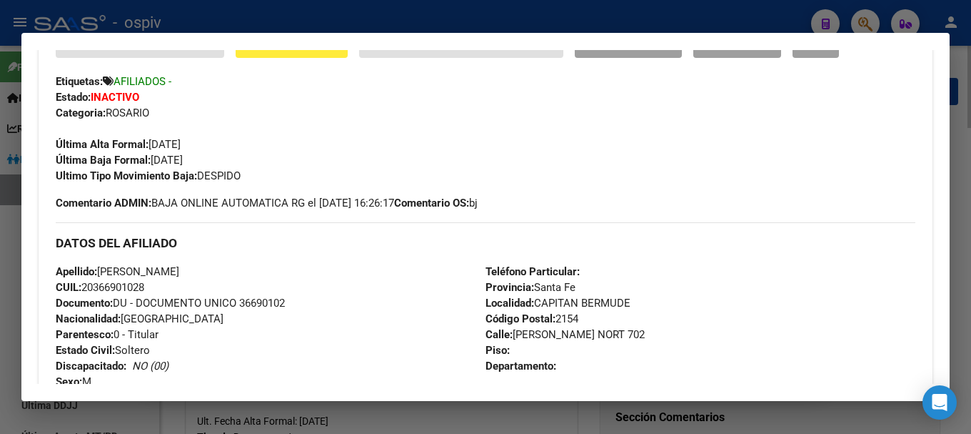
scroll to position [429, 0]
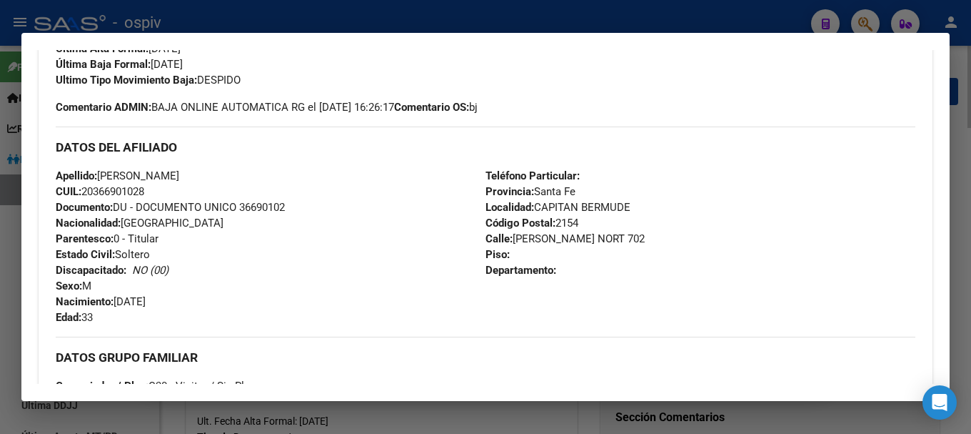
drag, startPoint x: 82, startPoint y: 195, endPoint x: 154, endPoint y: 186, distance: 72.7
click at [154, 186] on div "Apellido: [PERSON_NAME] CUIL: 20366901028 Documento: DU - DOCUMENTO UNICO 36690…" at bounding box center [271, 246] width 430 height 157
copy span "20366901028"
click at [179, 179] on span "Apellido: [PERSON_NAME]" at bounding box center [118, 175] width 124 height 13
drag, startPoint x: 103, startPoint y: 178, endPoint x: 289, endPoint y: 176, distance: 186.4
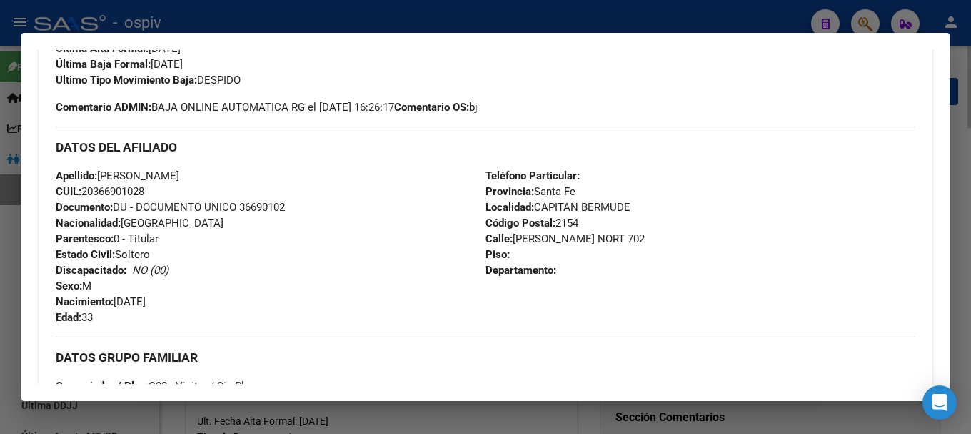
click at [289, 176] on div "Apellido: [PERSON_NAME] CUIL: 20366901028 Documento: DU - DOCUMENTO UNICO 36690…" at bounding box center [271, 246] width 430 height 157
copy span "[PERSON_NAME]"
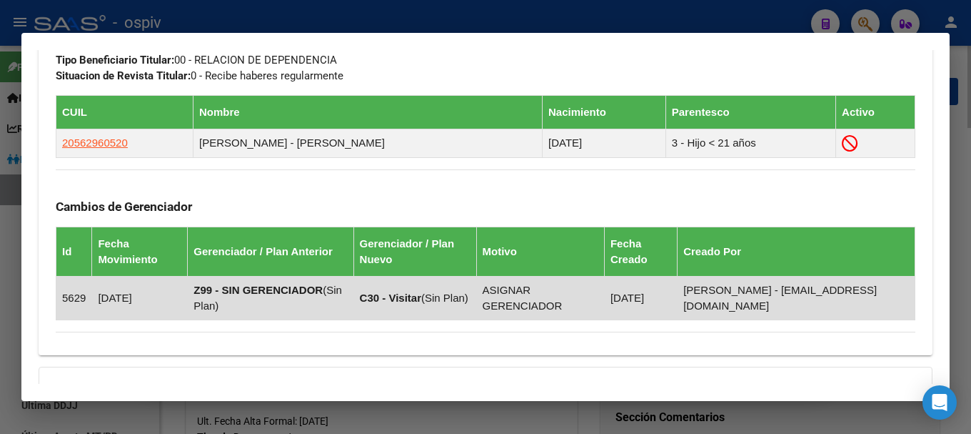
scroll to position [714, 0]
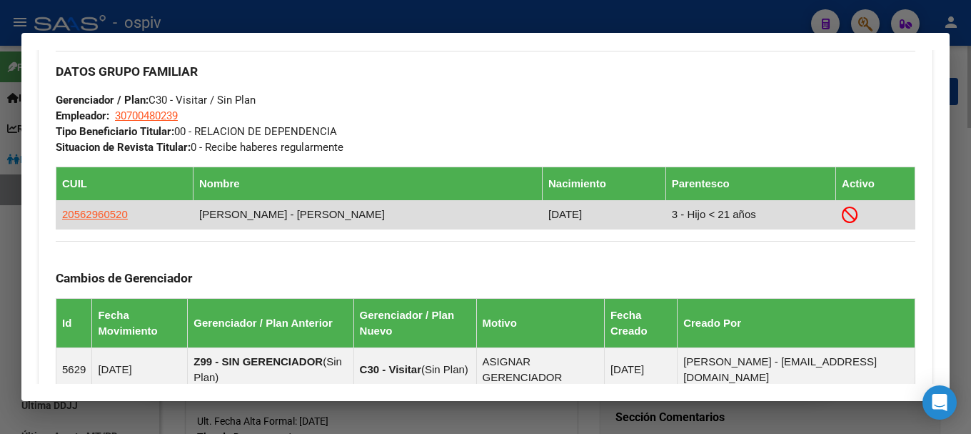
drag, startPoint x: 193, startPoint y: 214, endPoint x: 382, endPoint y: 213, distance: 189.3
click at [382, 213] on td "[PERSON_NAME] - [PERSON_NAME]" at bounding box center [367, 214] width 349 height 29
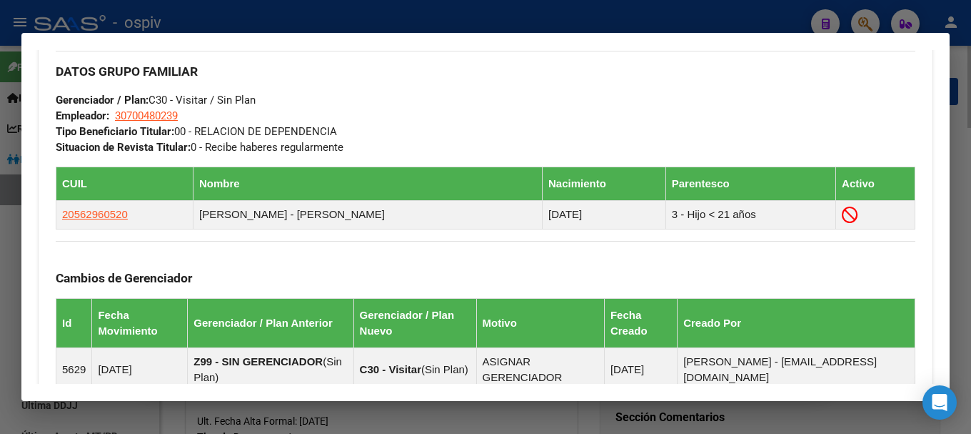
copy td "[PERSON_NAME] - [PERSON_NAME]"
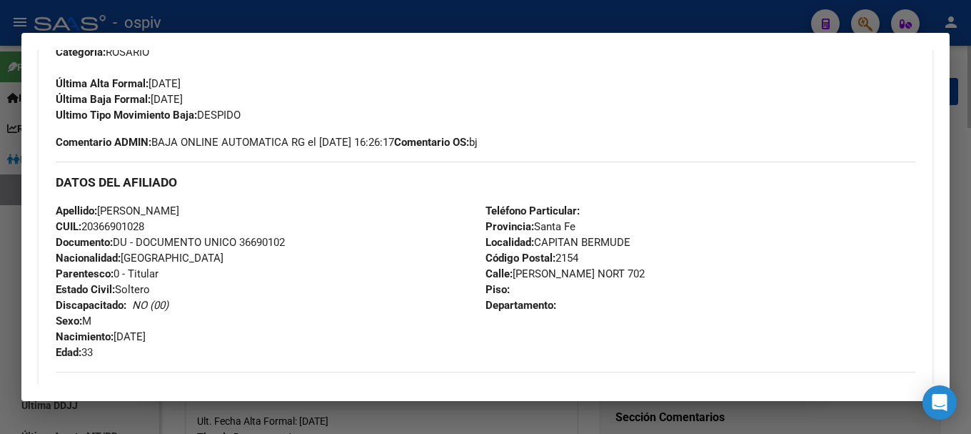
scroll to position [286, 0]
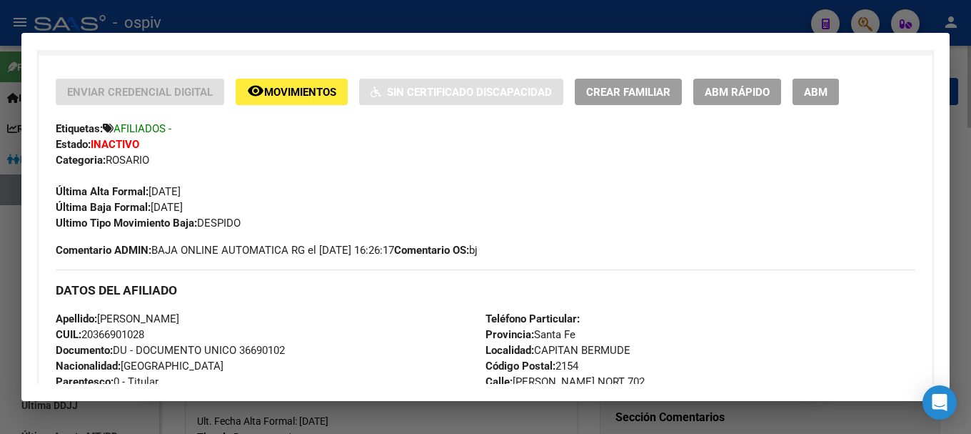
click at [859, 21] on div at bounding box center [485, 217] width 971 height 434
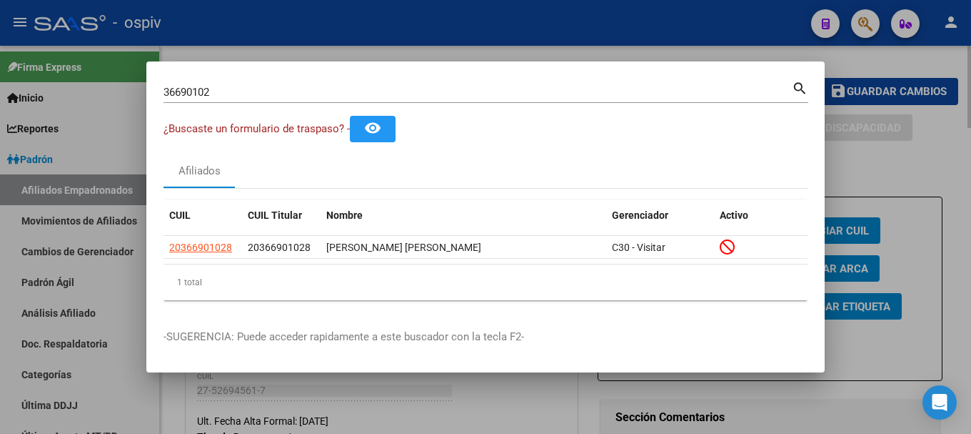
drag, startPoint x: 231, startPoint y: 84, endPoint x: 176, endPoint y: 95, distance: 55.3
click at [176, 95] on div "36690102 Buscar (apellido, dni, [PERSON_NAME], nro traspaso, cuit, obra social)" at bounding box center [478, 91] width 629 height 21
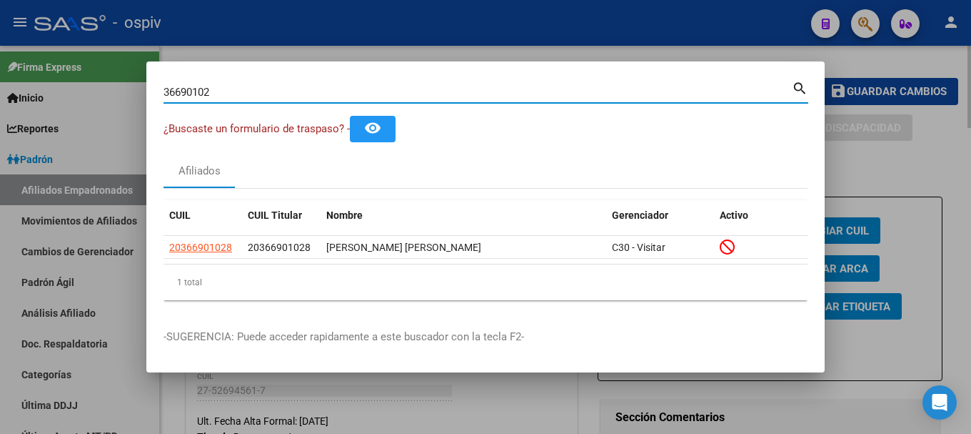
drag, startPoint x: 227, startPoint y: 90, endPoint x: 29, endPoint y: 80, distance: 198.1
click at [65, 79] on div "36690102 Buscar (apellido, dni, cuil, nro traspaso, cuit, obra social) search ¿…" at bounding box center [485, 217] width 971 height 434
type input "34557042"
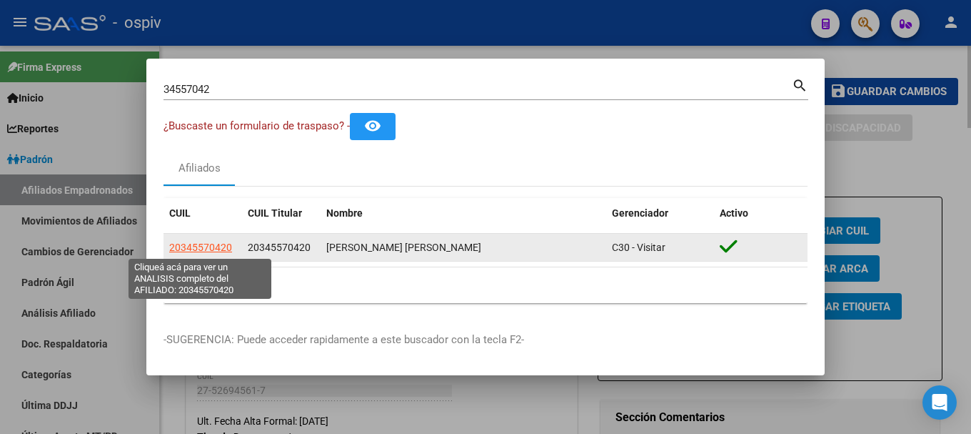
click at [211, 249] on span "20345570420" at bounding box center [200, 246] width 63 height 11
type textarea "20345570420"
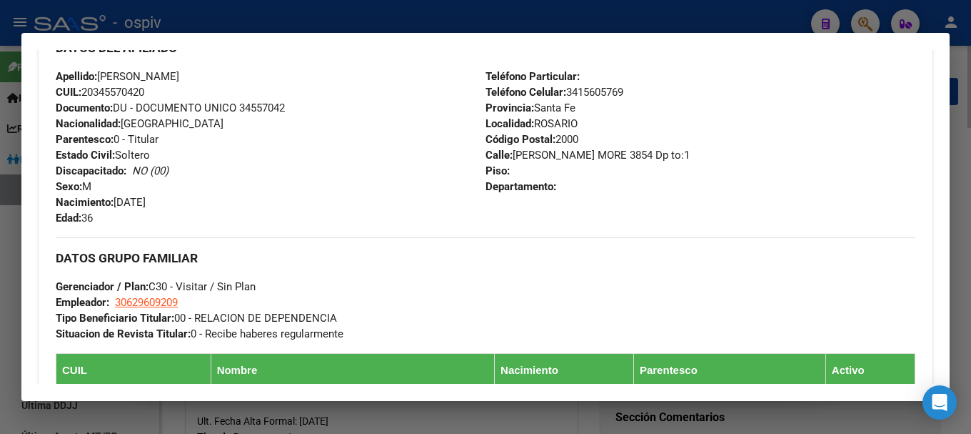
scroll to position [643, 0]
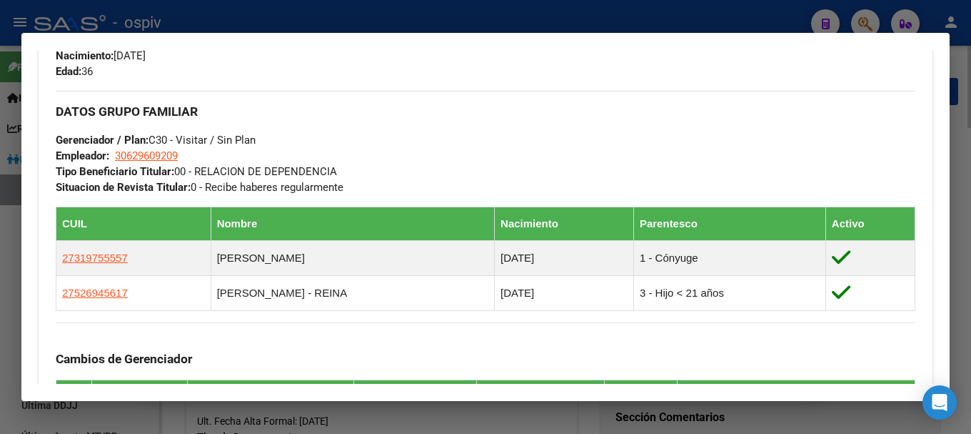
drag, startPoint x: 865, startPoint y: 22, endPoint x: 429, endPoint y: 23, distance: 436.4
click at [860, 20] on div at bounding box center [485, 217] width 971 height 434
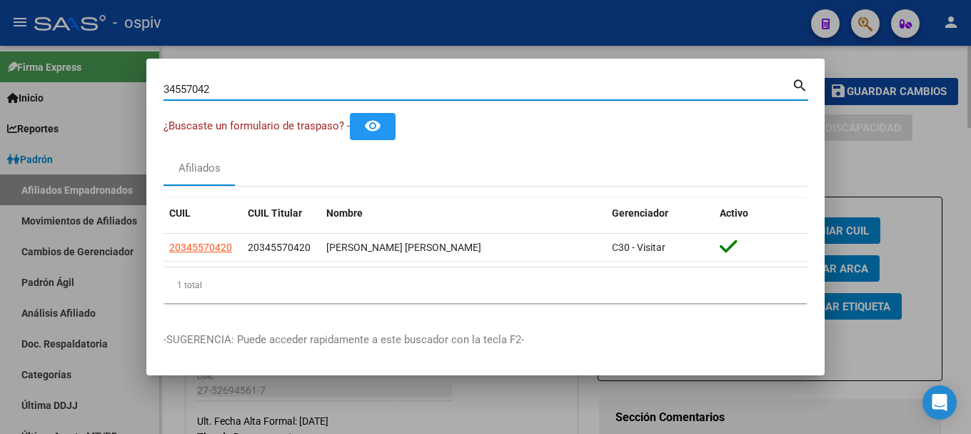
drag, startPoint x: 221, startPoint y: 91, endPoint x: 0, endPoint y: 20, distance: 232.0
click at [0, 20] on div "34557042 Buscar (apellido, dni, cuil, nro traspaso, cuit, obra social) search ¿…" at bounding box center [485, 217] width 971 height 434
type input "27291509"
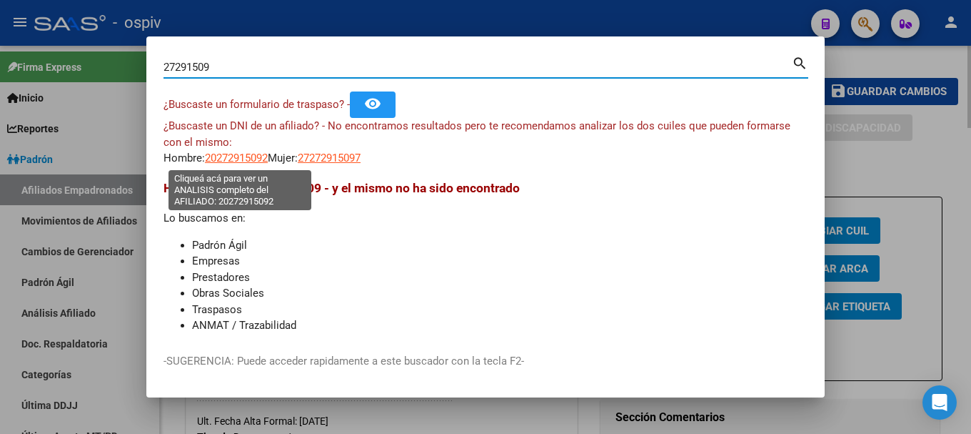
click at [252, 161] on span "20272915092" at bounding box center [236, 157] width 63 height 13
type textarea "20272915092"
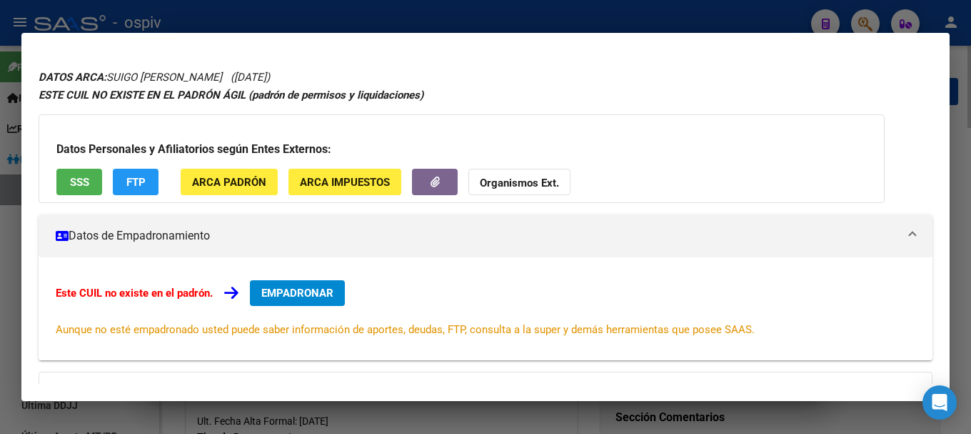
scroll to position [0, 0]
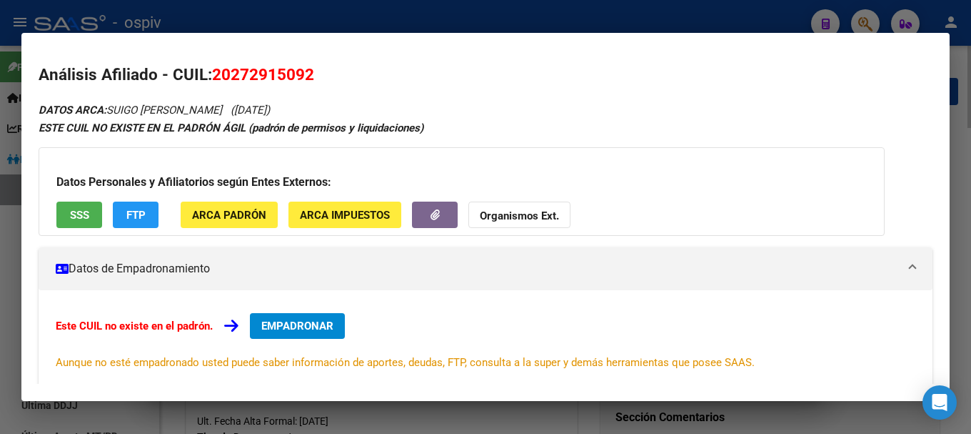
click at [309, 326] on span "EMPADRONAR" at bounding box center [297, 325] width 72 height 13
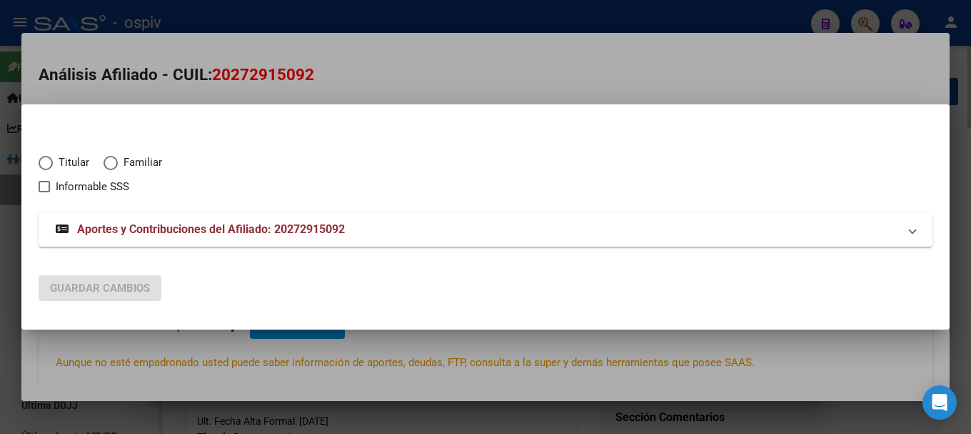
click at [73, 158] on span "Titular" at bounding box center [71, 162] width 36 height 16
click at [53, 158] on input "Titular" at bounding box center [46, 163] width 14 height 14
radio input "true"
checkbox input "true"
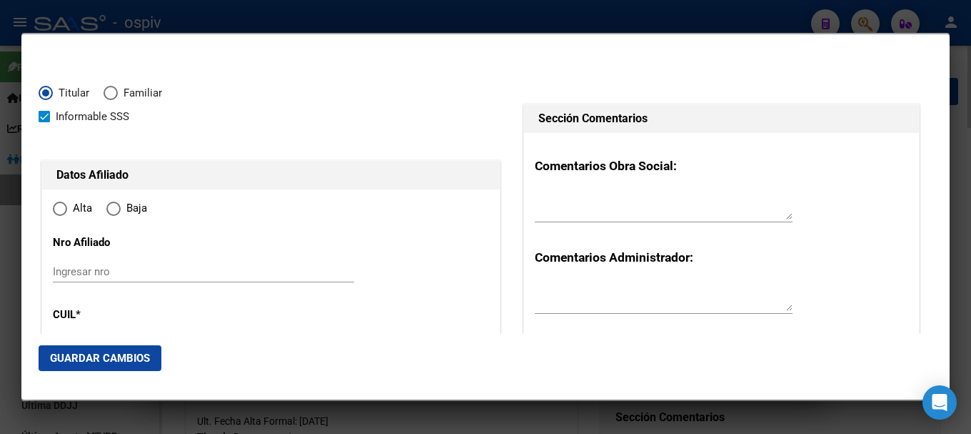
type input "20-27291509-2"
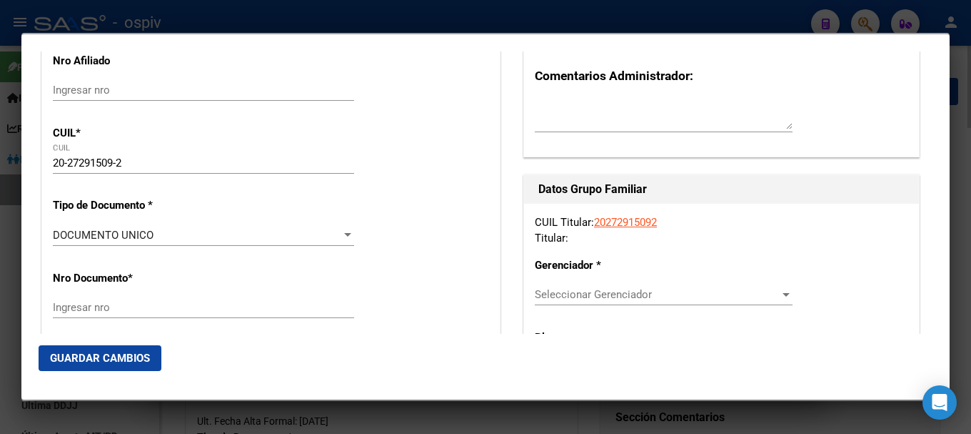
type input "27291509"
type input "SUIGO"
type input "[PERSON_NAME]"
type input "[DATE]"
type input "ROSARIO"
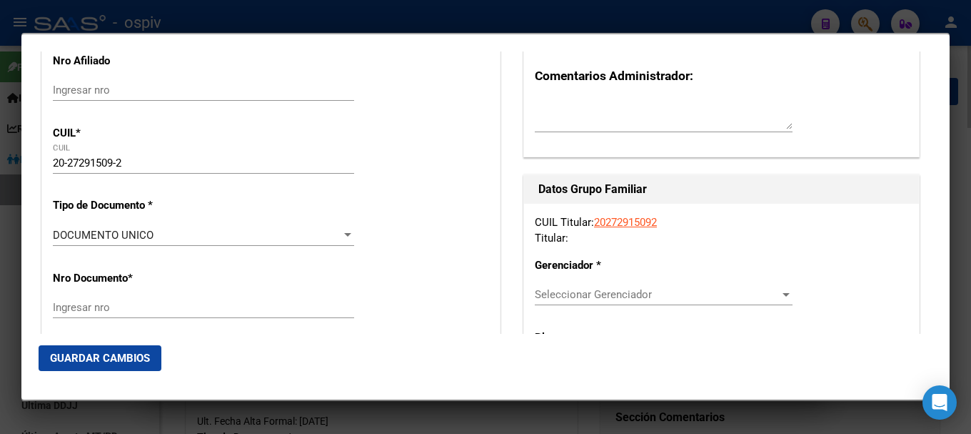
type input "2000"
type input "GDOR [DATE][PERSON_NAME]"
type input "541"
radio input "true"
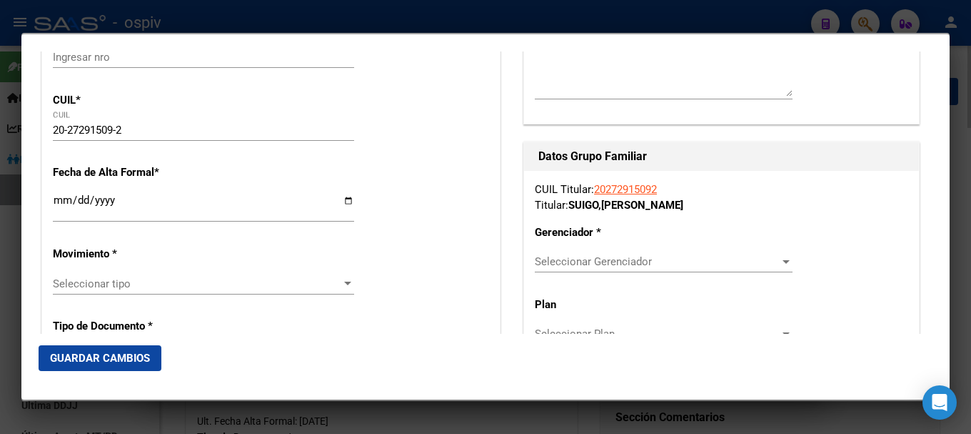
type input "ROSARIO"
click at [55, 203] on input "Ingresar fecha" at bounding box center [203, 205] width 301 height 23
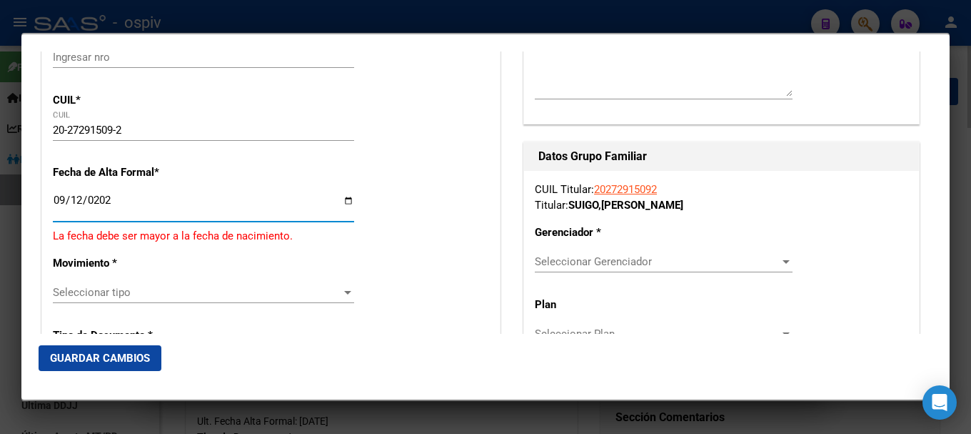
type input "[DATE]"
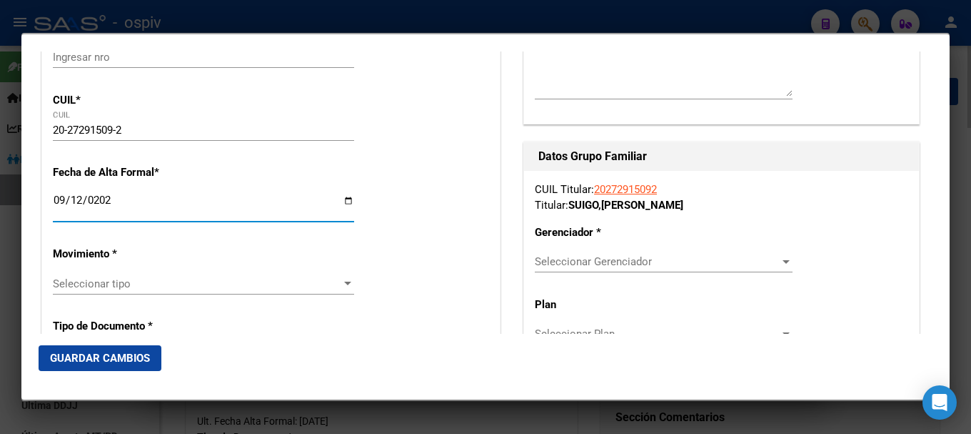
click at [104, 284] on span "Seleccionar tipo" at bounding box center [197, 283] width 289 height 13
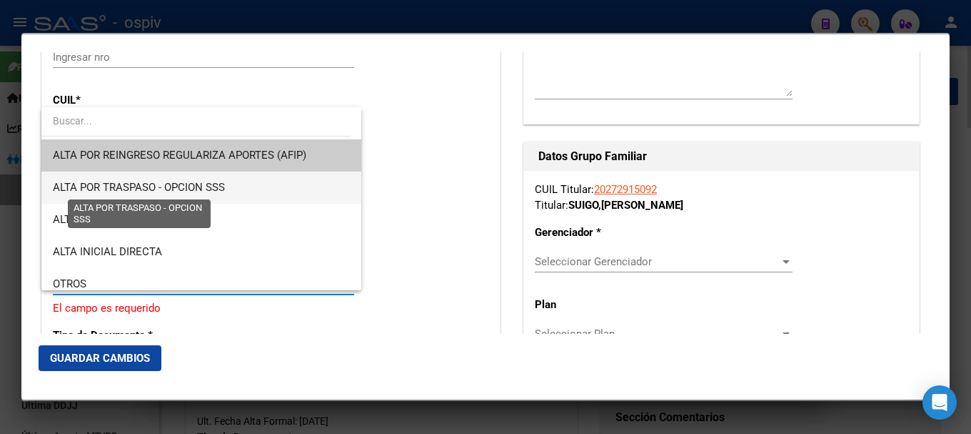
click at [161, 191] on span "ALTA POR TRASPASO - OPCION SSS" at bounding box center [139, 187] width 172 height 13
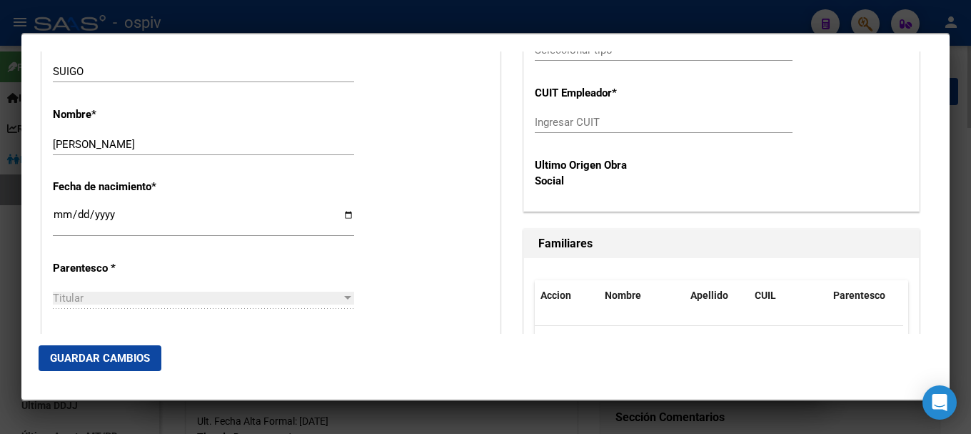
scroll to position [714, 0]
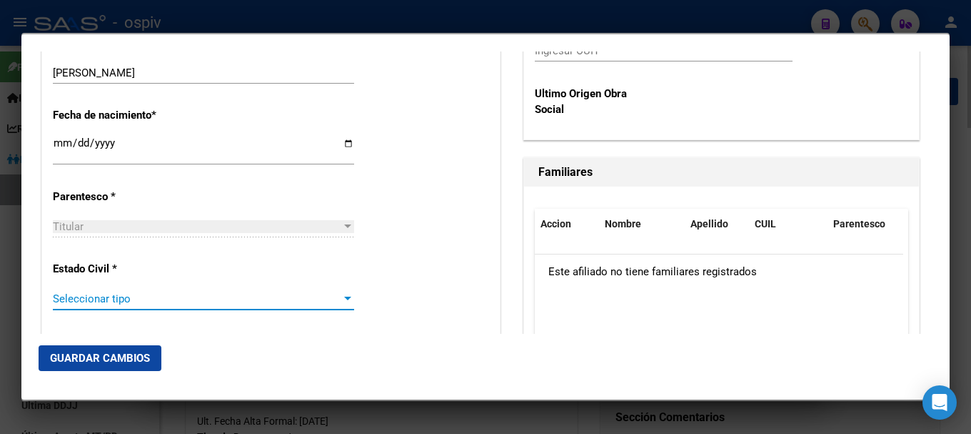
click at [86, 295] on span "Seleccionar tipo" at bounding box center [197, 298] width 289 height 13
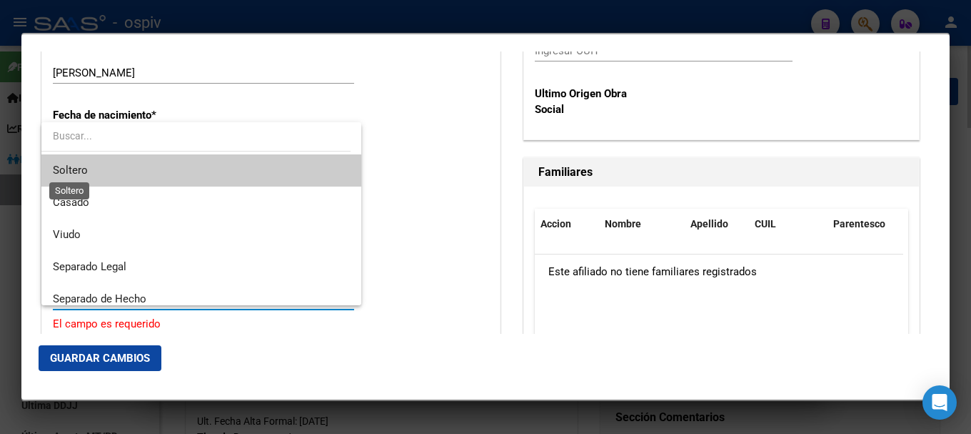
click at [84, 174] on span "Soltero" at bounding box center [70, 170] width 35 height 13
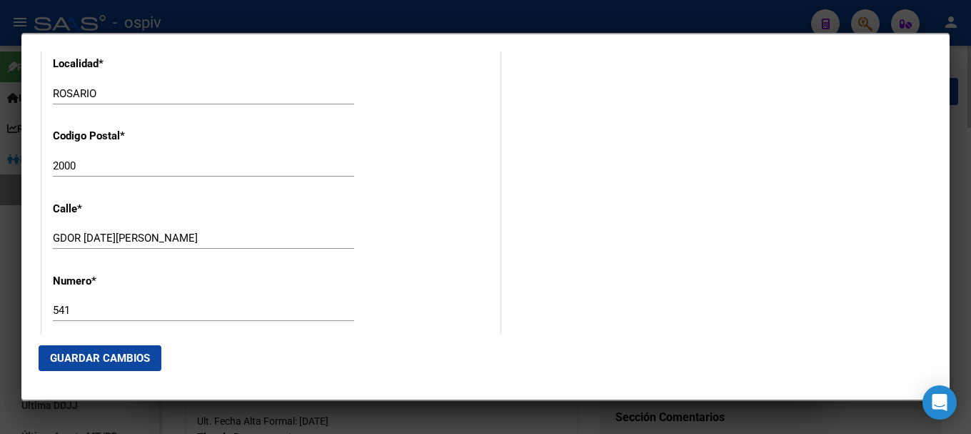
scroll to position [1429, 0]
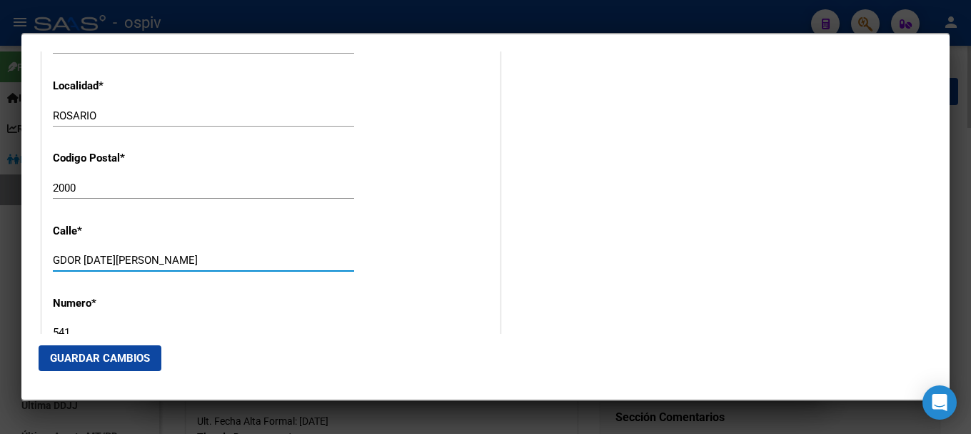
drag, startPoint x: 189, startPoint y: 264, endPoint x: 4, endPoint y: 201, distance: 195.6
click at [0, 202] on div "27291509 Buscar (apellido, dni, cuil, nro traspaso, cuit, obra social) search ¿…" at bounding box center [485, 217] width 971 height 434
type input "s"
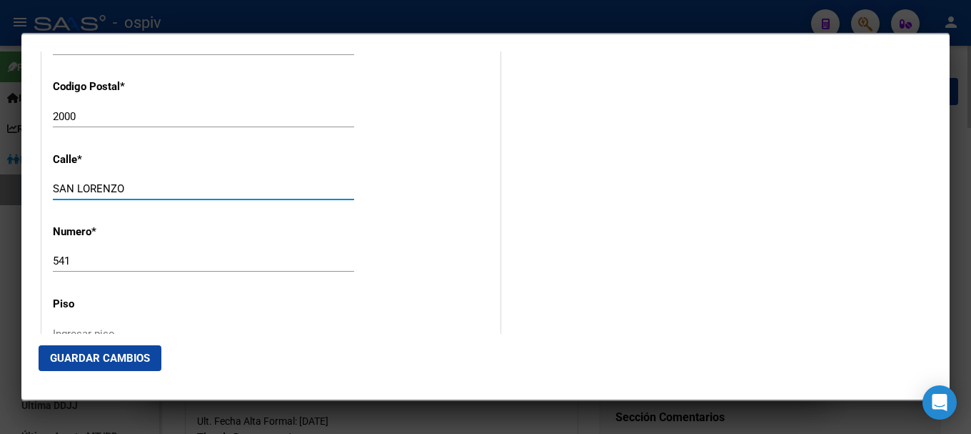
type input "SAN LORENZO"
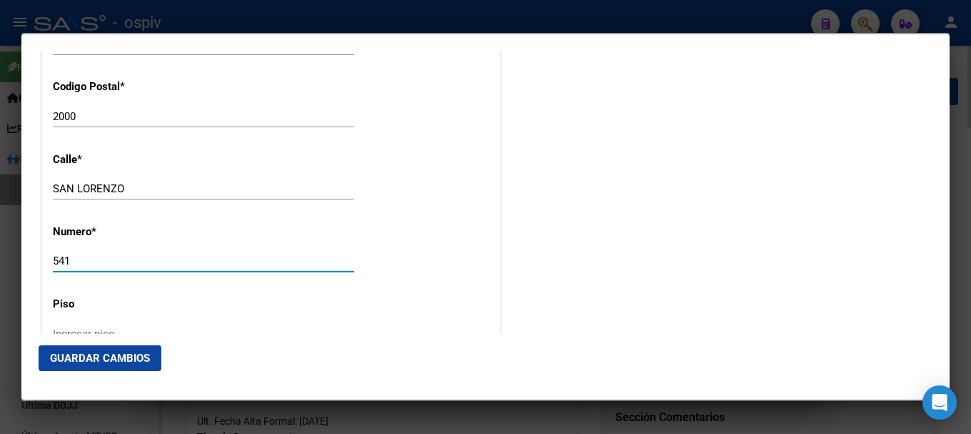
drag, startPoint x: 76, startPoint y: 257, endPoint x: 0, endPoint y: 229, distance: 81.6
click at [0, 229] on div "27291509 Buscar (apellido, dni, cuil, nro traspaso, cuit, obra social) search ¿…" at bounding box center [485, 217] width 971 height 434
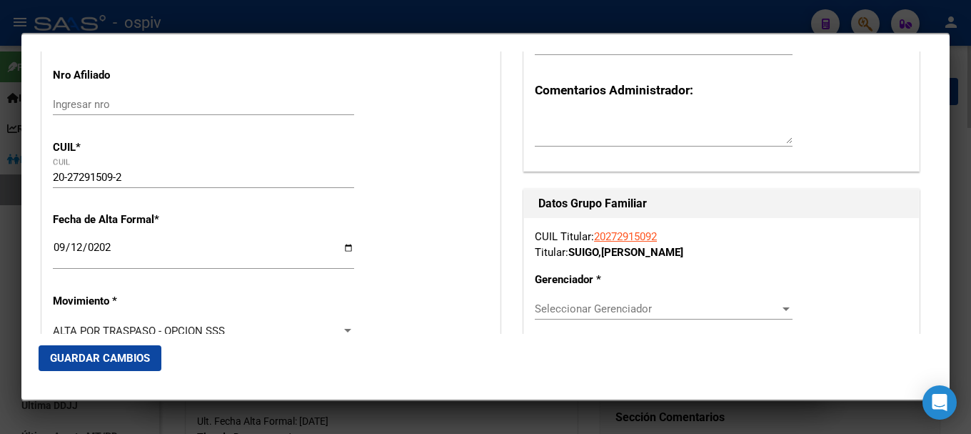
scroll to position [357, 0]
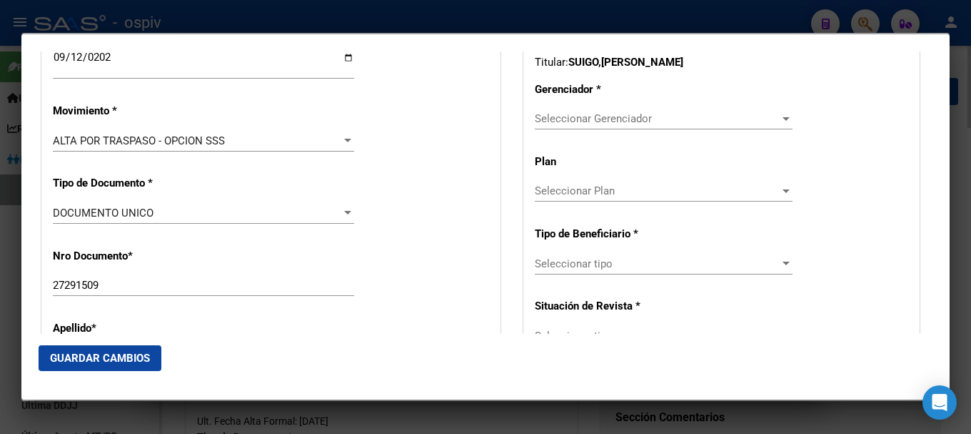
type input "3352"
click at [649, 112] on span "Seleccionar Gerenciador" at bounding box center [657, 118] width 245 height 13
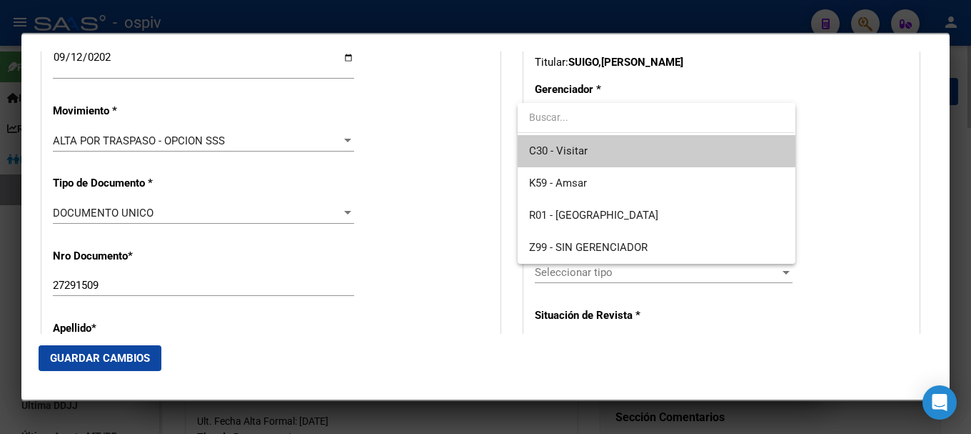
click at [582, 158] on span "C30 - Visitar" at bounding box center [656, 151] width 254 height 32
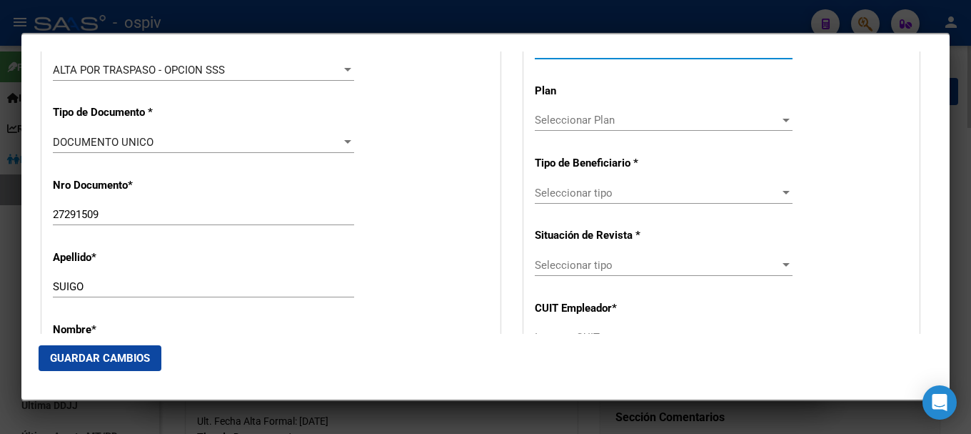
scroll to position [429, 0]
click at [579, 192] on span "Seleccionar tipo" at bounding box center [657, 192] width 245 height 13
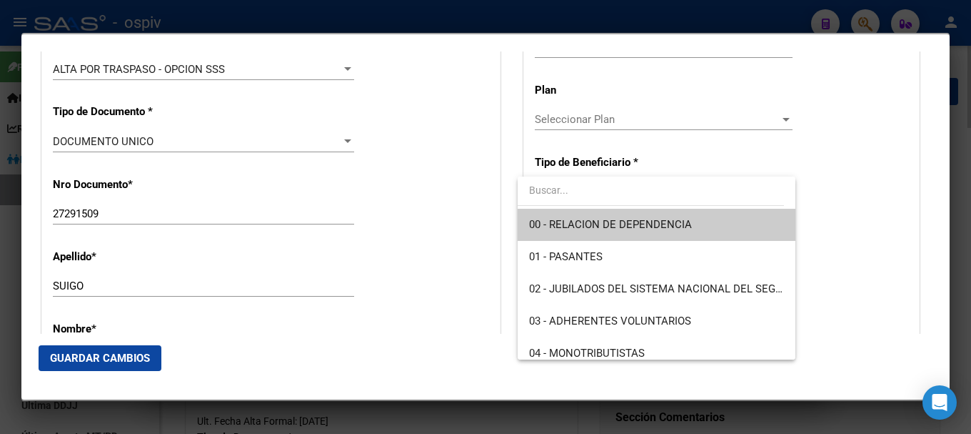
click at [584, 226] on span "00 - RELACION DE DEPENDENCIA" at bounding box center [610, 224] width 163 height 13
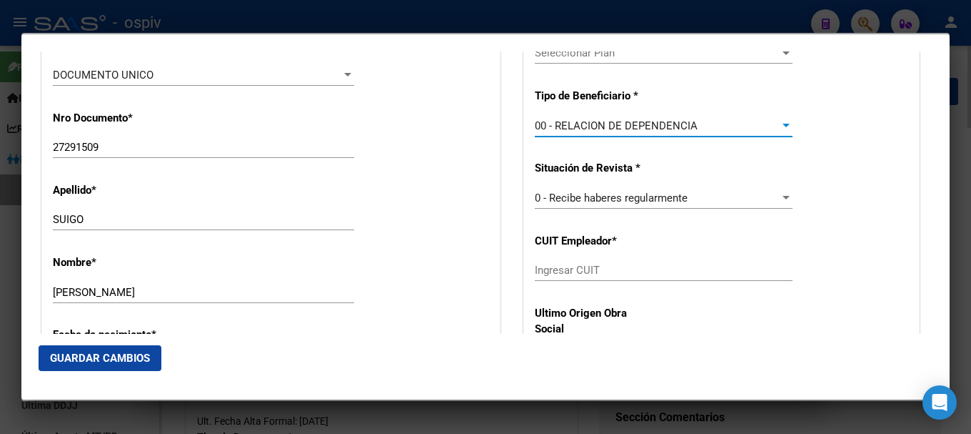
scroll to position [571, 0]
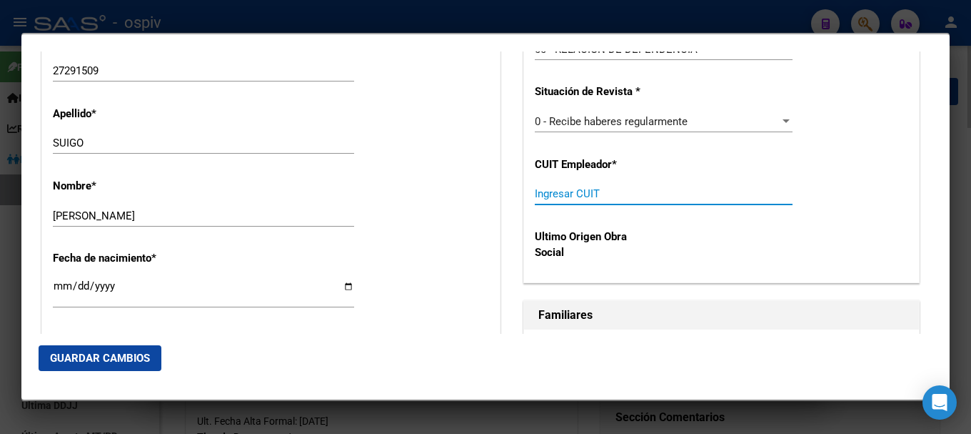
click at [547, 194] on input "Ingresar CUIT" at bounding box center [664, 193] width 258 height 13
type input "33-67685761-9"
drag, startPoint x: 92, startPoint y: 364, endPoint x: 100, endPoint y: 363, distance: 7.9
click at [93, 364] on span "Guardar Cambios" at bounding box center [100, 357] width 100 height 13
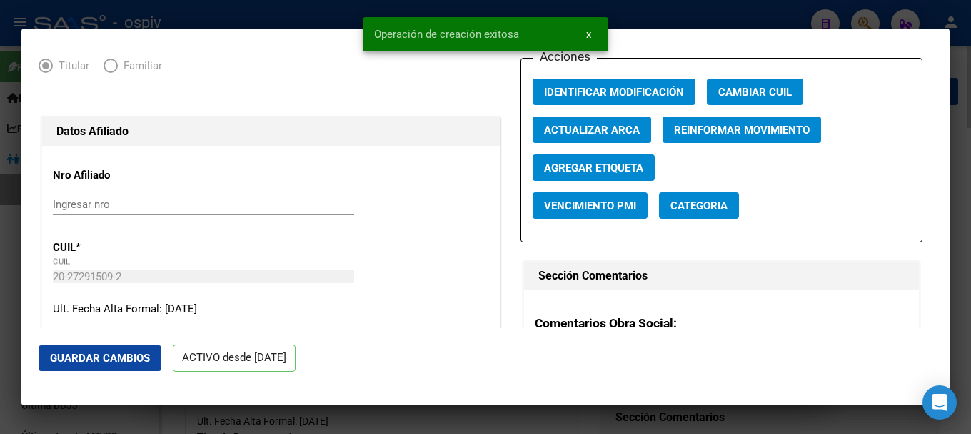
scroll to position [0, 0]
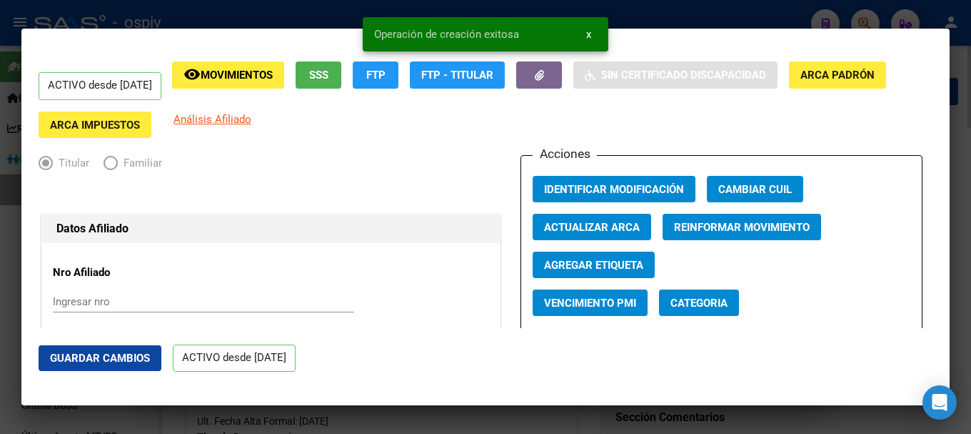
click at [710, 299] on span "Categoria" at bounding box center [699, 302] width 57 height 13
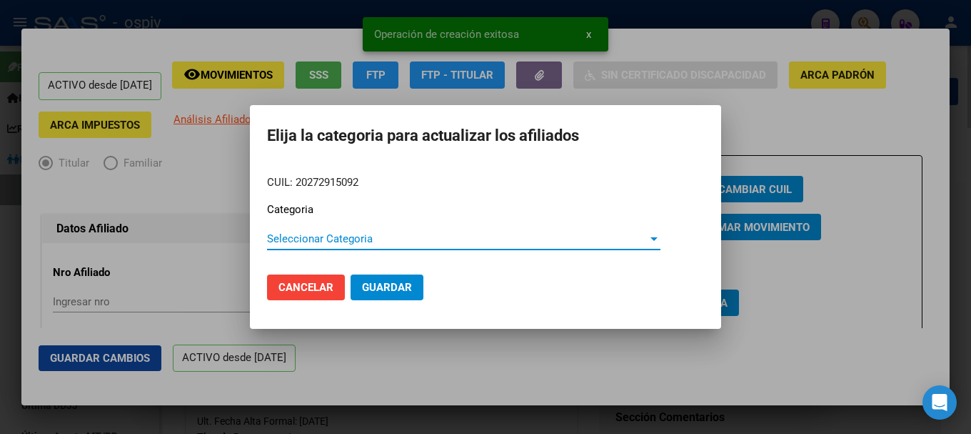
click at [309, 244] on span "Seleccionar Categoria" at bounding box center [457, 238] width 381 height 13
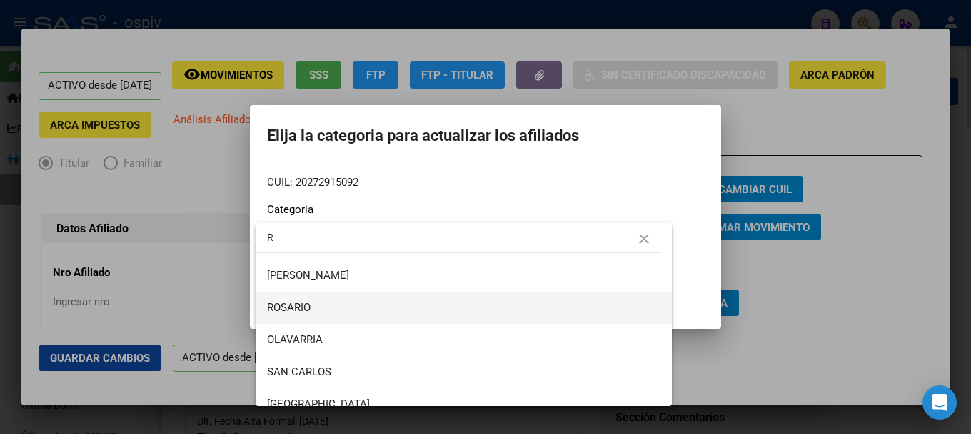
scroll to position [143, 0]
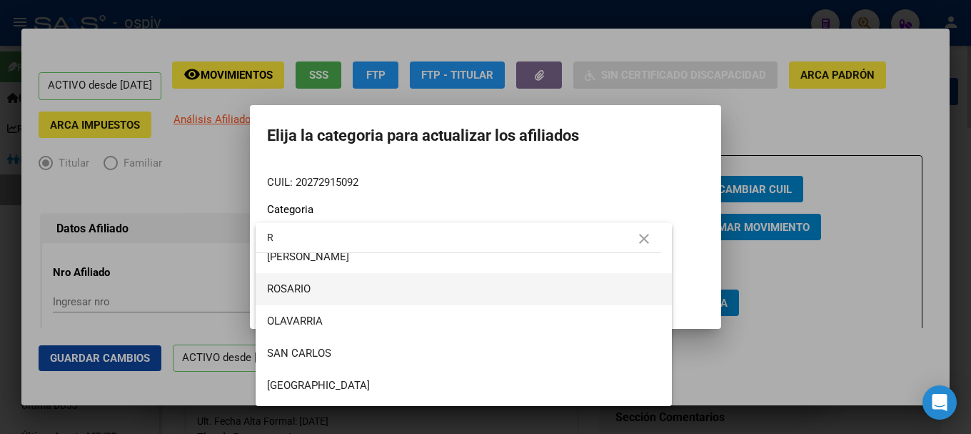
type input "R"
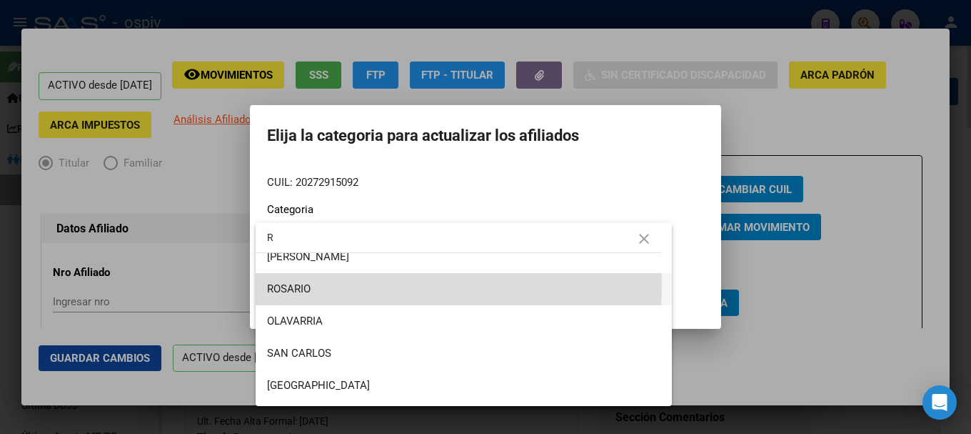
click at [305, 281] on span "ROSARIO" at bounding box center [464, 289] width 394 height 32
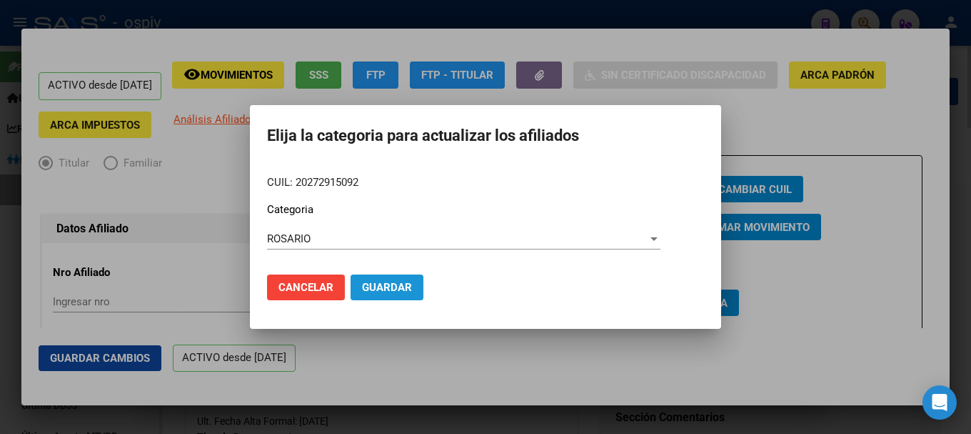
click at [391, 285] on span "Guardar" at bounding box center [387, 287] width 50 height 13
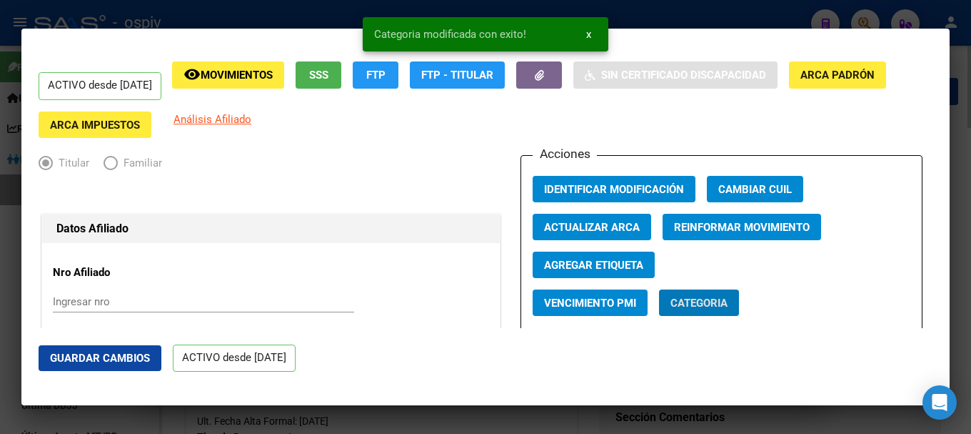
click at [601, 268] on span "Agregar Etiqueta" at bounding box center [593, 265] width 99 height 13
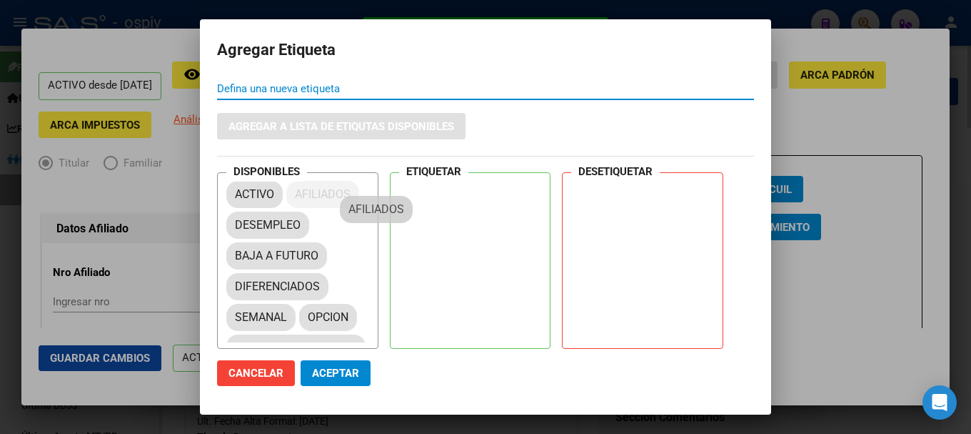
drag, startPoint x: 265, startPoint y: 251, endPoint x: 417, endPoint y: 184, distance: 166.3
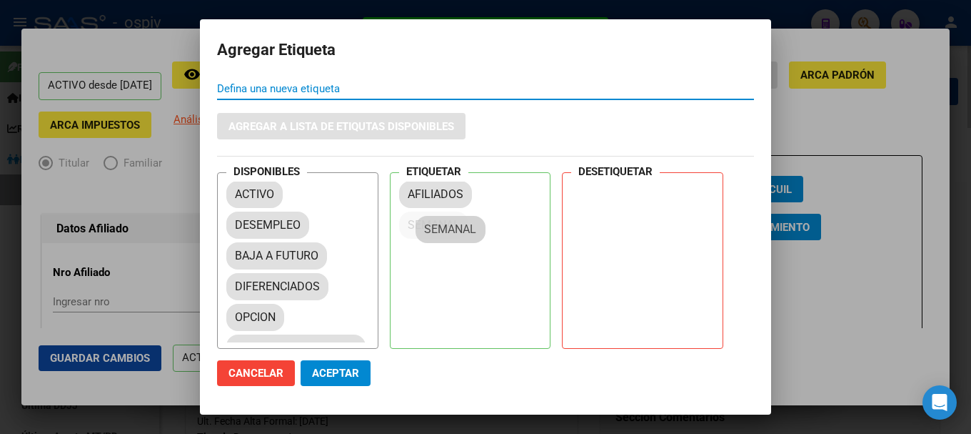
drag, startPoint x: 258, startPoint y: 319, endPoint x: 448, endPoint y: 231, distance: 209.3
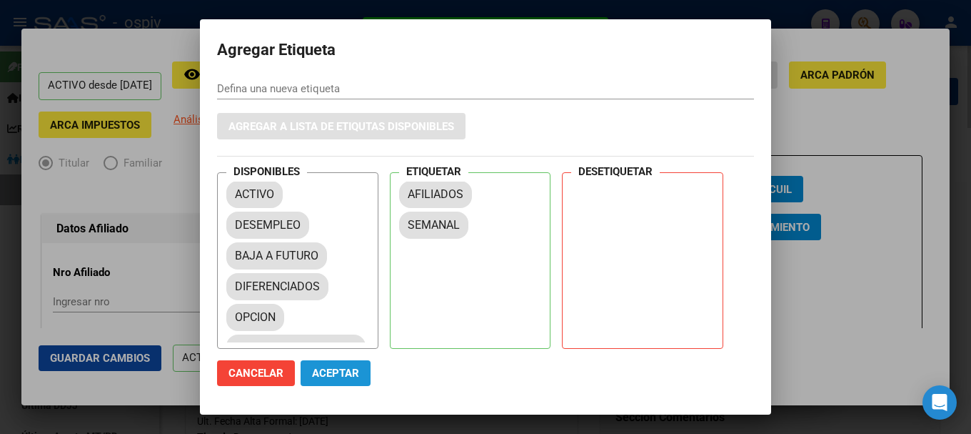
click at [338, 378] on span "Aceptar" at bounding box center [335, 372] width 47 height 13
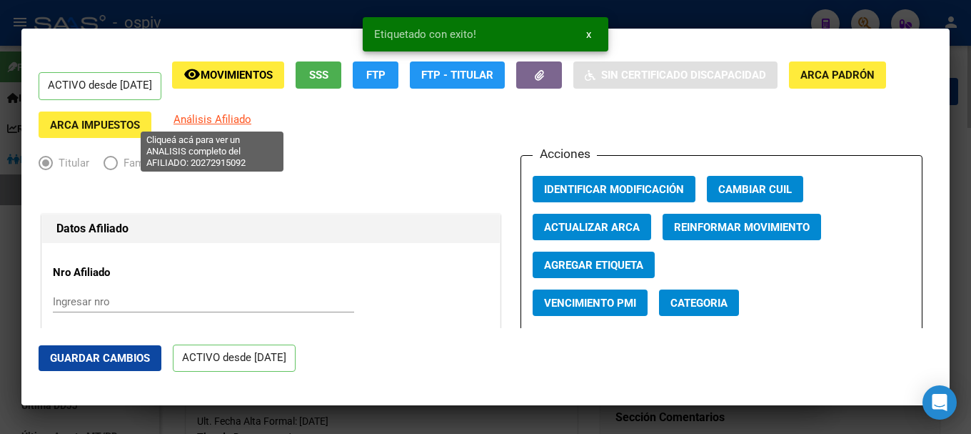
click at [221, 121] on span "Análisis Afiliado" at bounding box center [213, 119] width 78 height 13
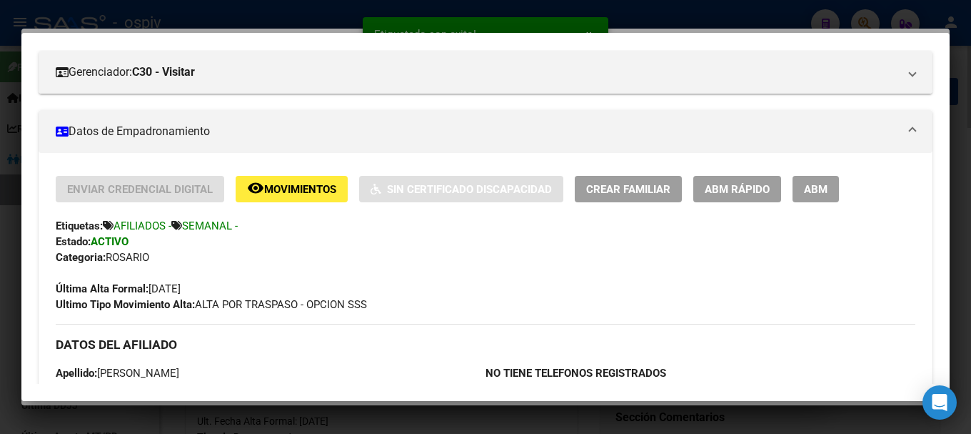
scroll to position [214, 0]
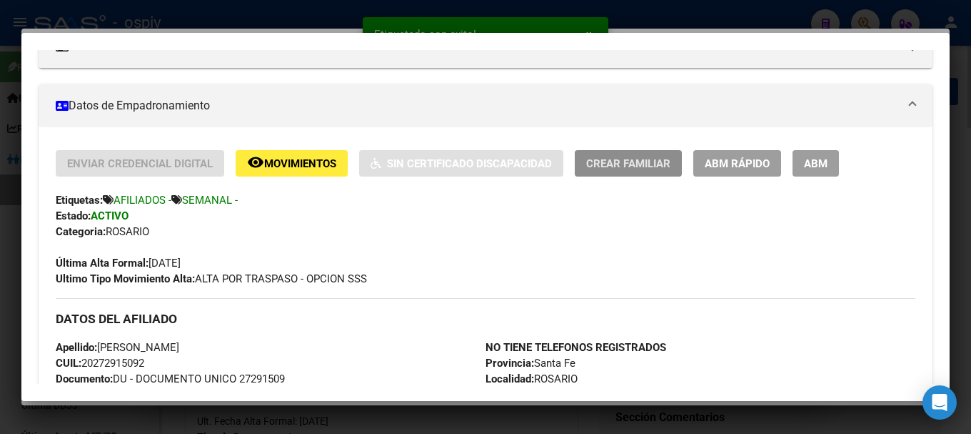
click at [624, 162] on span "Crear Familiar" at bounding box center [628, 163] width 84 height 13
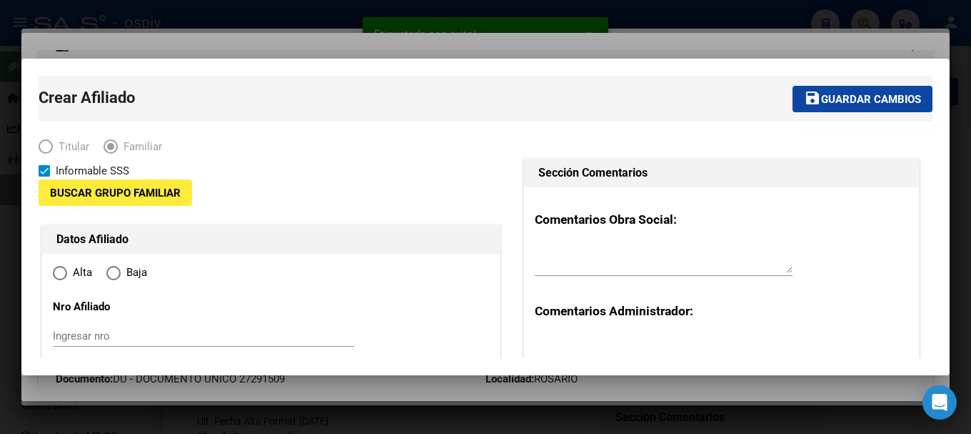
type input "33-67685761-9"
type input "ROSARIO"
type input "2000"
type input "SAN LORENZO"
type input "3352"
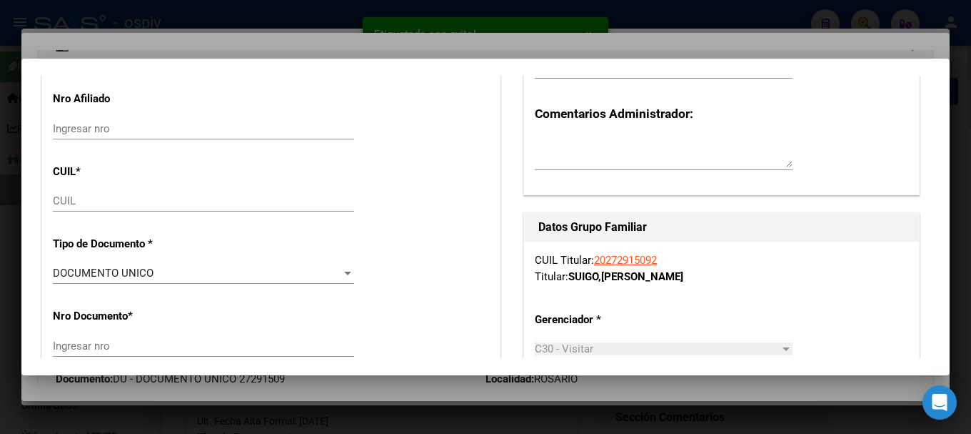
radio input "true"
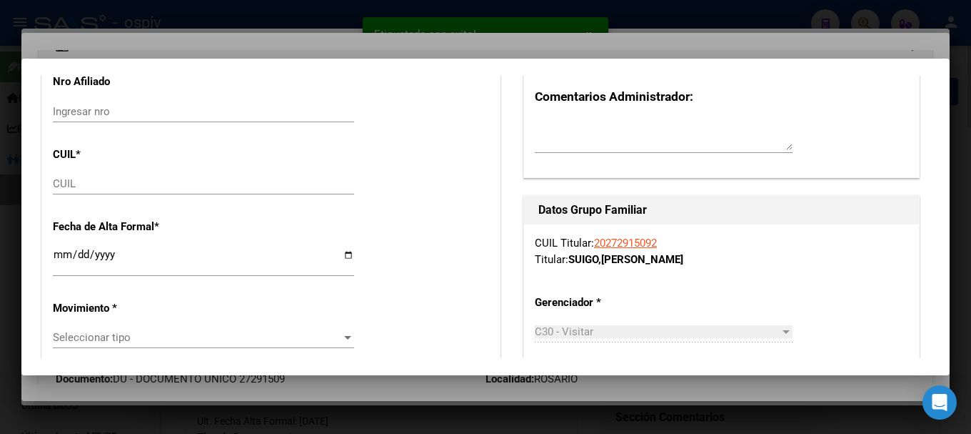
type input "33-67685761-9"
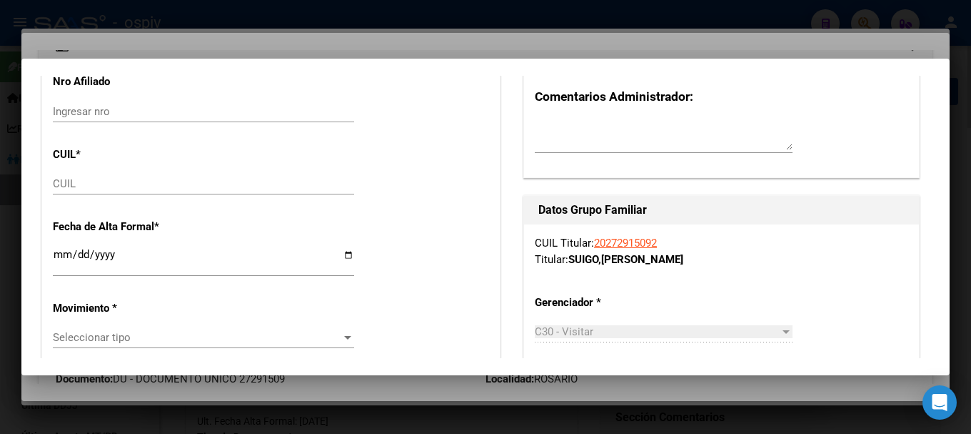
click at [123, 192] on div "CUIL" at bounding box center [203, 190] width 301 height 35
click at [84, 174] on div "CUIL" at bounding box center [203, 183] width 301 height 21
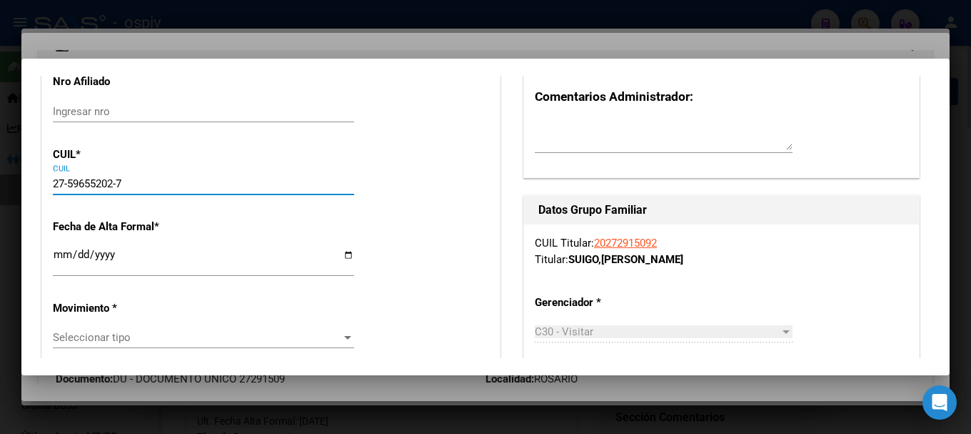
type input "27-59655202-7"
click at [69, 259] on input "Ingresar fecha" at bounding box center [203, 260] width 301 height 23
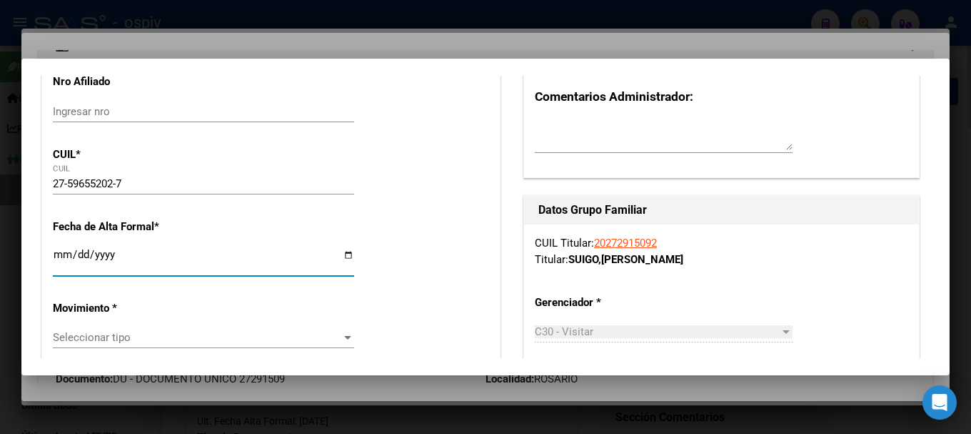
type input "59655202"
type input "SUIGO [PERSON_NAME]"
type input "[PERSON_NAME]"
type input "[DATE]"
type input "ROSARIO"
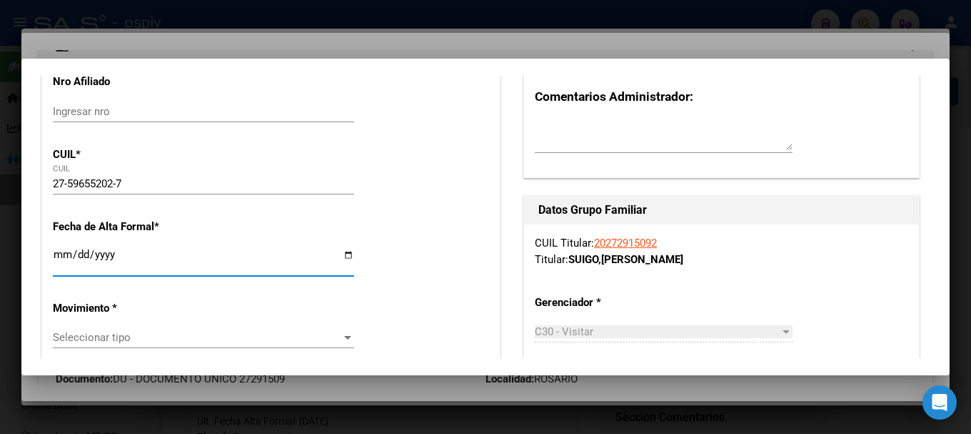
type input "GDOR [DATE][PERSON_NAME]"
type input "541"
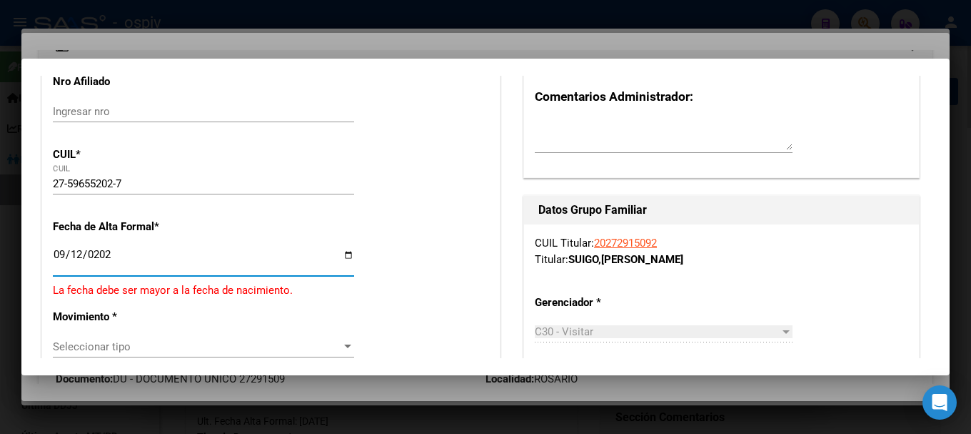
type input "[DATE]"
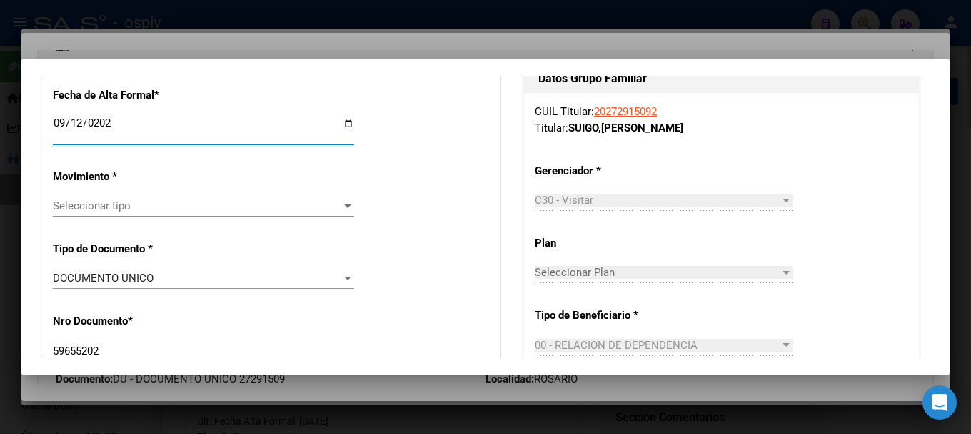
scroll to position [357, 0]
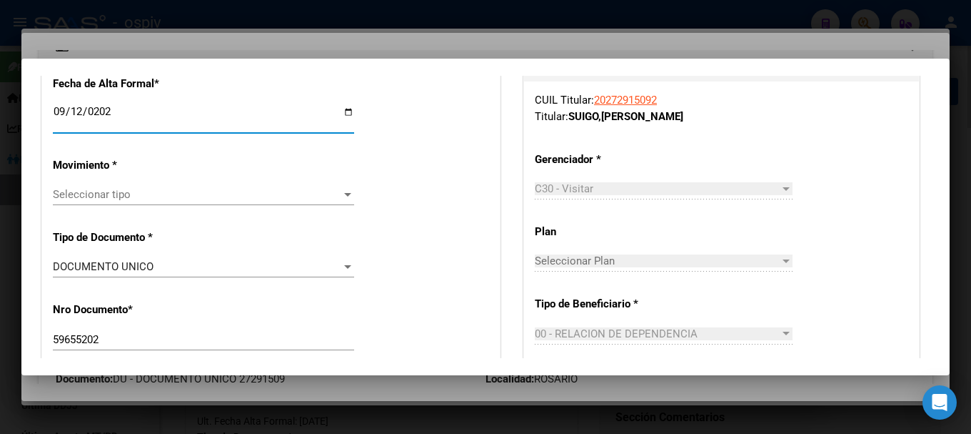
click at [107, 191] on span "Seleccionar tipo" at bounding box center [197, 194] width 289 height 13
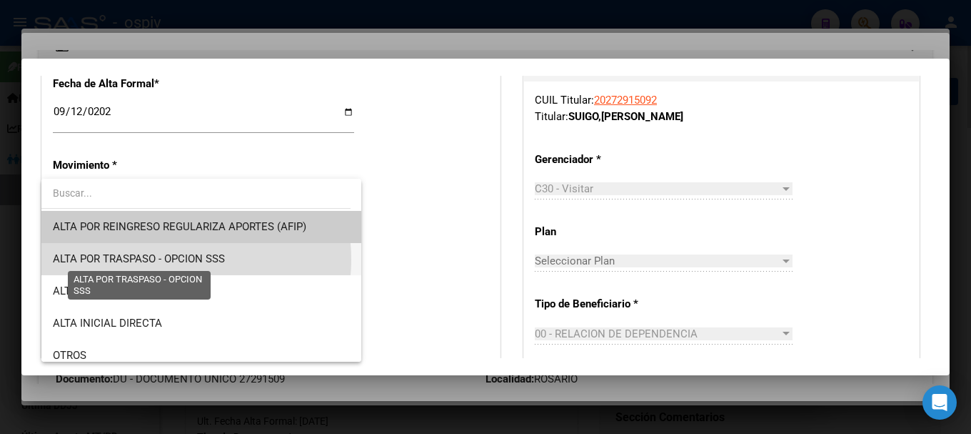
click at [174, 259] on span "ALTA POR TRASPASO - OPCION SSS" at bounding box center [139, 258] width 172 height 13
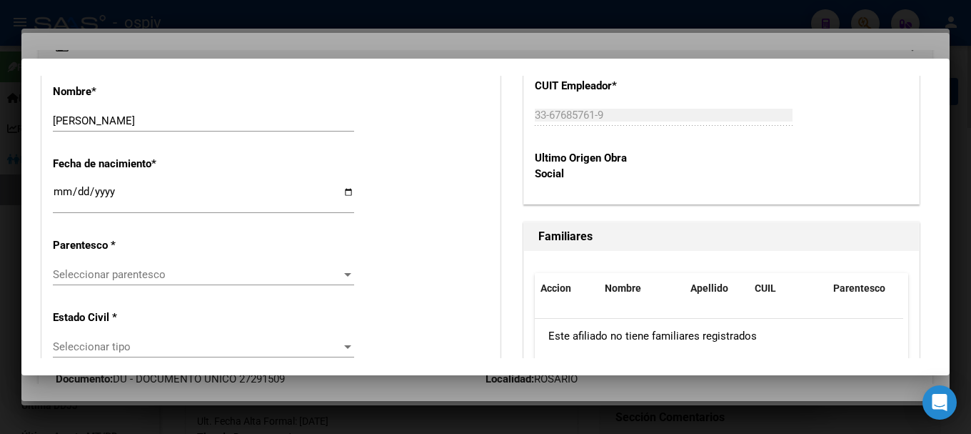
scroll to position [786, 0]
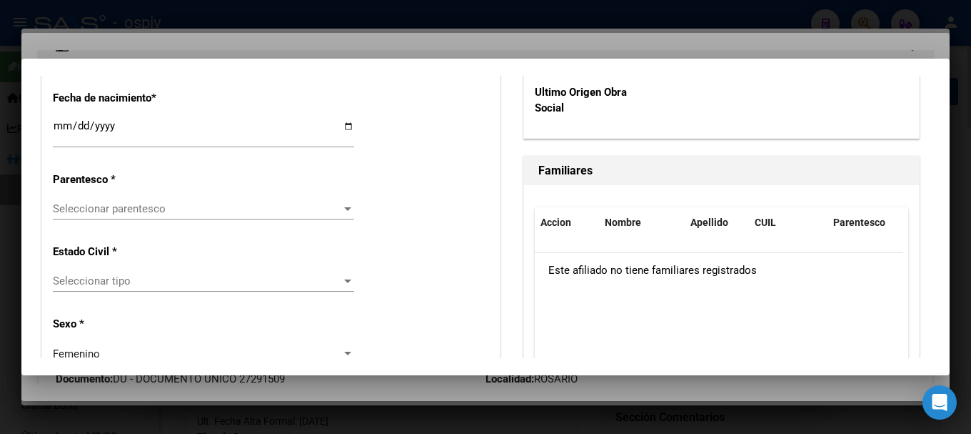
click at [102, 225] on div "Seleccionar parentesco Seleccionar parentesco" at bounding box center [203, 215] width 301 height 35
click at [103, 215] on div "Seleccionar parentesco Seleccionar parentesco" at bounding box center [203, 208] width 301 height 21
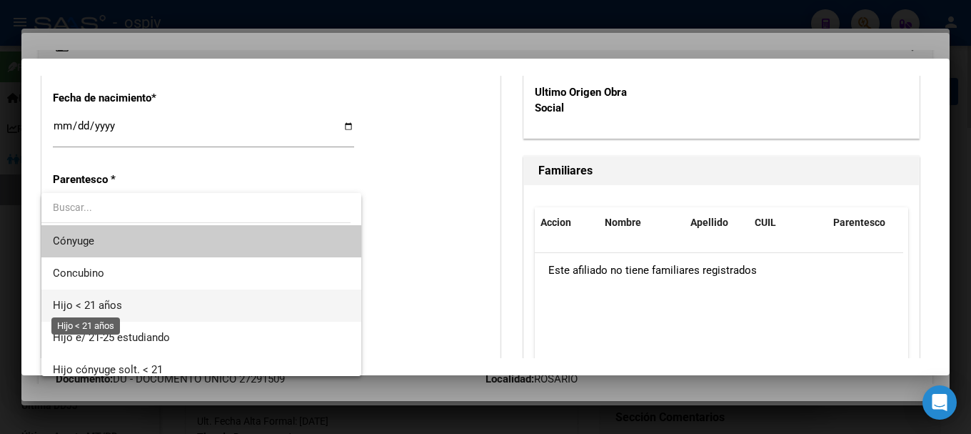
click at [97, 306] on span "Hijo < 21 años" at bounding box center [87, 305] width 69 height 13
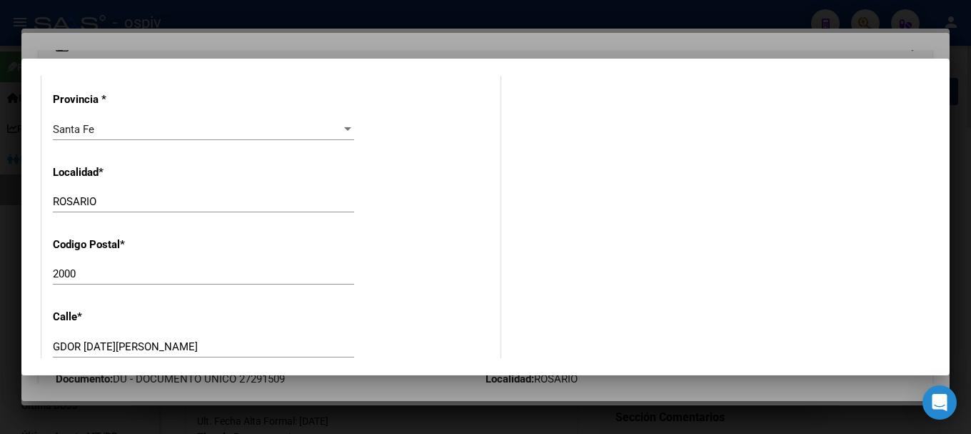
scroll to position [1429, 0]
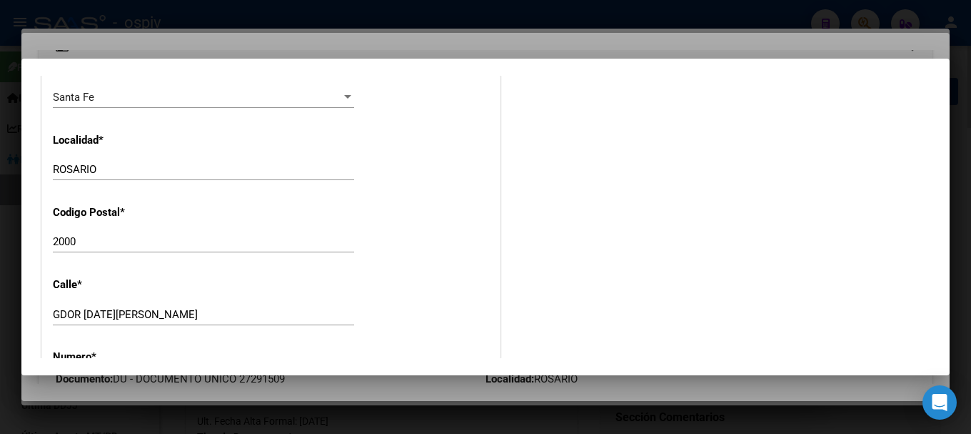
drag, startPoint x: 189, startPoint y: 321, endPoint x: 5, endPoint y: 321, distance: 184.3
click at [5, 321] on div "27291509 Buscar (apellido, dni, cuil, nro traspaso, cuit, obra social) search ¿…" at bounding box center [485, 217] width 971 height 434
drag, startPoint x: 304, startPoint y: 289, endPoint x: 241, endPoint y: 329, distance: 74.7
click at [239, 324] on div "GDOR [DATE][PERSON_NAME] Ingresar calle" at bounding box center [203, 314] width 301 height 21
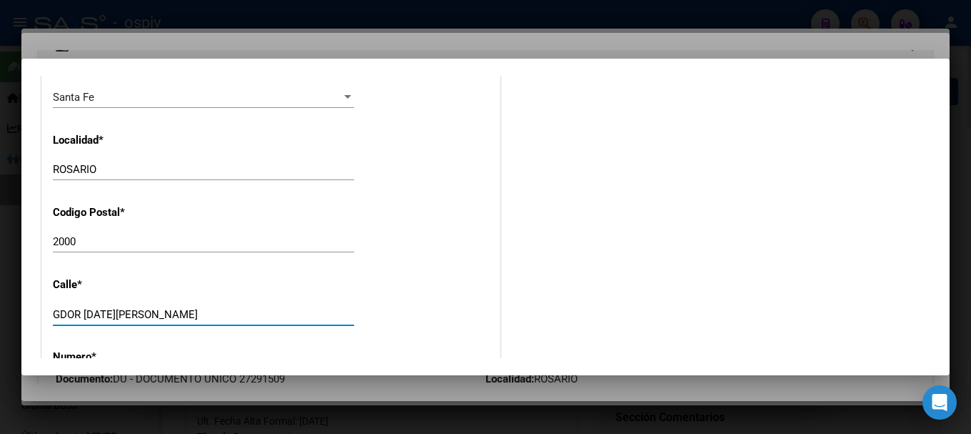
drag, startPoint x: 147, startPoint y: 316, endPoint x: 40, endPoint y: 316, distance: 107.1
type input "A"
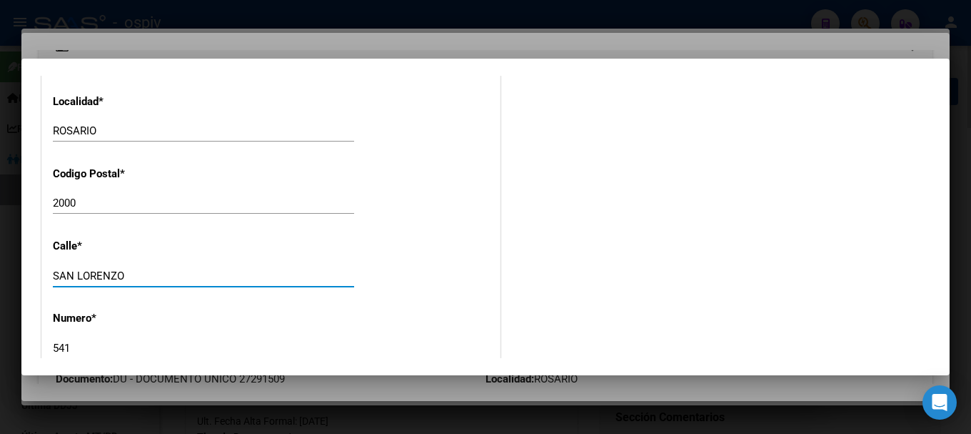
scroll to position [1500, 0]
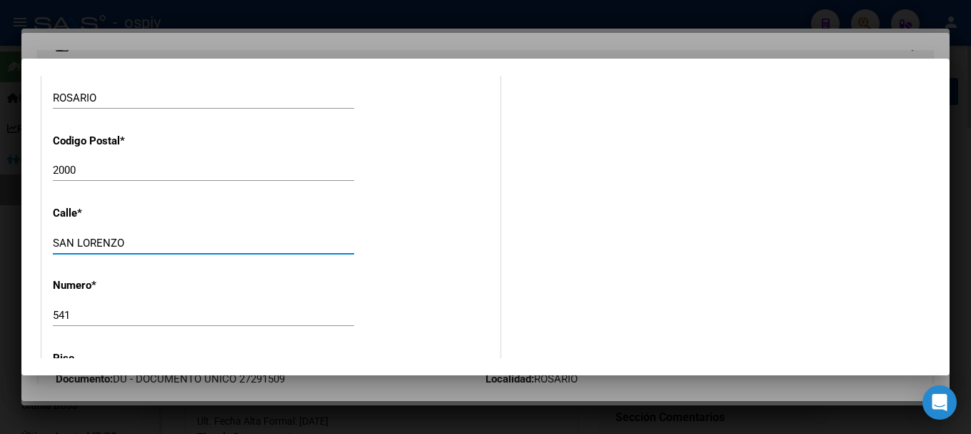
type input "SAN LORENZO"
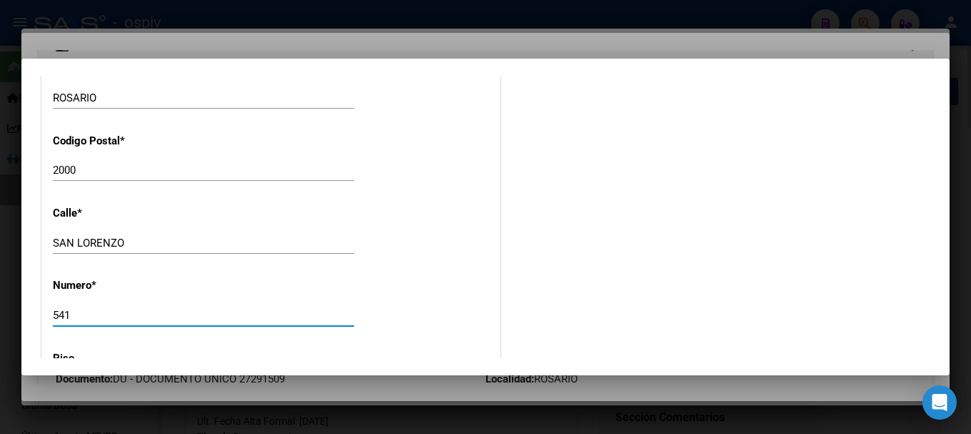
drag, startPoint x: 93, startPoint y: 318, endPoint x: 0, endPoint y: 329, distance: 93.5
click at [0, 326] on div "27291509 Buscar (apellido, dni, cuil, nro traspaso, cuit, obra social) search ¿…" at bounding box center [485, 217] width 971 height 434
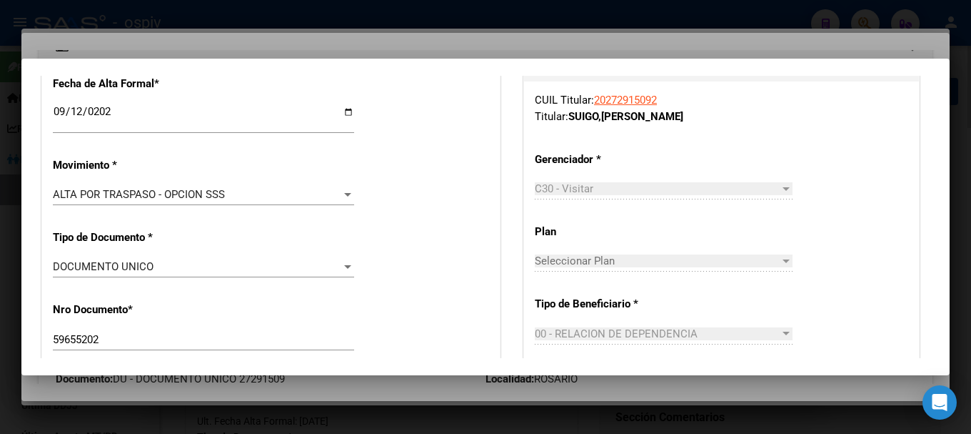
scroll to position [0, 0]
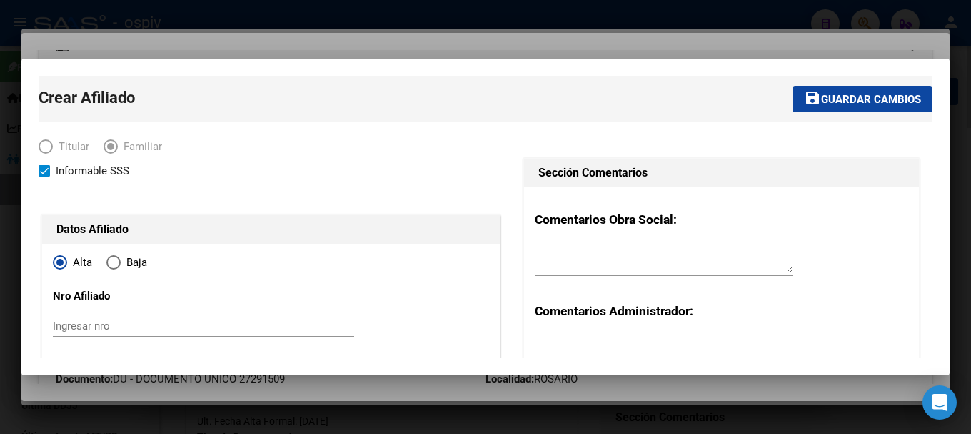
type input "3352"
click at [849, 98] on span "Guardar cambios" at bounding box center [871, 99] width 100 height 13
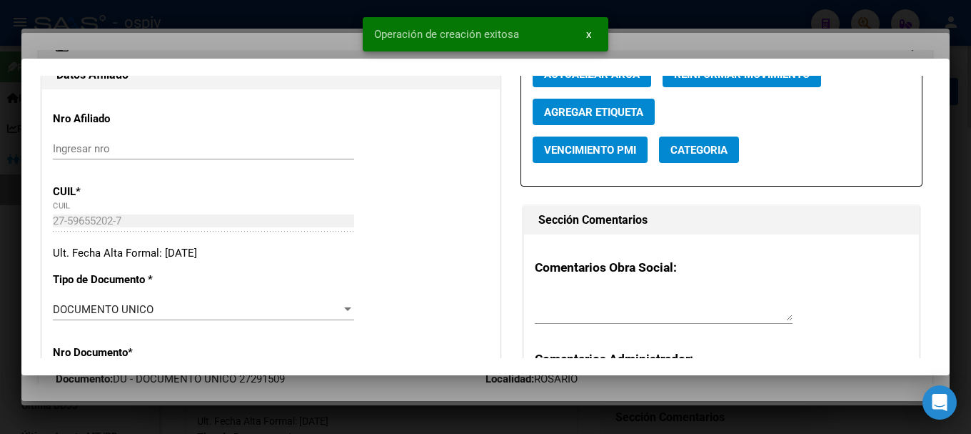
scroll to position [214, 0]
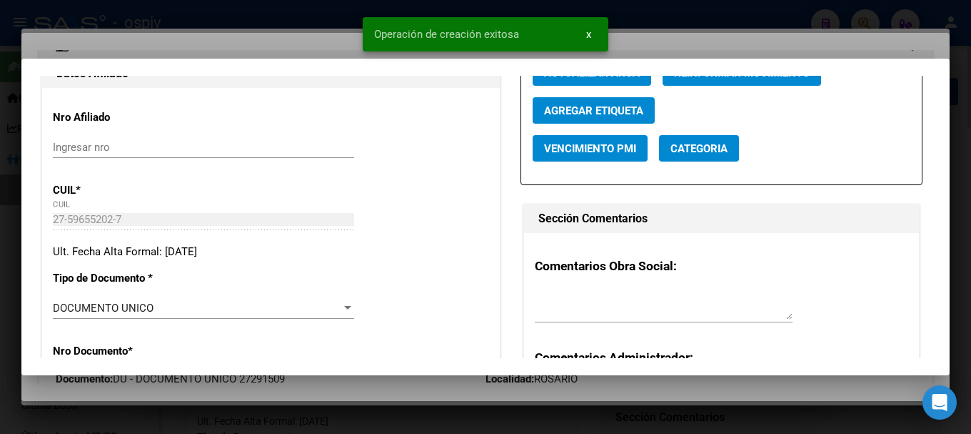
click at [700, 154] on span "Categoria" at bounding box center [699, 148] width 57 height 13
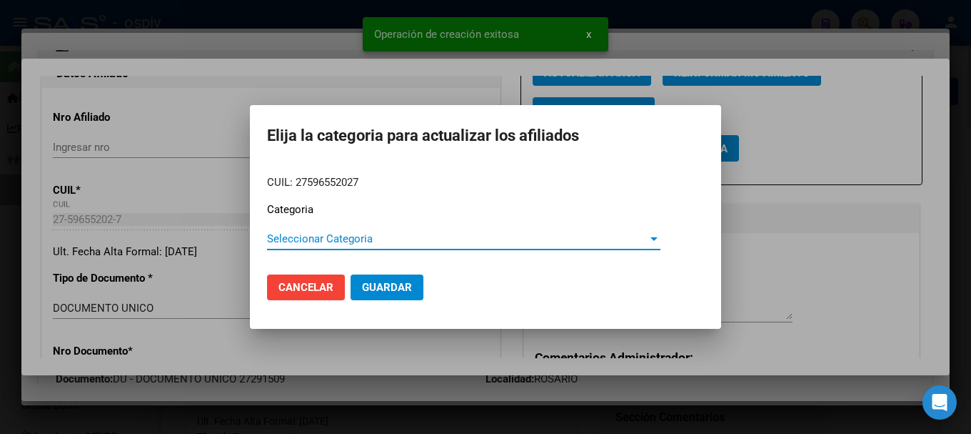
click at [353, 236] on span "Seleccionar Categoria" at bounding box center [457, 238] width 381 height 13
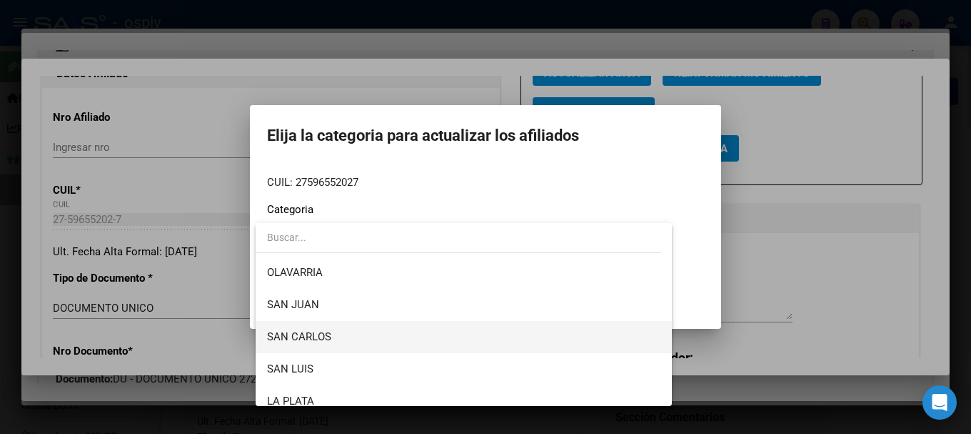
scroll to position [286, 0]
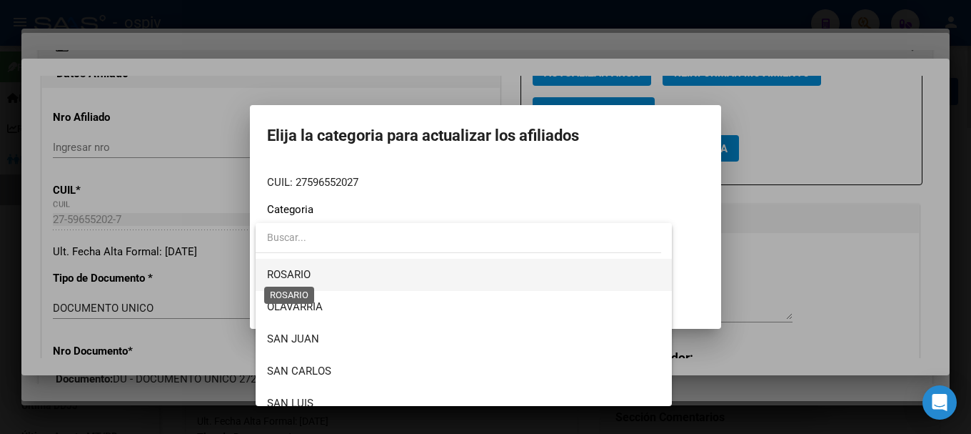
click at [306, 274] on span "ROSARIO" at bounding box center [289, 274] width 44 height 13
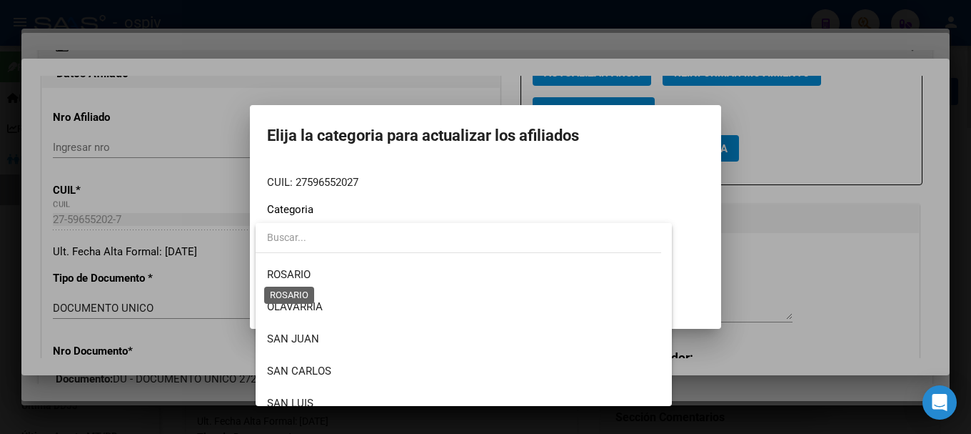
scroll to position [289, 0]
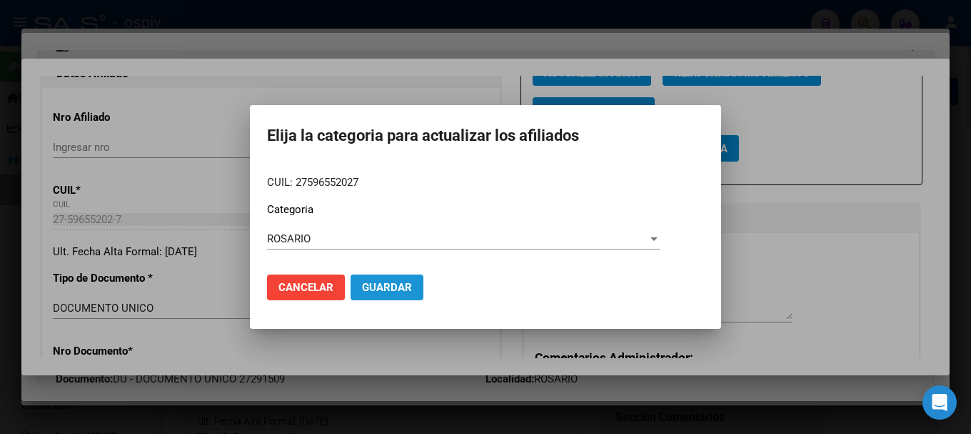
click at [404, 293] on span "Guardar" at bounding box center [387, 287] width 50 height 13
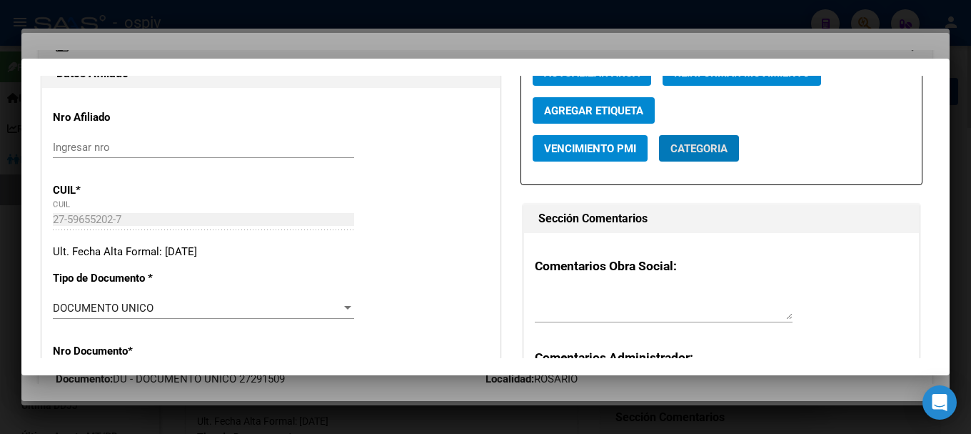
click at [707, 142] on span "Categoria" at bounding box center [699, 148] width 57 height 13
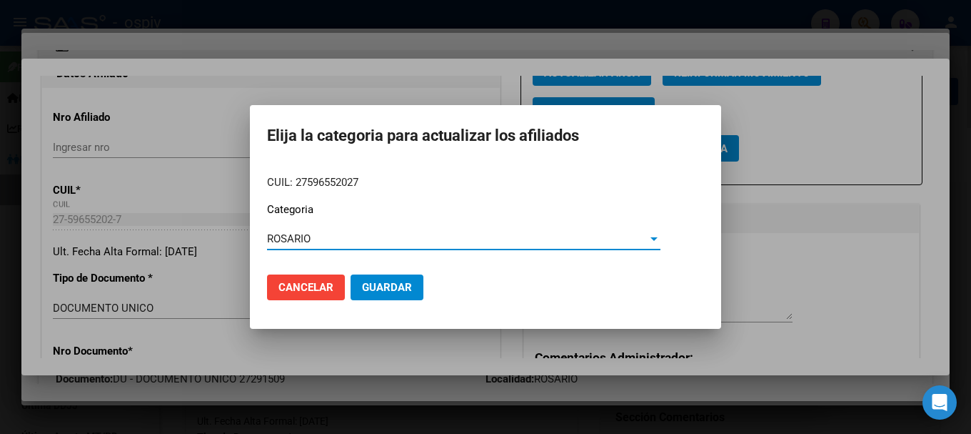
click at [393, 288] on span "Guardar" at bounding box center [387, 287] width 50 height 13
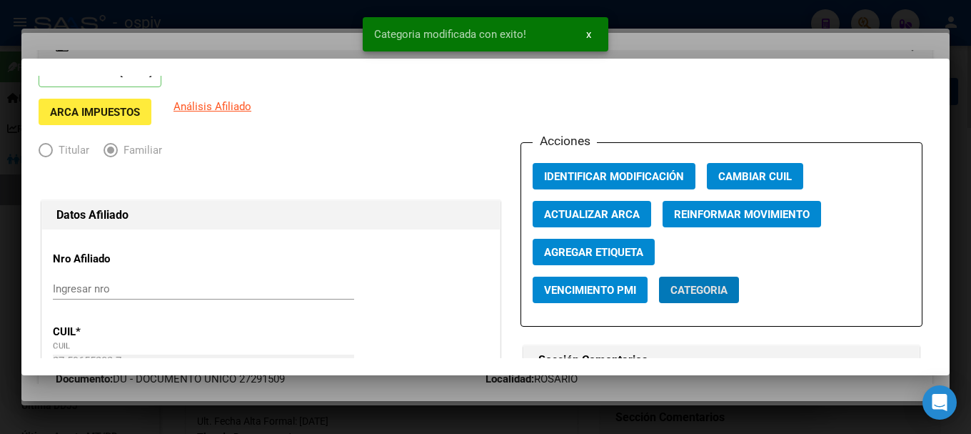
scroll to position [71, 0]
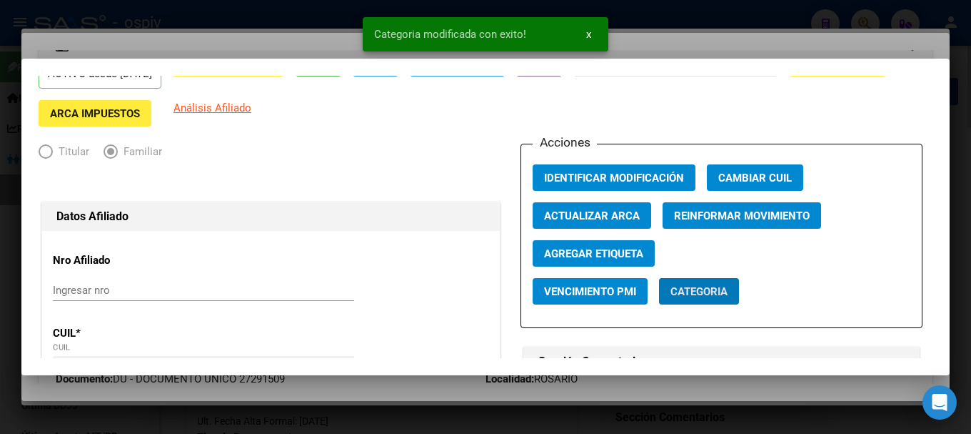
click at [566, 254] on span "Agregar Etiqueta" at bounding box center [593, 253] width 99 height 13
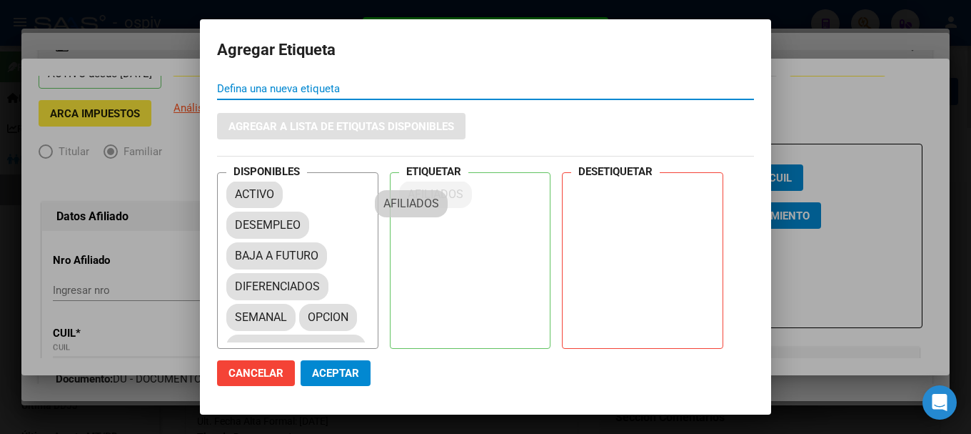
drag, startPoint x: 274, startPoint y: 251, endPoint x: 435, endPoint y: 181, distance: 175.7
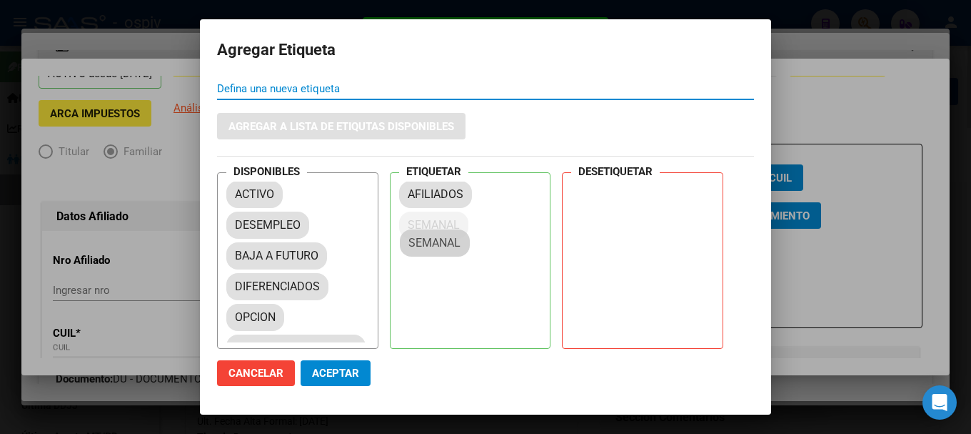
drag, startPoint x: 247, startPoint y: 316, endPoint x: 431, endPoint y: 224, distance: 205.1
click at [346, 364] on button "Aceptar" at bounding box center [336, 373] width 70 height 26
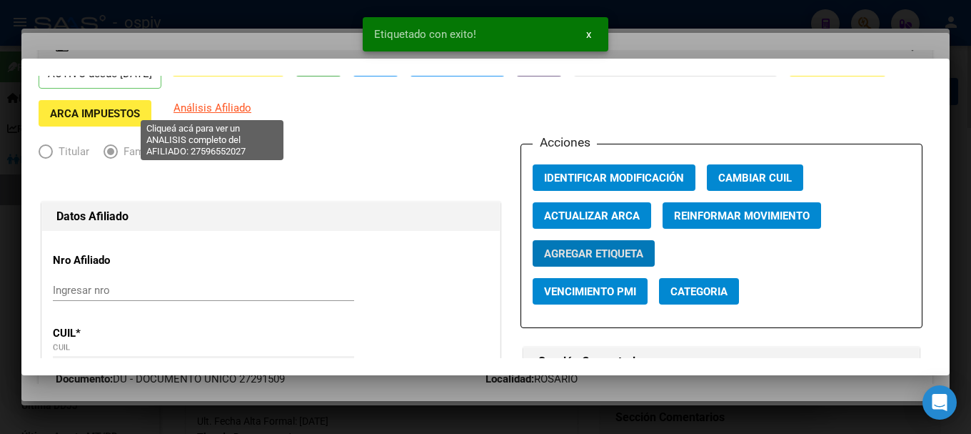
click at [223, 103] on span "Análisis Afiliado" at bounding box center [213, 107] width 78 height 13
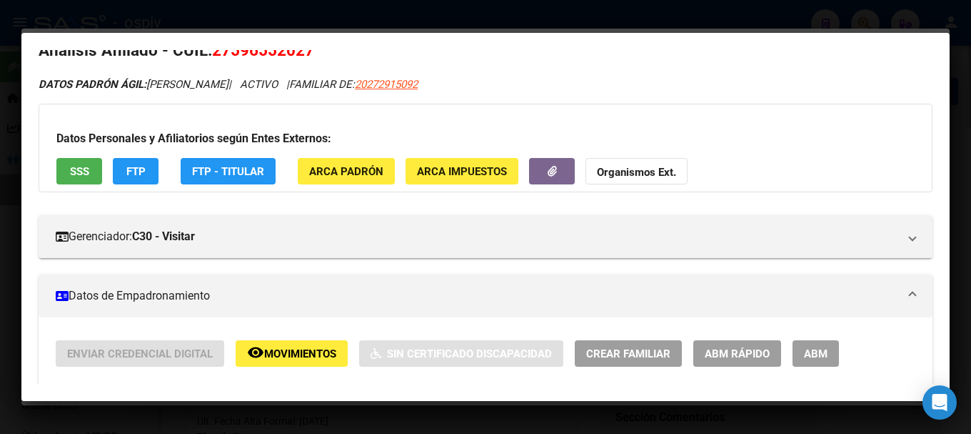
scroll to position [0, 0]
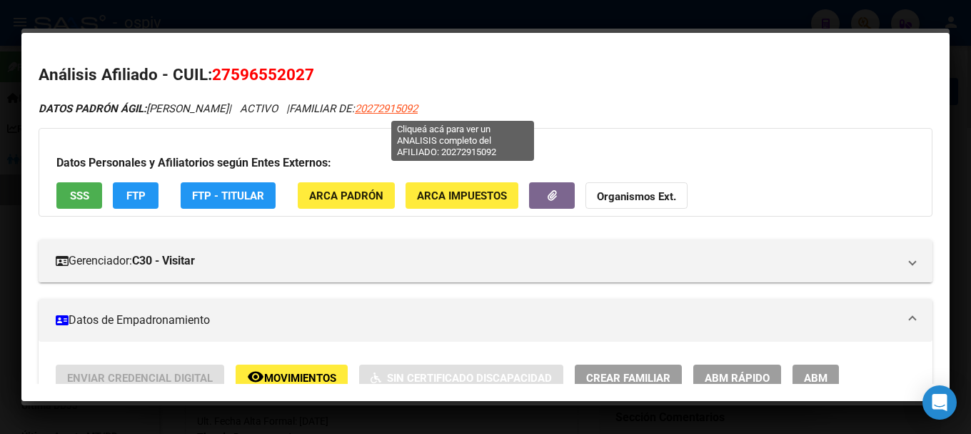
click at [418, 103] on span "20272915092" at bounding box center [386, 108] width 63 height 13
type textarea "20272915092"
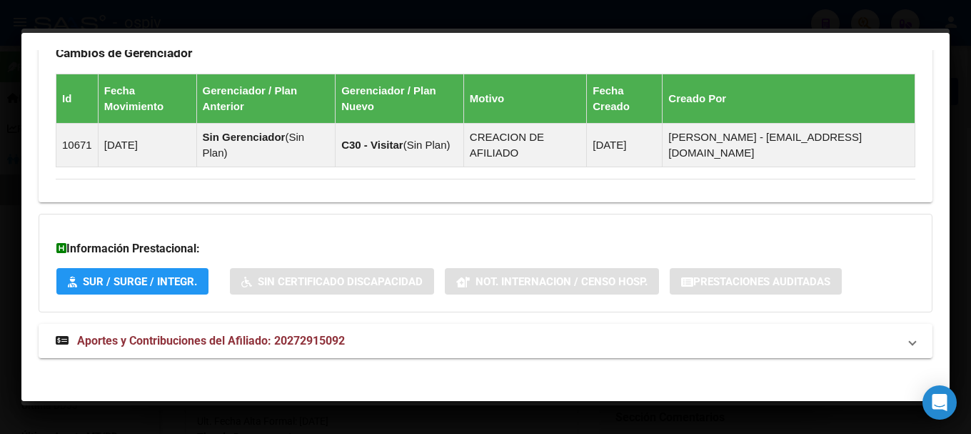
scroll to position [908, 0]
